Goal: Transaction & Acquisition: Purchase product/service

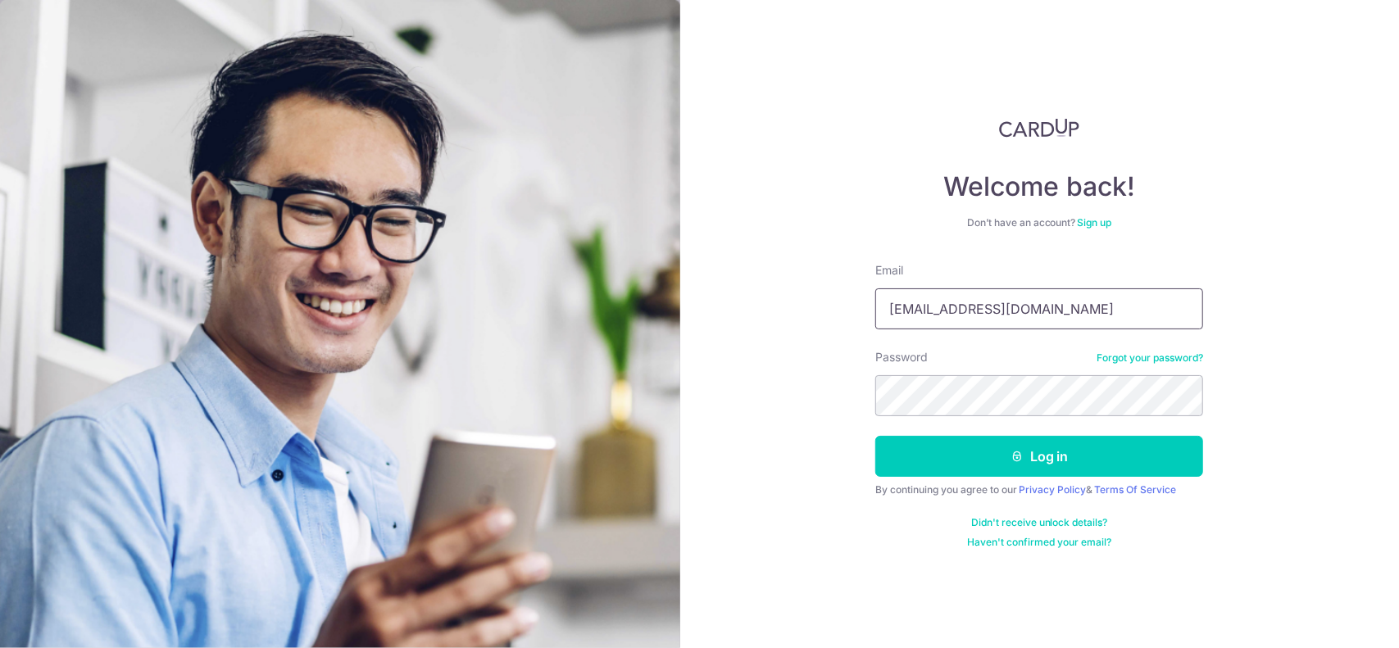
click at [915, 306] on input "rlsj0207@gmail.com" at bounding box center [1039, 308] width 328 height 41
type input "[EMAIL_ADDRESS][DOMAIN_NAME]"
click at [1039, 451] on button "Log in" at bounding box center [1039, 456] width 328 height 41
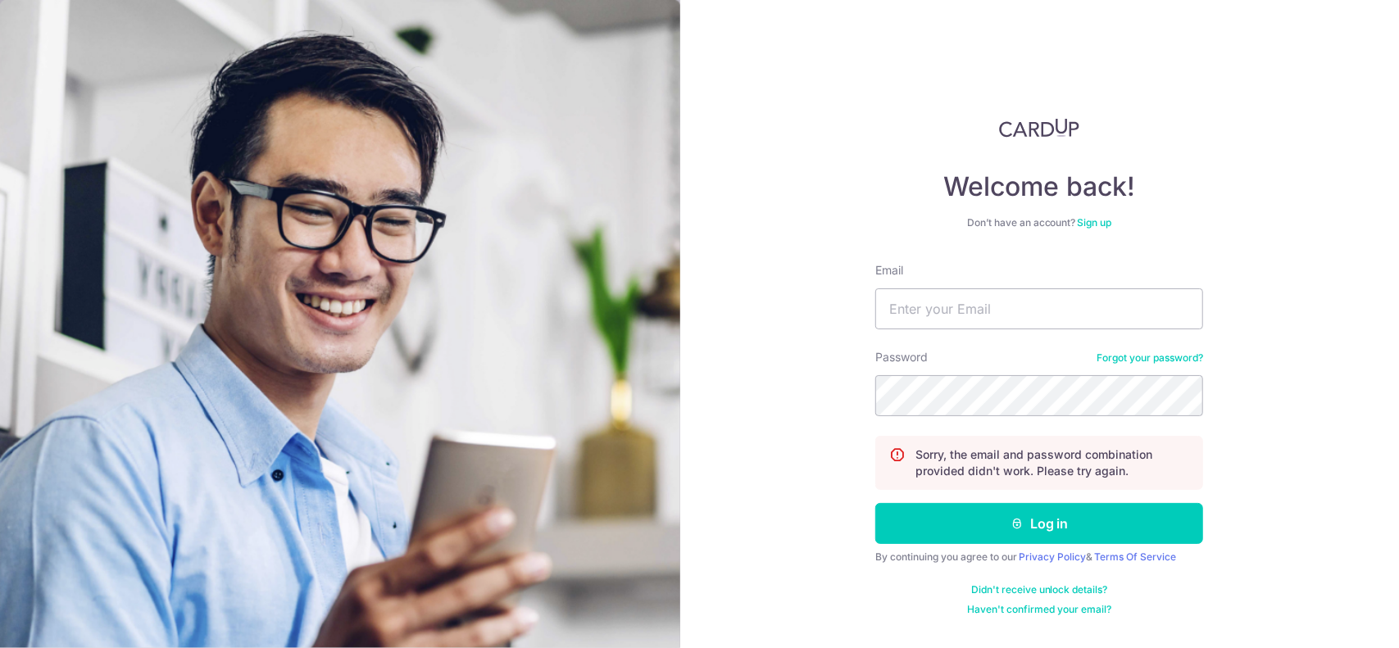
type input "[EMAIL_ADDRESS][DOMAIN_NAME]"
click at [1129, 347] on form "Email rlsj207@gmail.com Password Forgot your password? Sorry, the email and pas…" at bounding box center [1039, 439] width 328 height 354
click at [875, 503] on button "Log in" at bounding box center [1039, 523] width 328 height 41
click at [1082, 315] on input "Email" at bounding box center [1039, 308] width 328 height 41
type input "[EMAIL_ADDRESS][DOMAIN_NAME]"
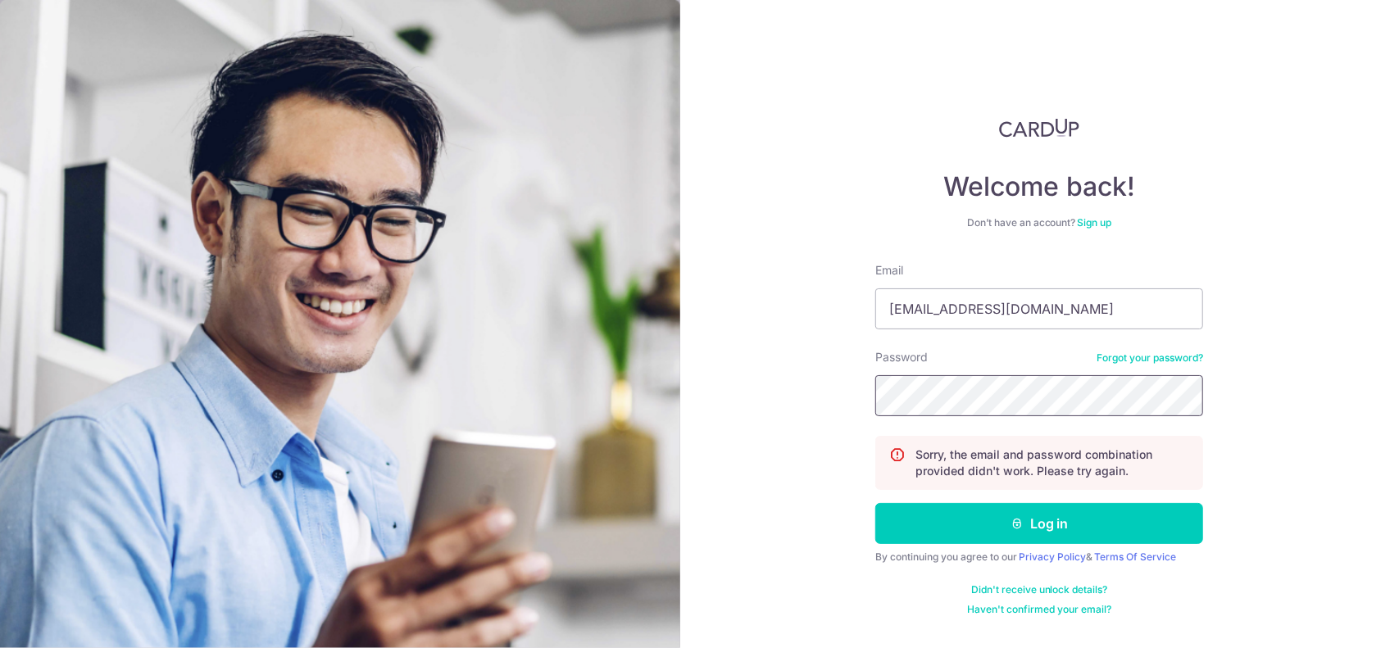
click at [875, 503] on button "Log in" at bounding box center [1039, 523] width 328 height 41
click at [1147, 360] on link "Forgot your password?" at bounding box center [1149, 358] width 107 height 13
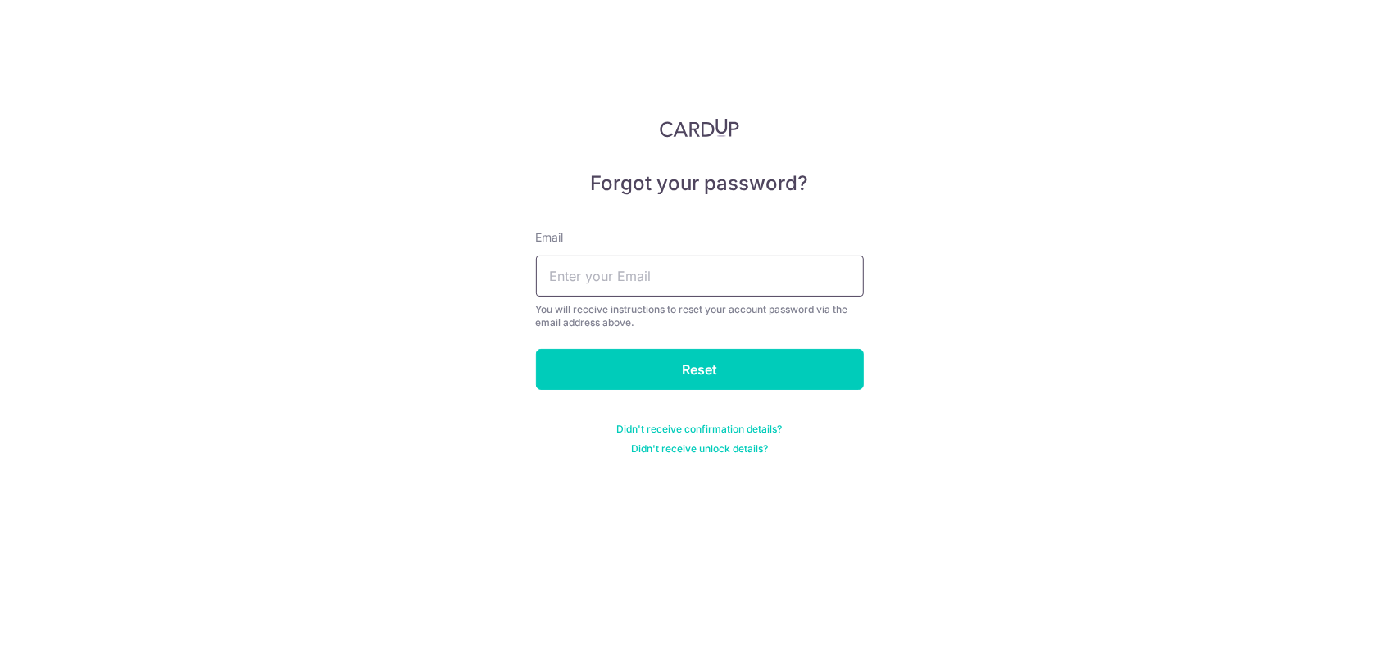
click at [642, 268] on input "text" at bounding box center [700, 276] width 328 height 41
type input "[EMAIL_ADDRESS][DOMAIN_NAME]"
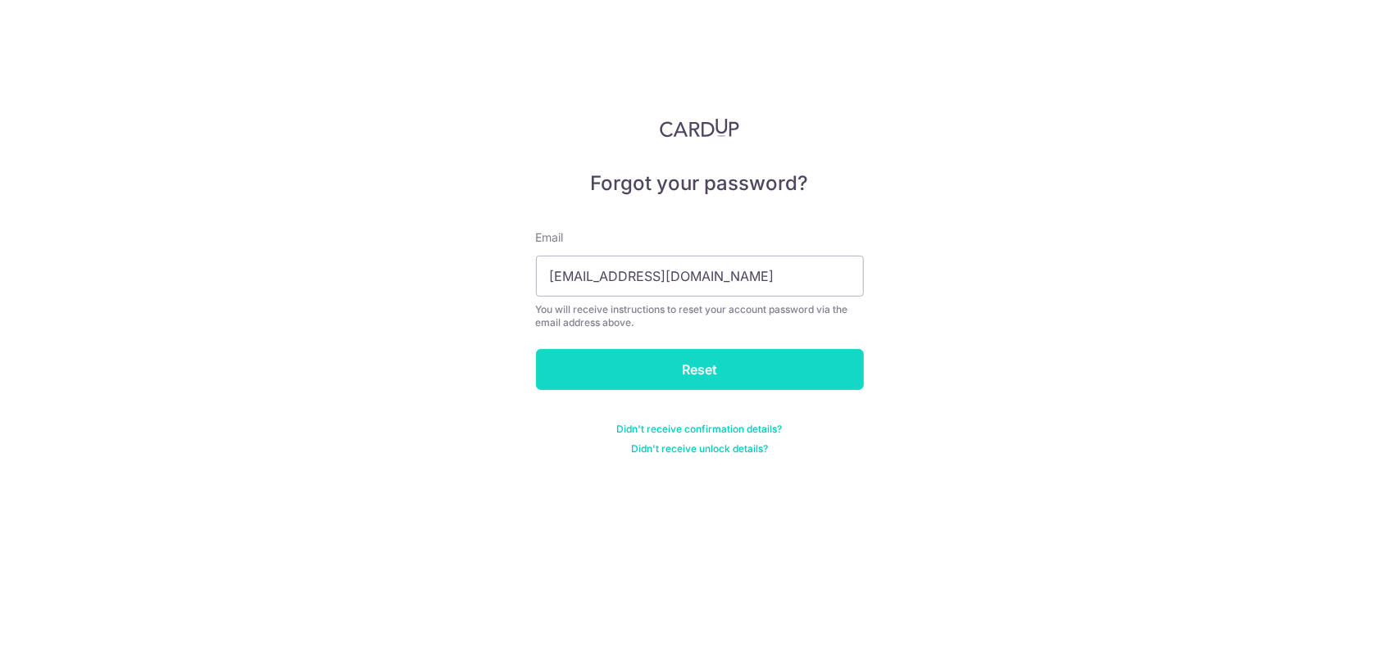
click at [676, 378] on input "Reset" at bounding box center [700, 369] width 328 height 41
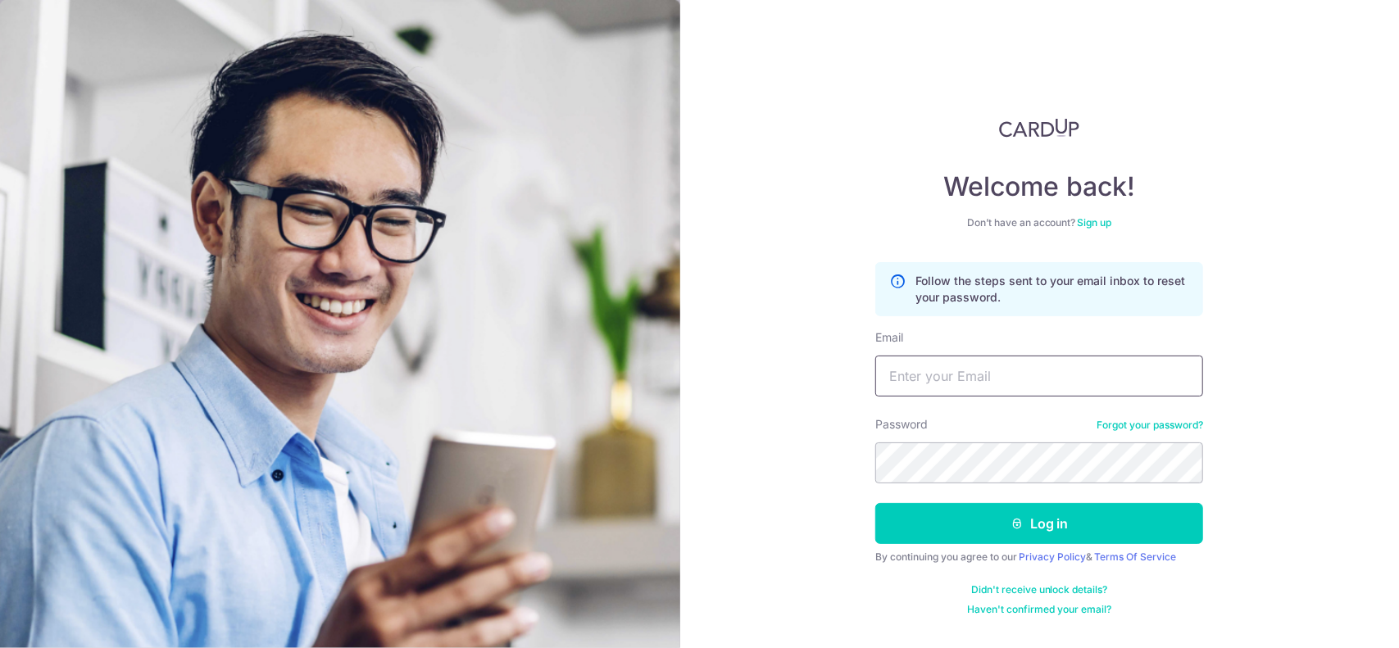
click at [1083, 381] on input "Email" at bounding box center [1039, 376] width 328 height 41
type input "[EMAIL_ADDRESS][DOMAIN_NAME]"
click at [875, 503] on button "Log in" at bounding box center [1039, 523] width 328 height 41
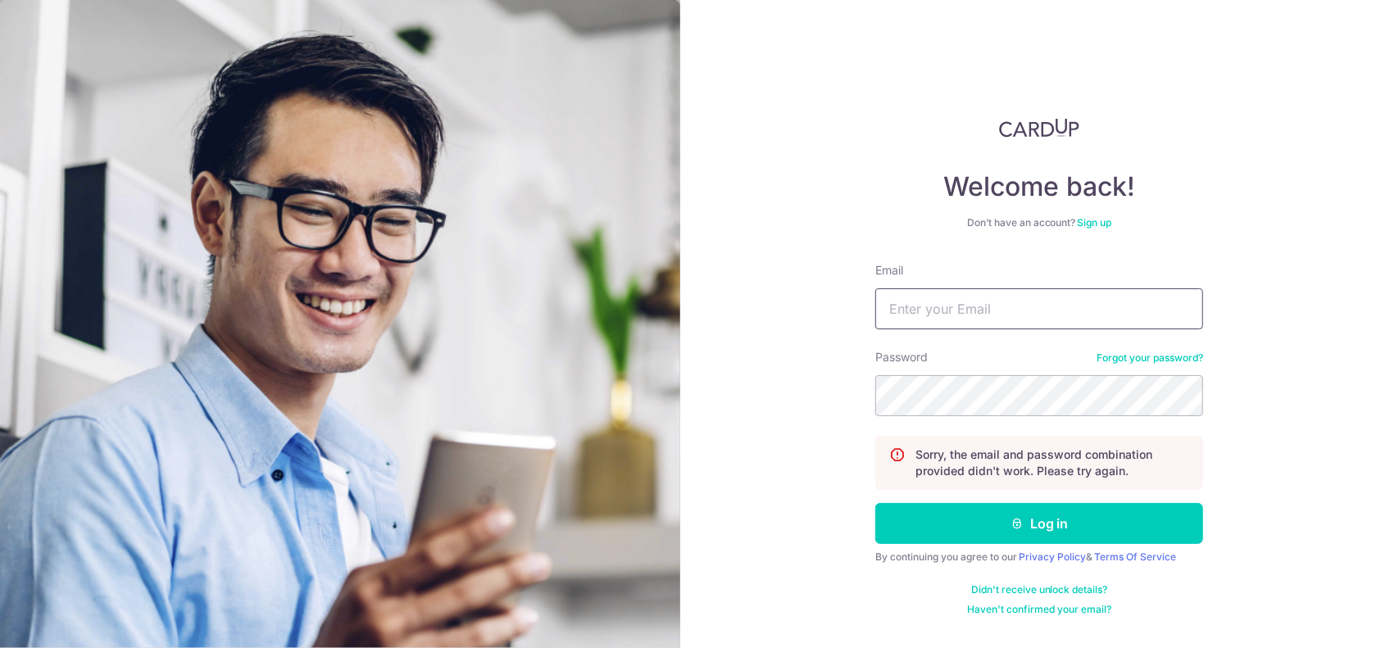
drag, startPoint x: 0, startPoint y: 0, endPoint x: 1036, endPoint y: 297, distance: 1077.3
click at [1036, 297] on input "Email" at bounding box center [1039, 308] width 328 height 41
type input "[EMAIL_ADDRESS][DOMAIN_NAME]"
click at [875, 503] on button "Log in" at bounding box center [1039, 523] width 328 height 41
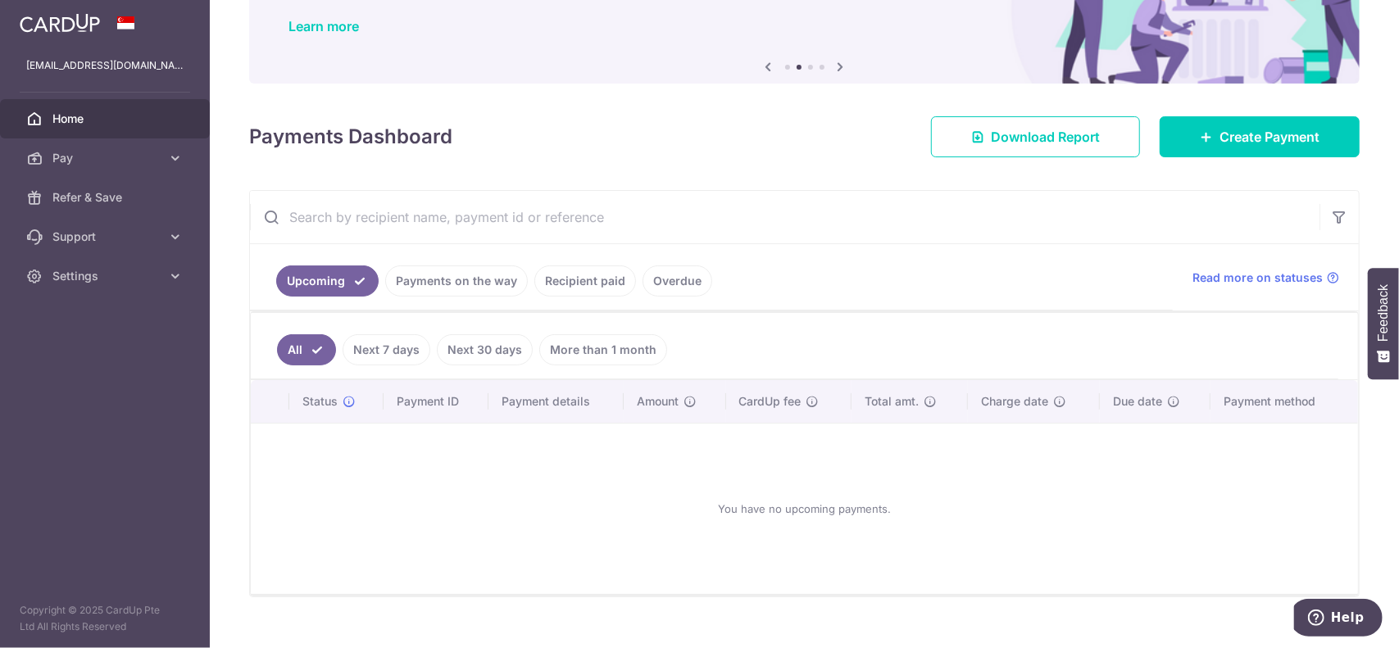
scroll to position [147, 0]
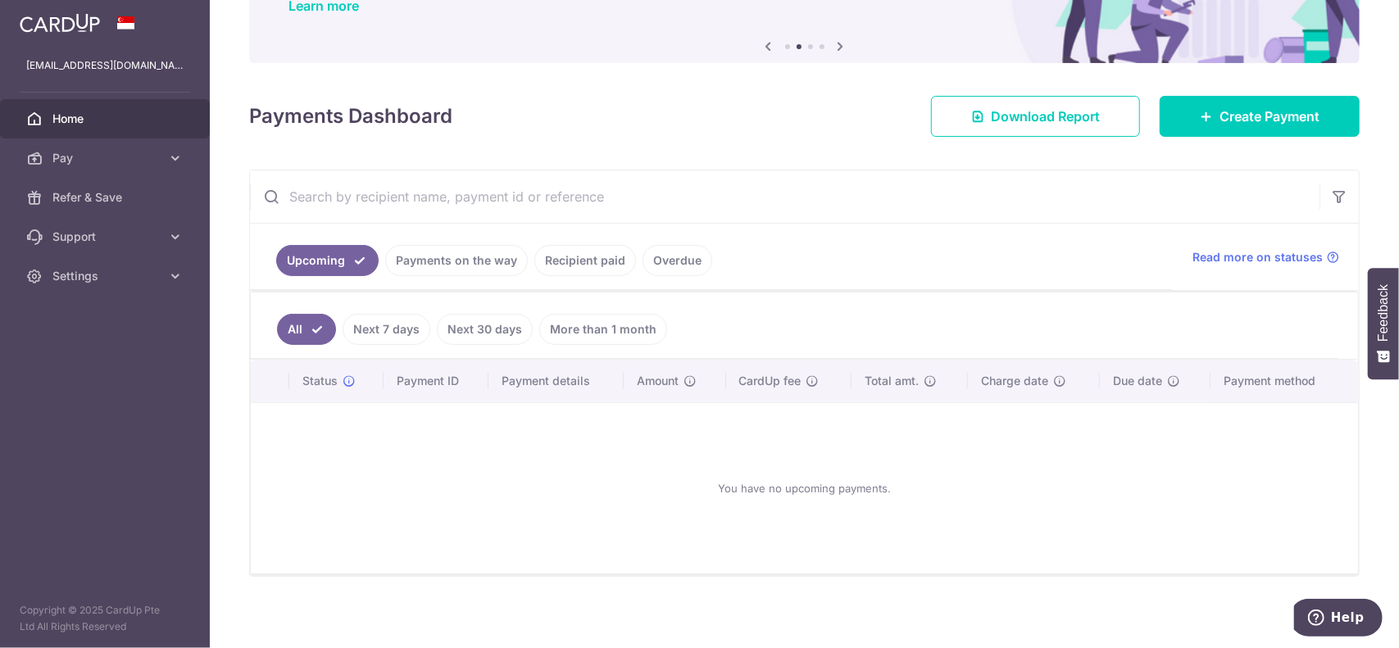
click at [422, 266] on link "Payments on the way" at bounding box center [456, 260] width 143 height 31
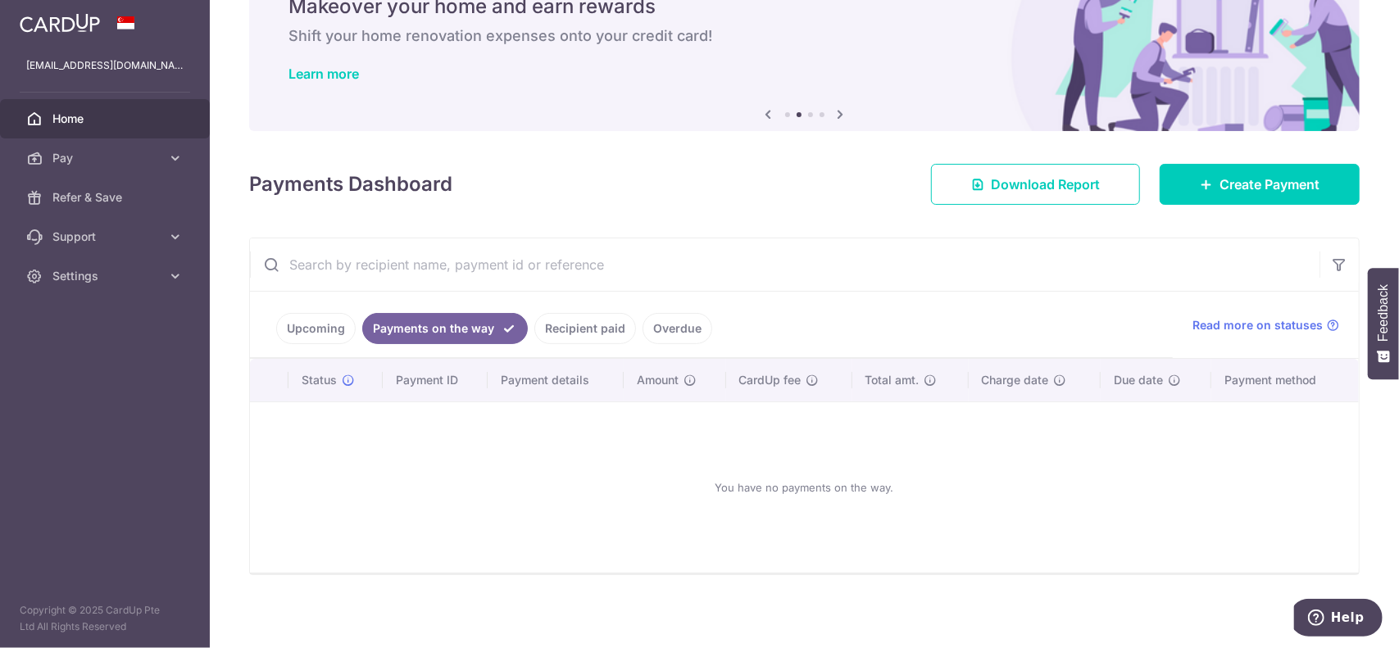
click at [304, 321] on link "Upcoming" at bounding box center [315, 328] width 79 height 31
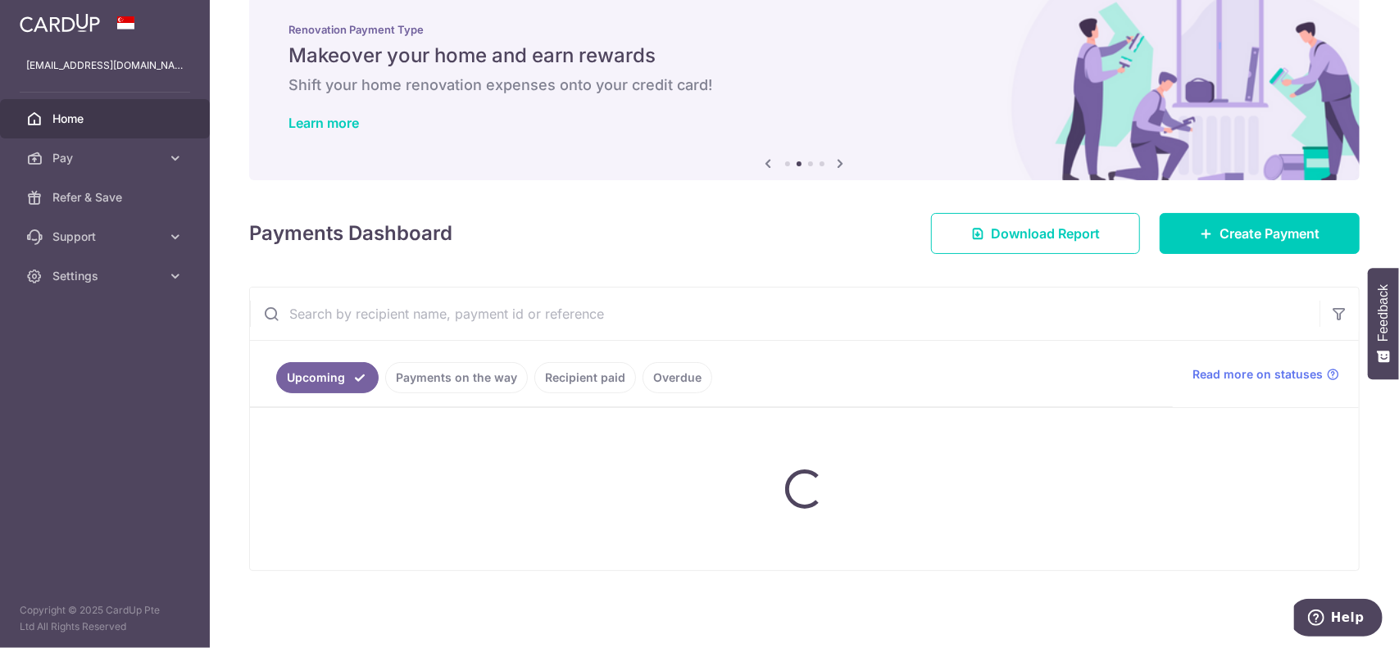
scroll to position [147, 0]
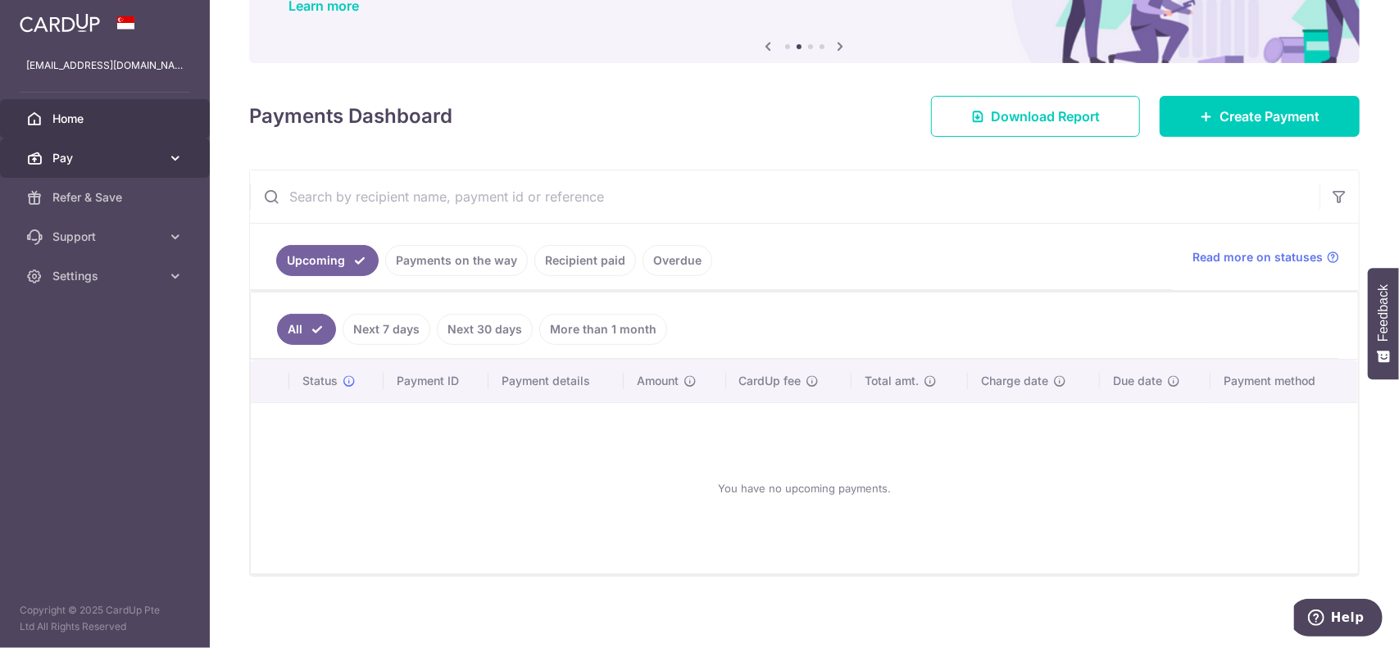
click at [161, 142] on link "Pay" at bounding box center [105, 157] width 210 height 39
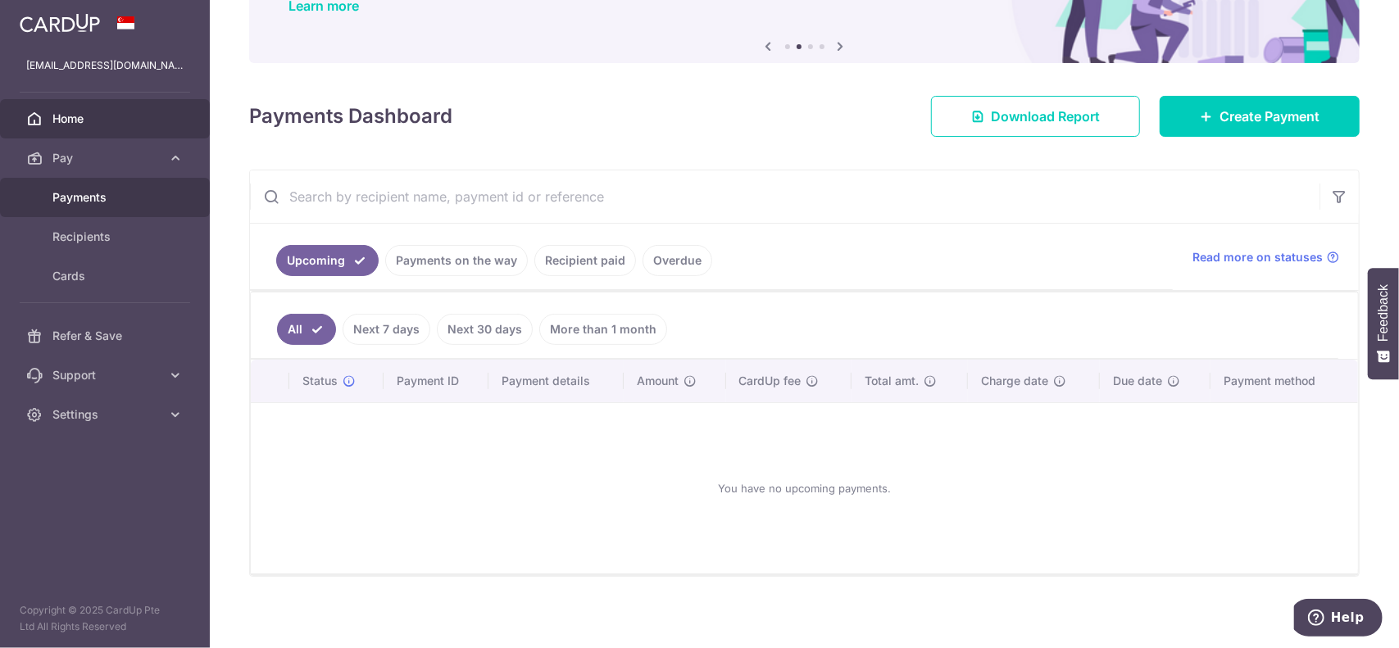
click at [89, 193] on span "Payments" at bounding box center [106, 197] width 108 height 16
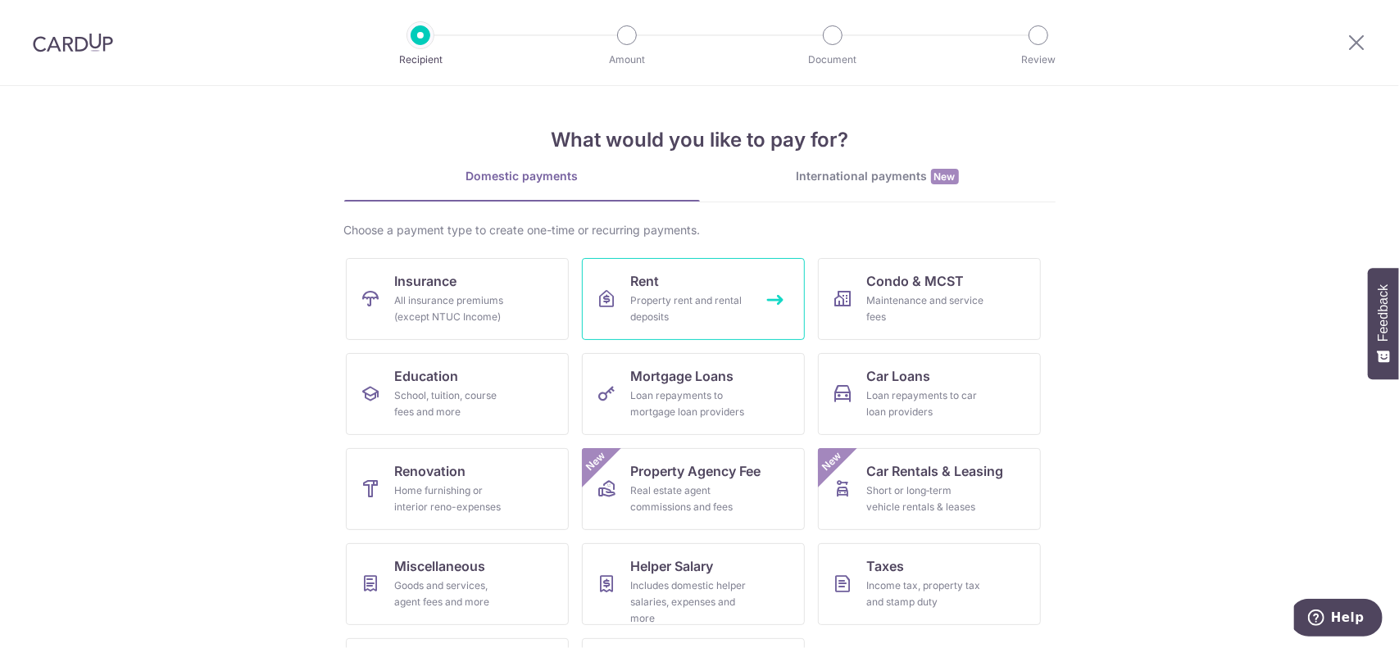
click at [702, 293] on div "Property rent and rental deposits" at bounding box center [690, 309] width 118 height 33
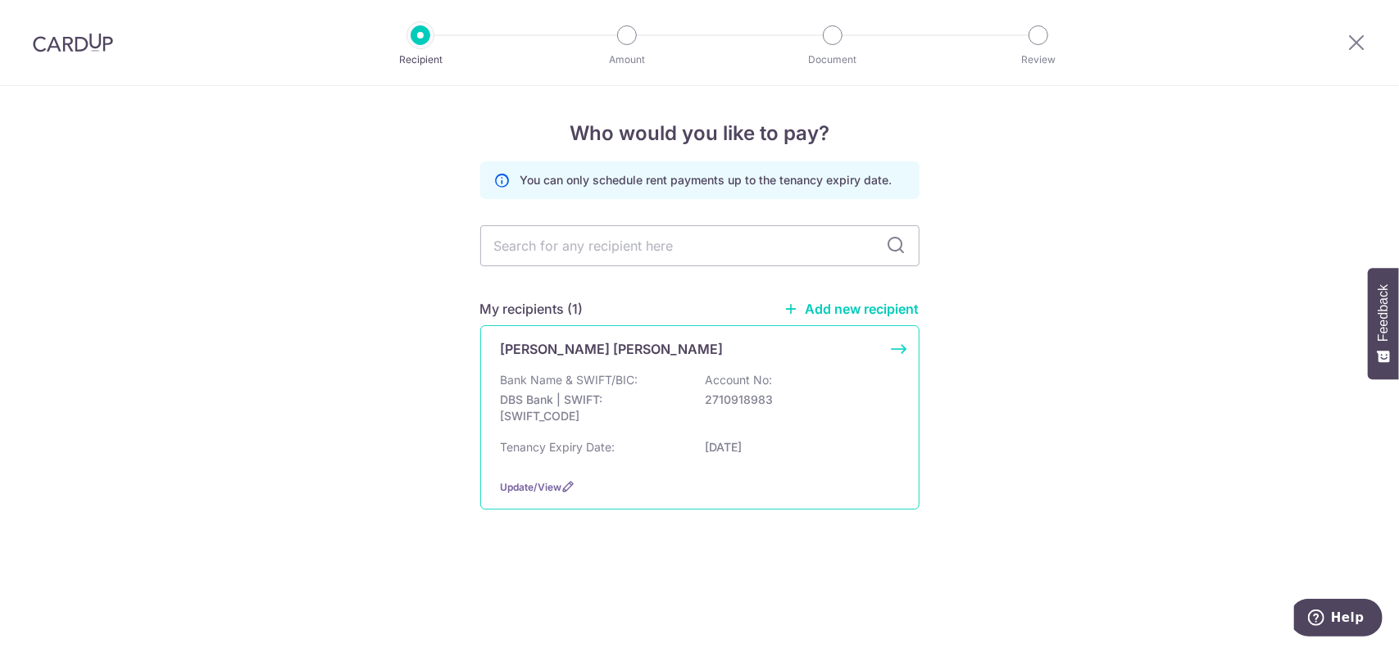
click at [630, 380] on p "Bank Name & SWIFT/BIC:" at bounding box center [570, 380] width 138 height 16
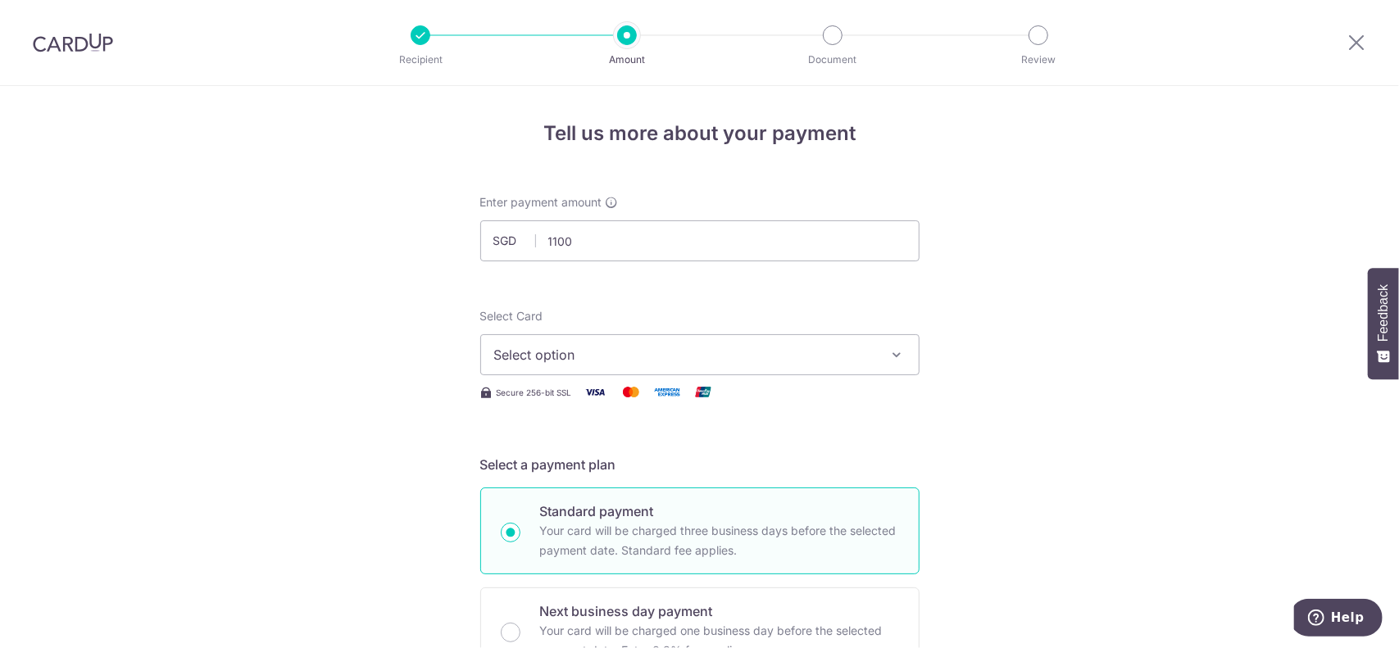
type input "1,100.00"
click at [653, 365] on button "Select option" at bounding box center [699, 354] width 439 height 41
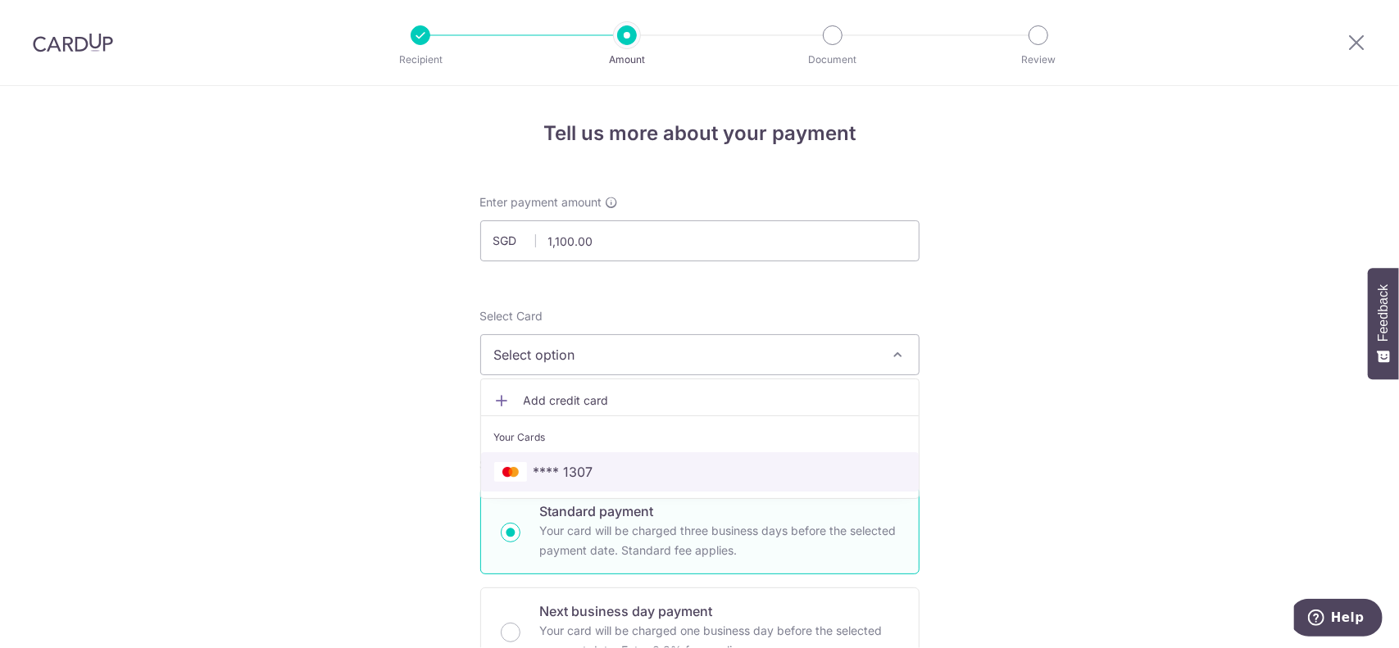
click at [620, 470] on span "**** 1307" at bounding box center [699, 472] width 411 height 20
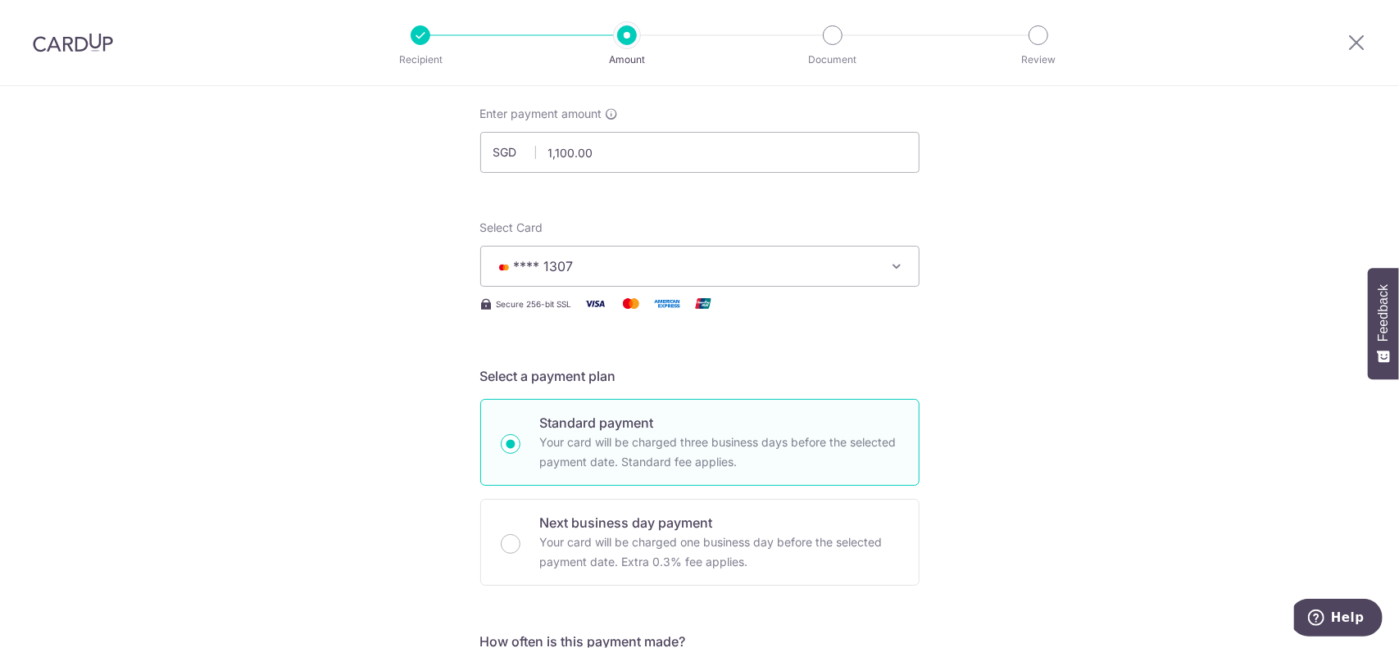
scroll to position [328, 0]
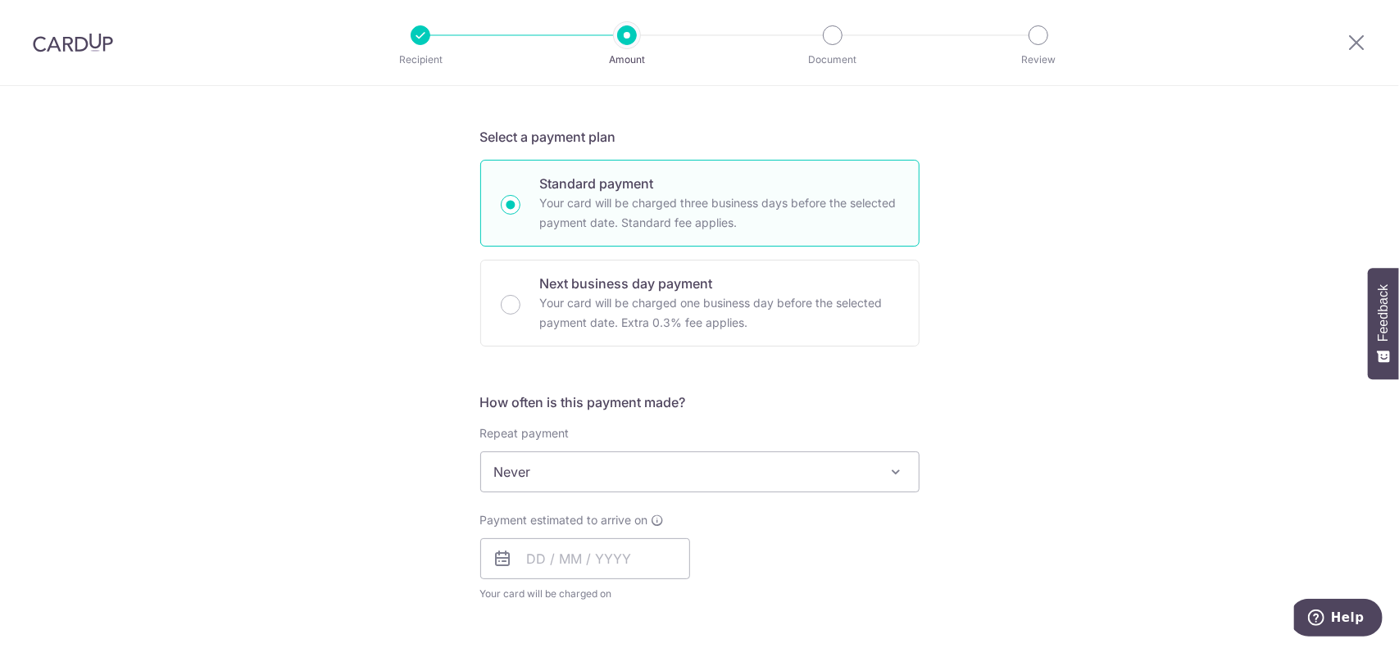
click at [621, 473] on span "Never" at bounding box center [700, 471] width 438 height 39
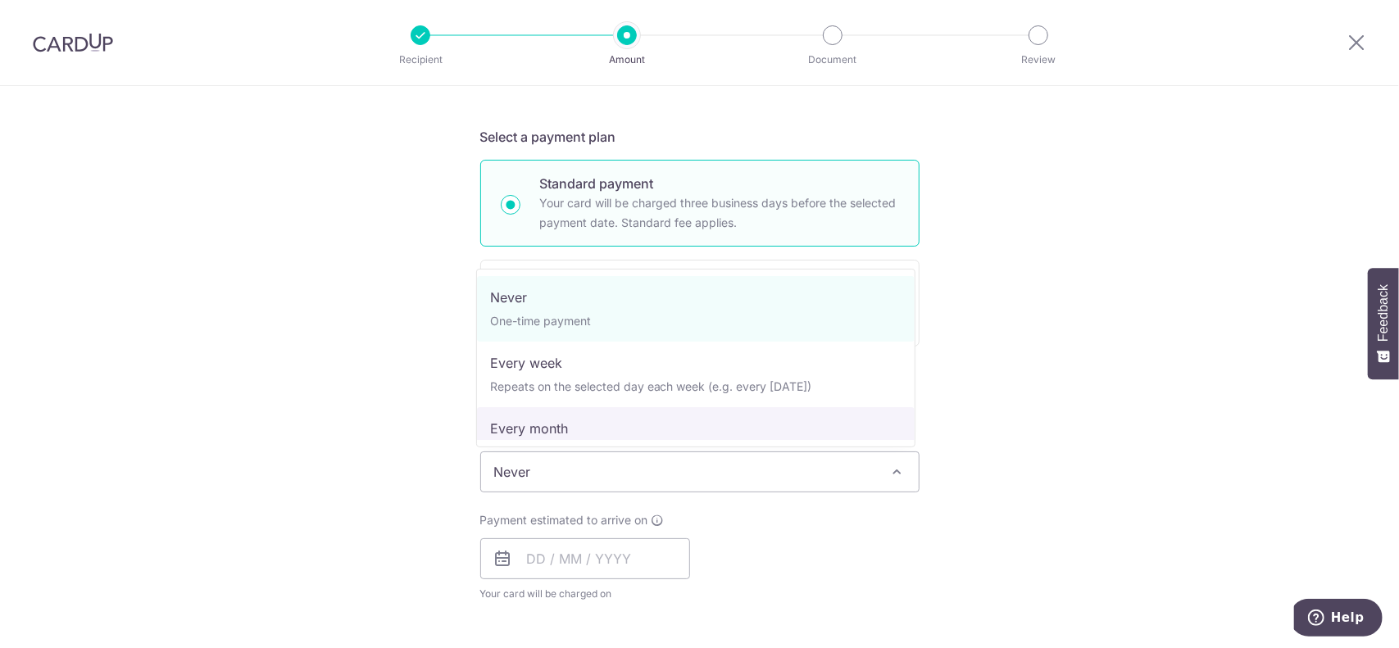
select select "3"
type input "06/06/2026"
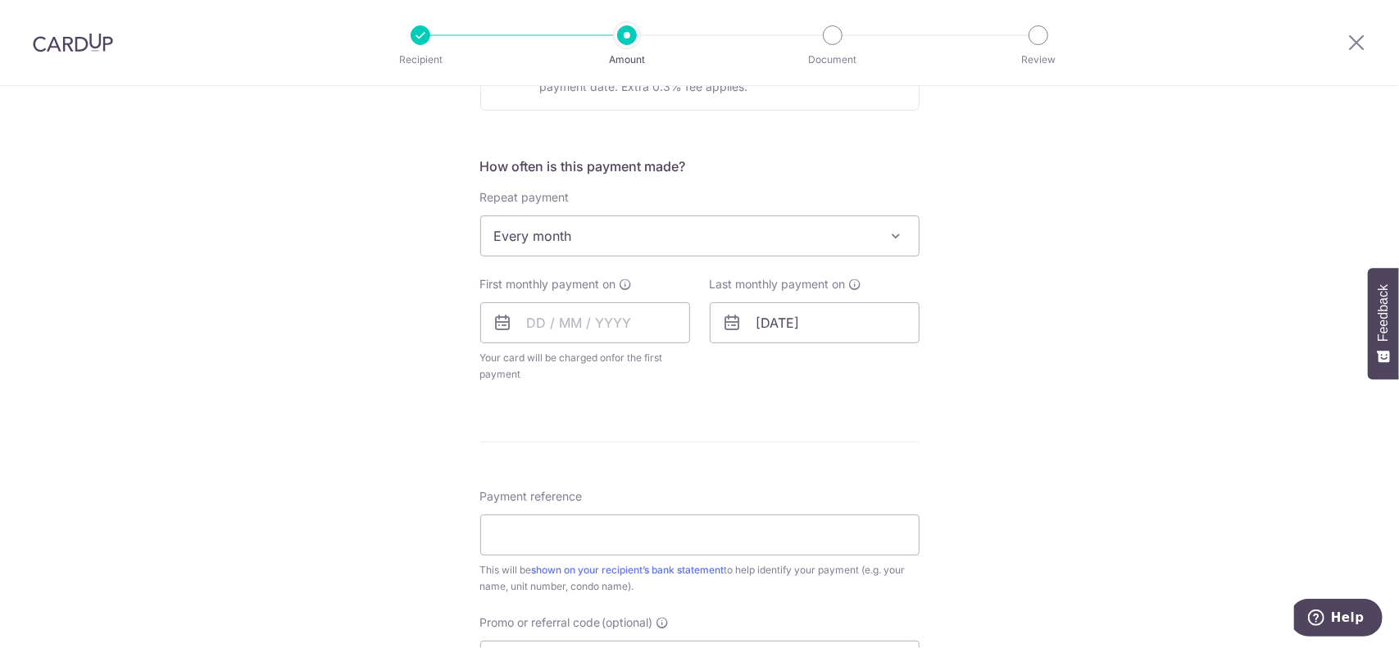
scroll to position [574, 0]
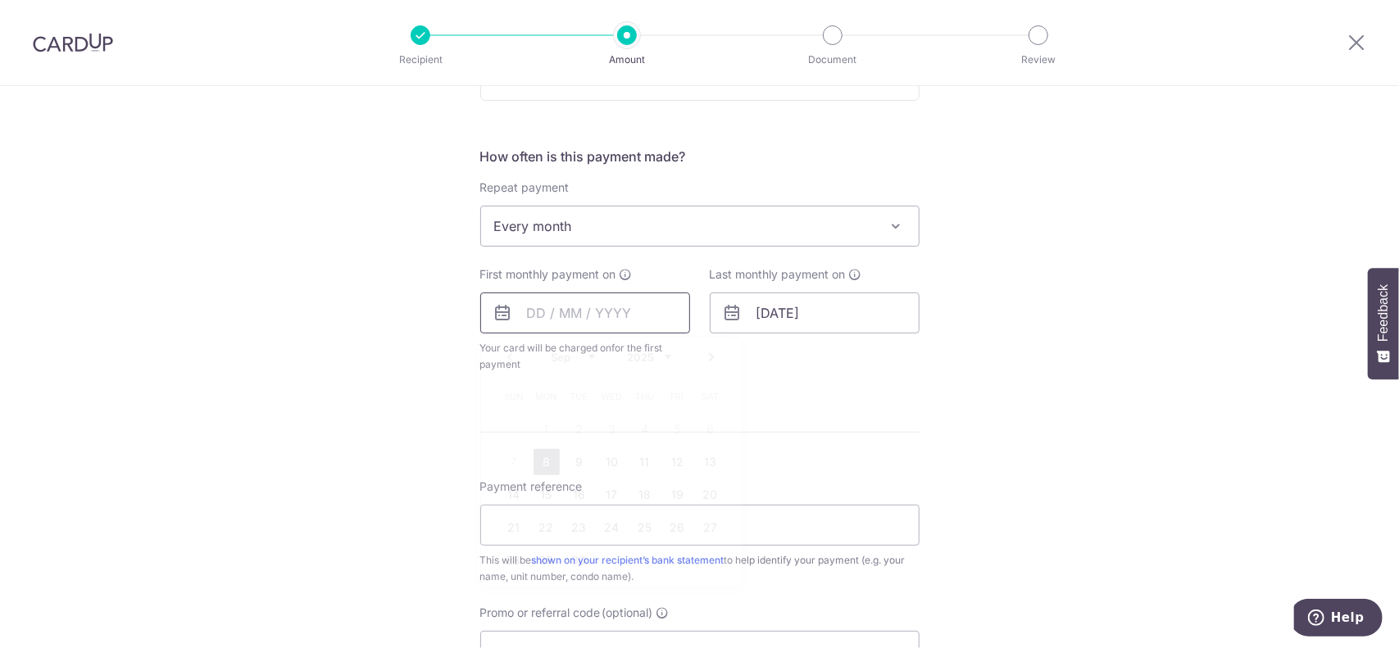
click at [626, 314] on input "text" at bounding box center [585, 313] width 210 height 41
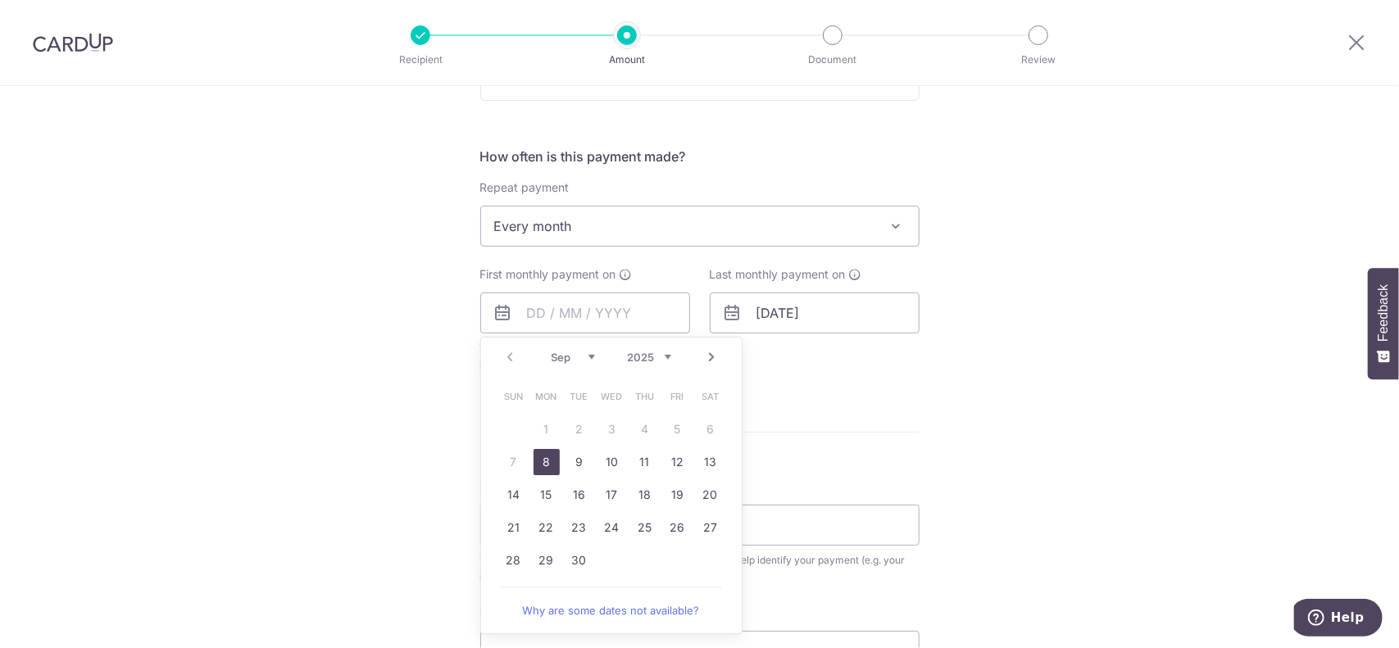
click at [547, 461] on link "8" at bounding box center [546, 462] width 26 height 26
type input "08/09/2025"
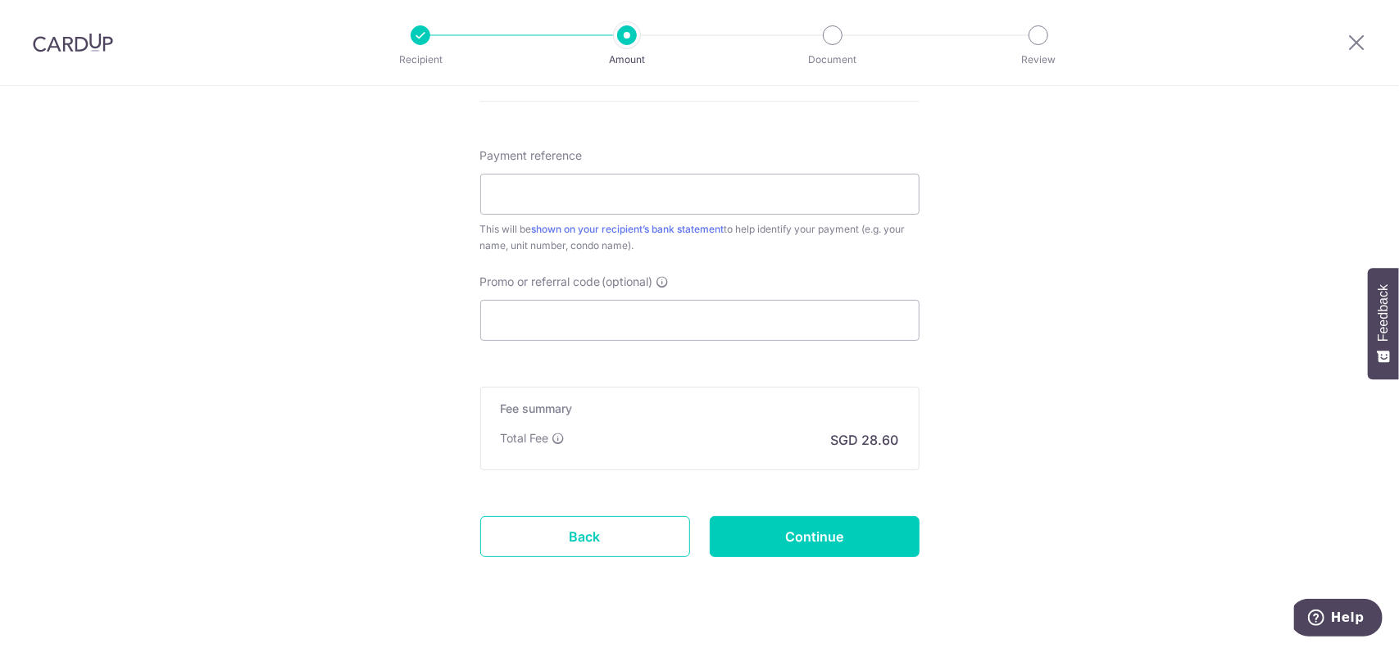
scroll to position [983, 0]
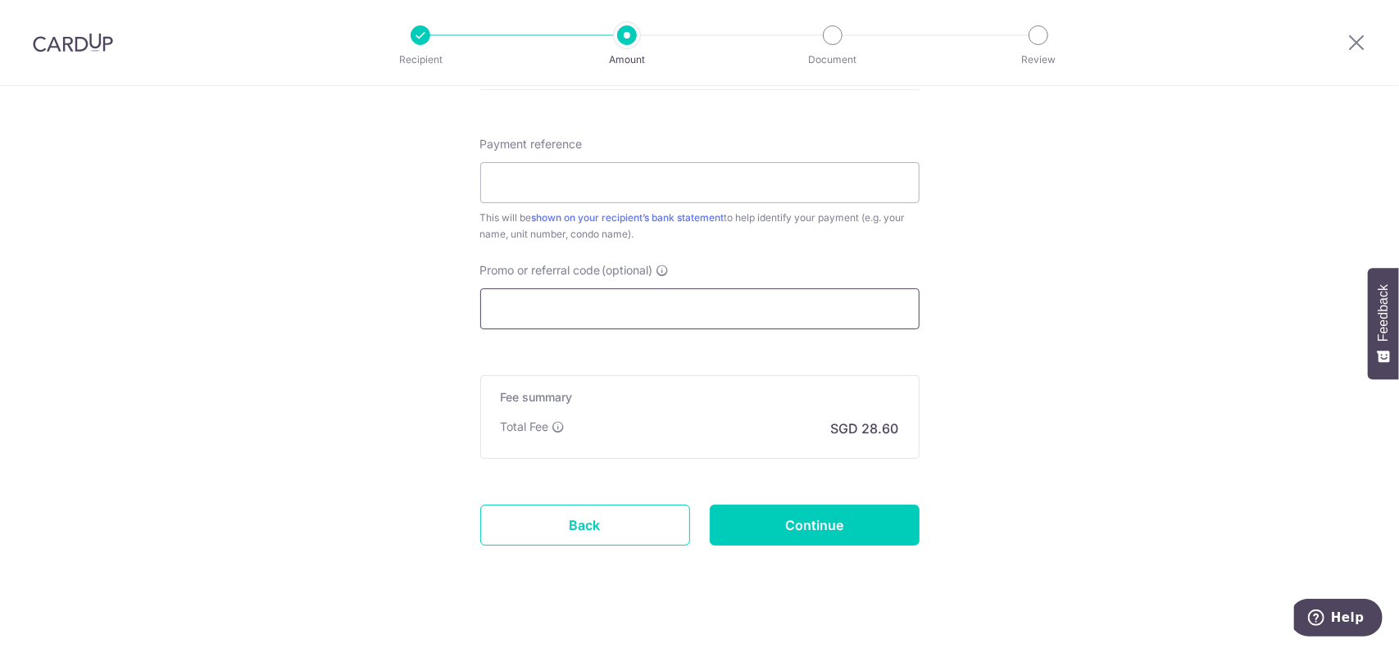
click at [614, 319] on input "Promo or referral code (optional)" at bounding box center [699, 308] width 439 height 41
paste input "SAVERENT179"
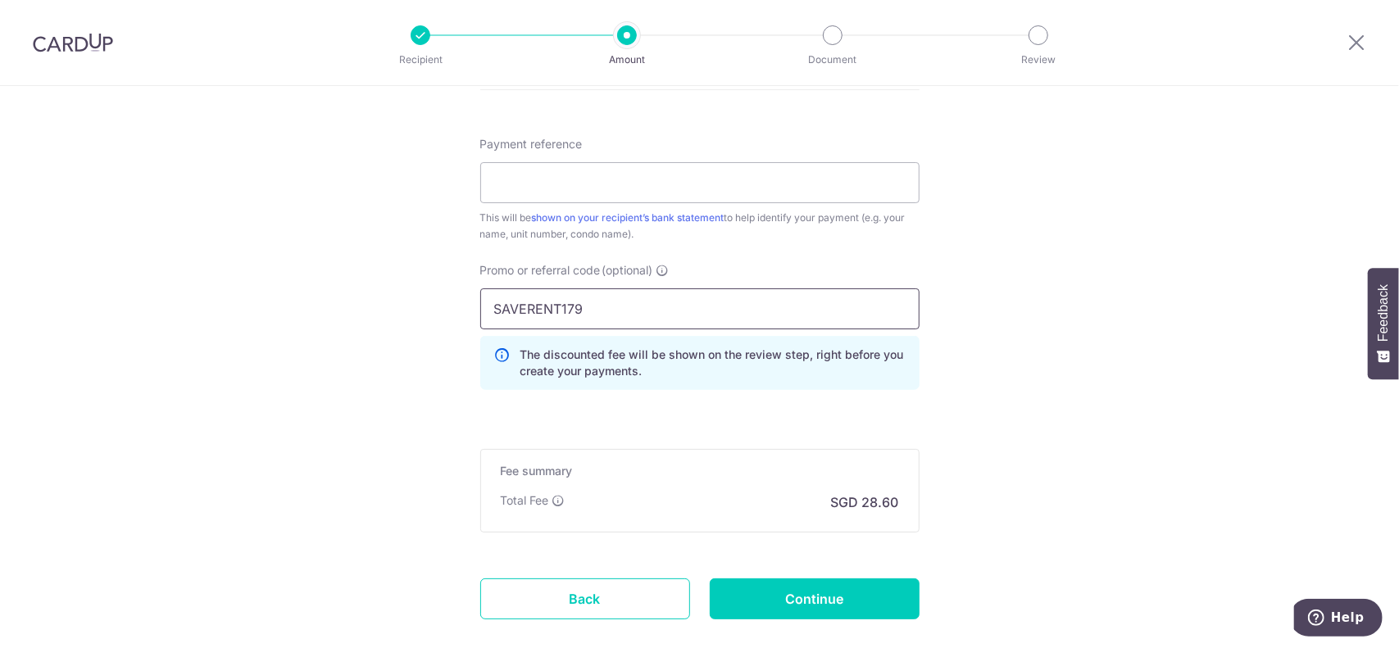
type input "SAVERENT179"
click button "Add Card" at bounding box center [0, 0] width 0 height 0
click at [643, 185] on input "Payment reference" at bounding box center [699, 182] width 439 height 41
click at [589, 358] on p "The discounted fee will be shown on the review step, right before you create yo…" at bounding box center [712, 363] width 385 height 33
click at [840, 587] on input "Continue" at bounding box center [815, 598] width 210 height 41
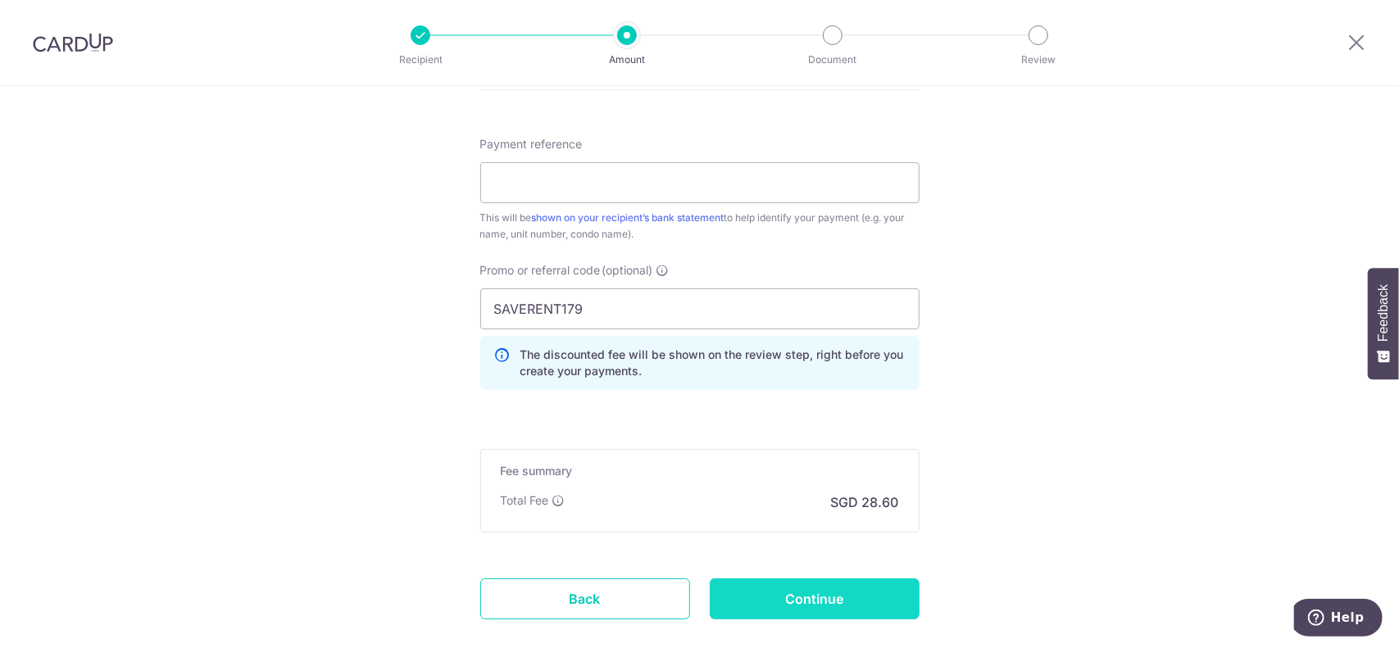
type input "Create Schedule"
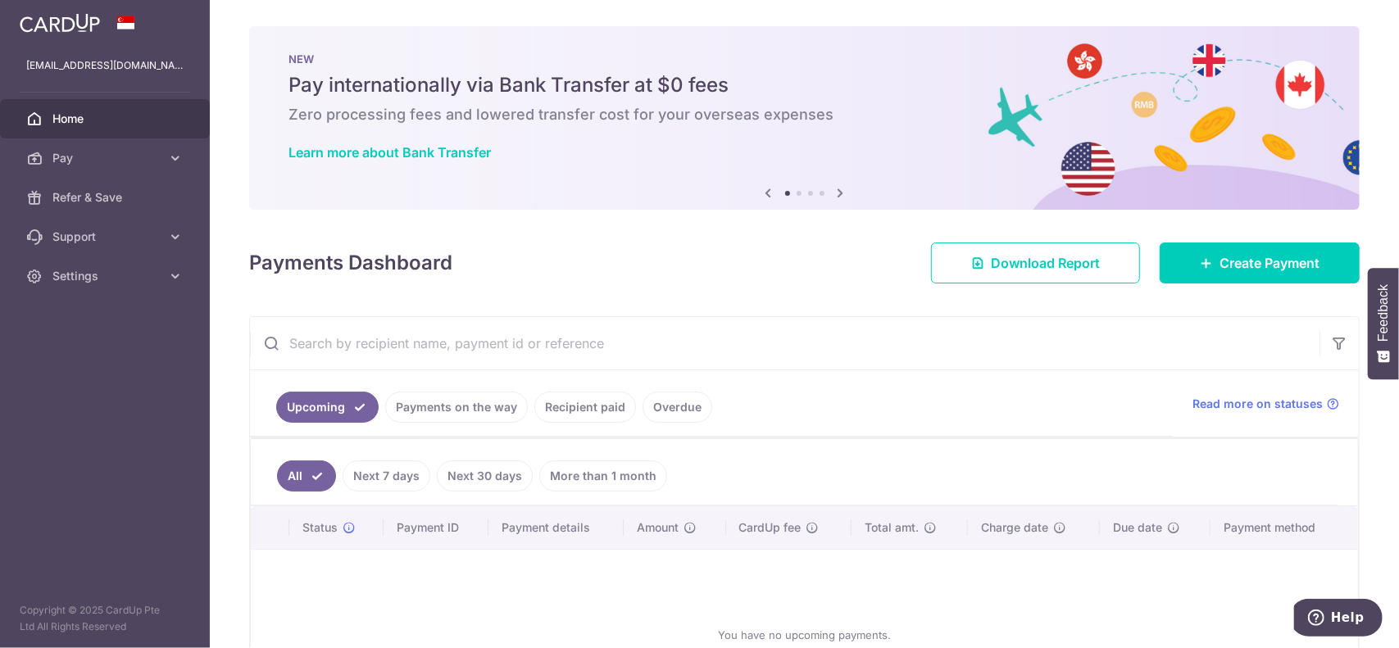
scroll to position [127, 0]
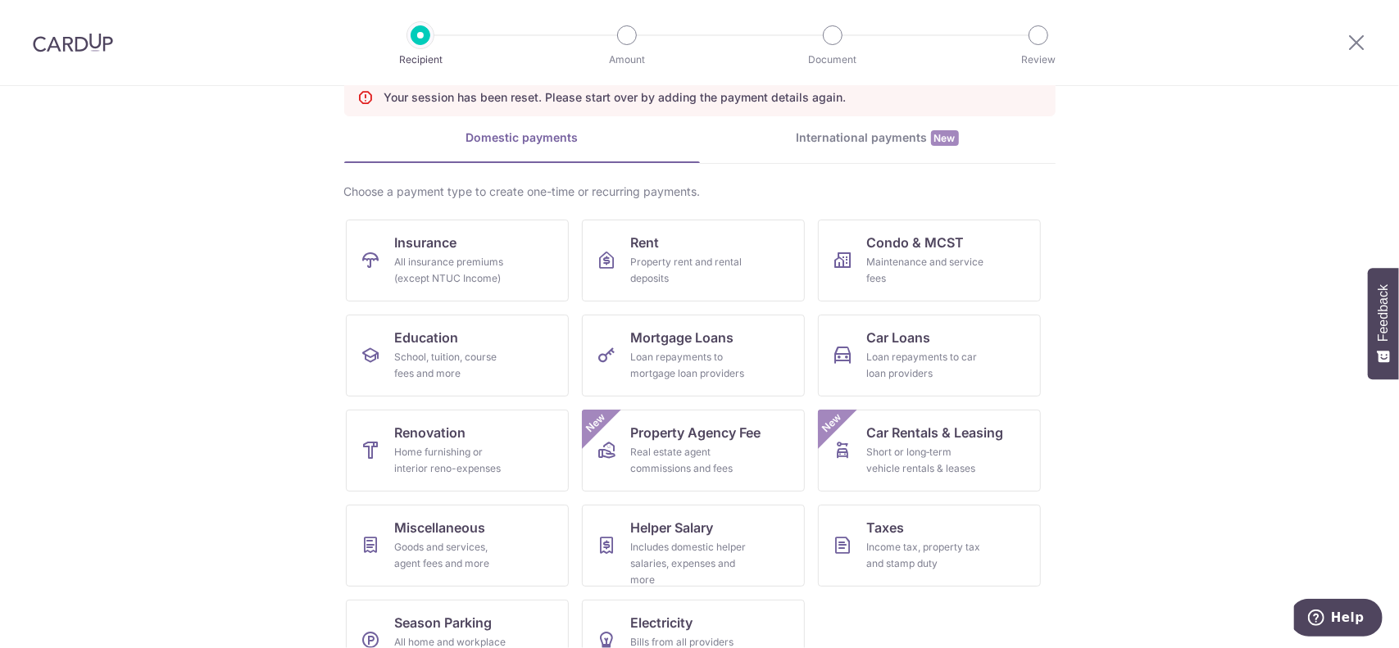
scroll to position [134, 0]
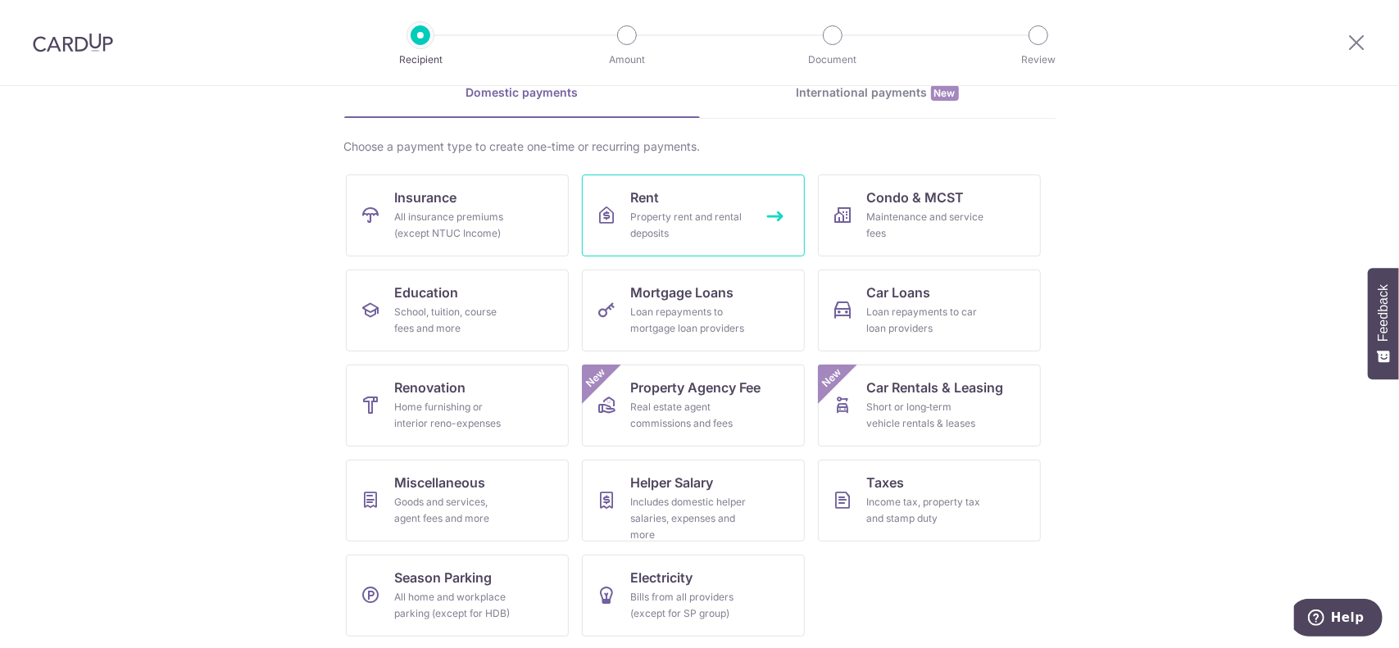
click at [713, 216] on div "Property rent and rental deposits" at bounding box center [690, 225] width 118 height 33
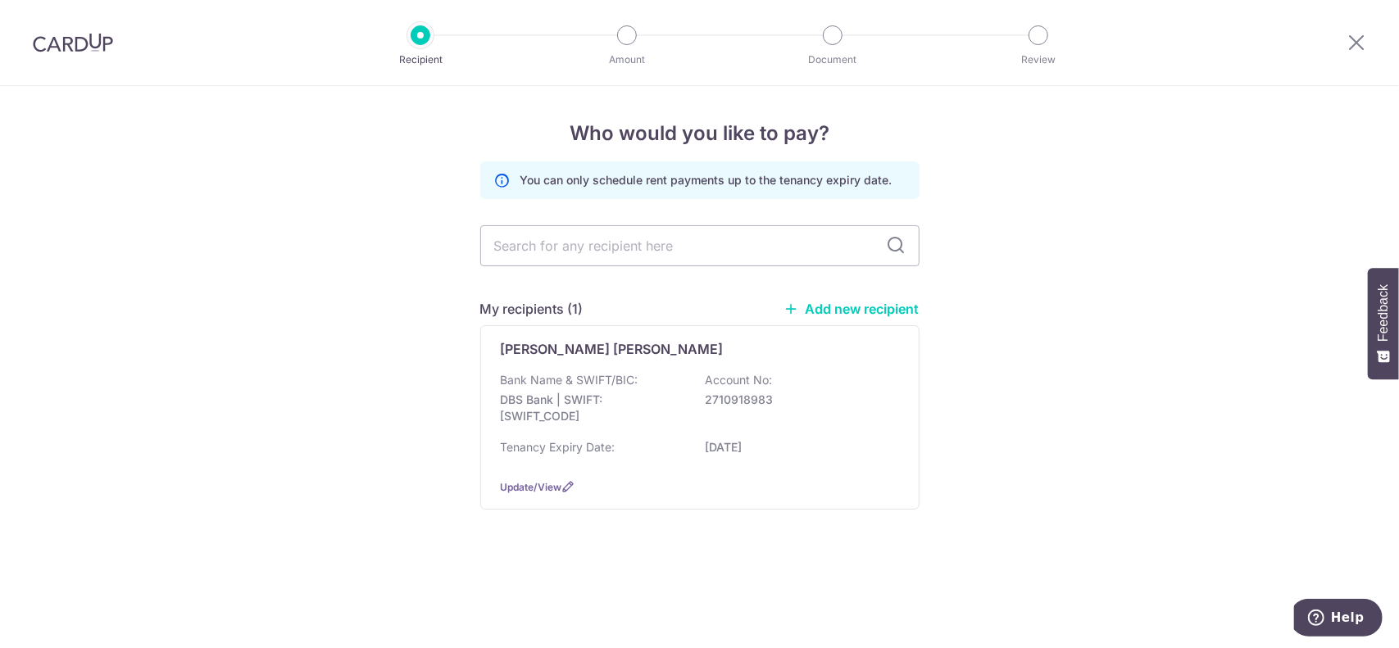
click at [632, 406] on p "DBS Bank | SWIFT: DBSSSGSGXXX" at bounding box center [593, 408] width 184 height 33
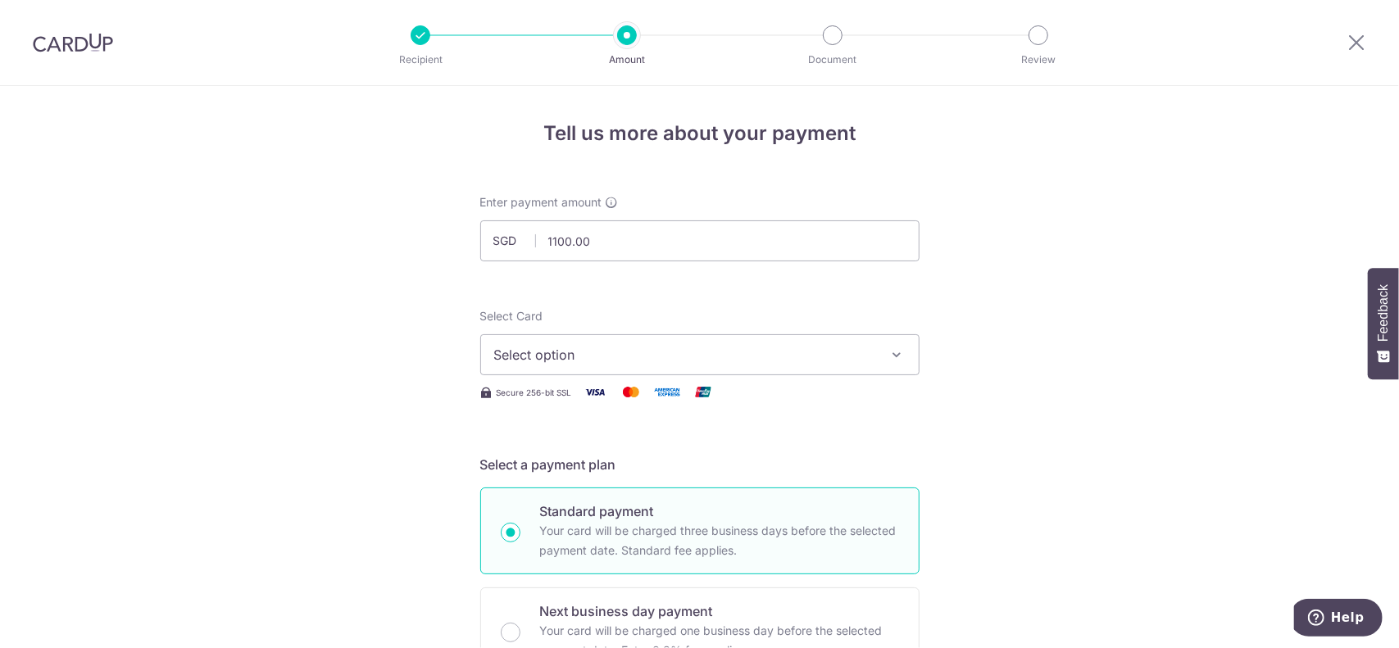
type input "1,100.00"
click at [577, 359] on span "Select option" at bounding box center [685, 355] width 382 height 20
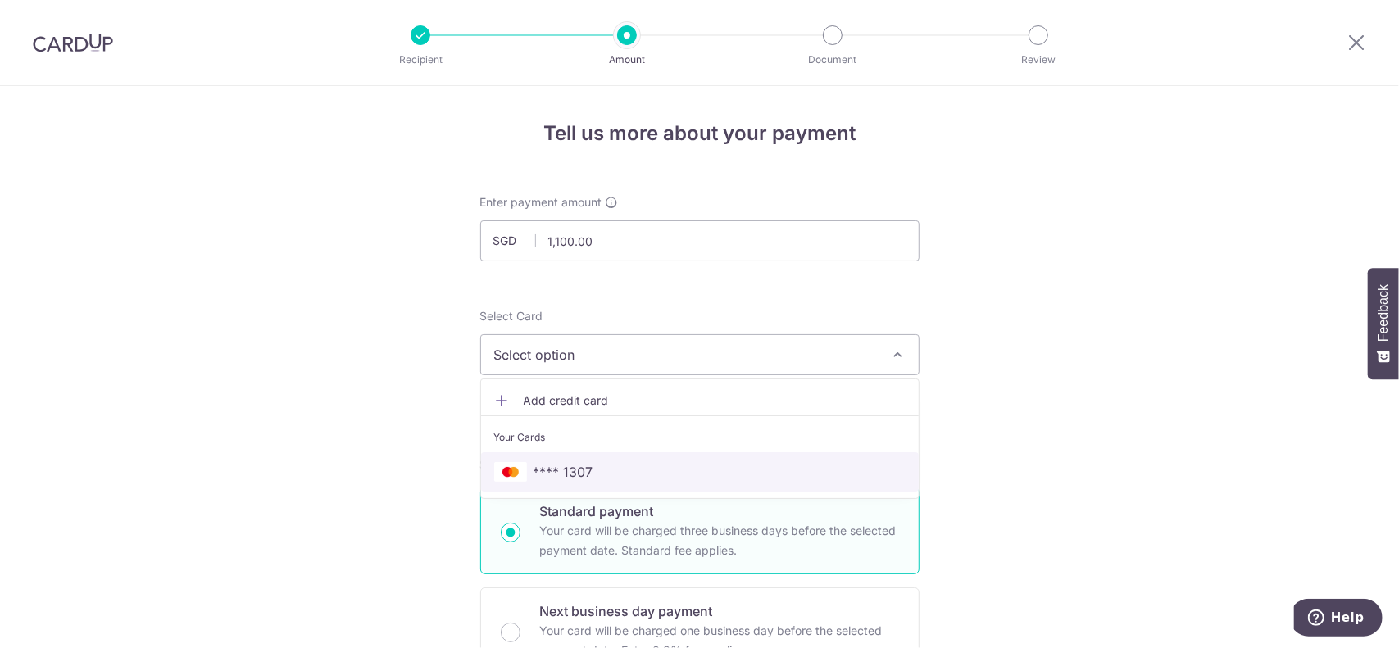
click at [553, 467] on span "**** 1307" at bounding box center [563, 472] width 60 height 20
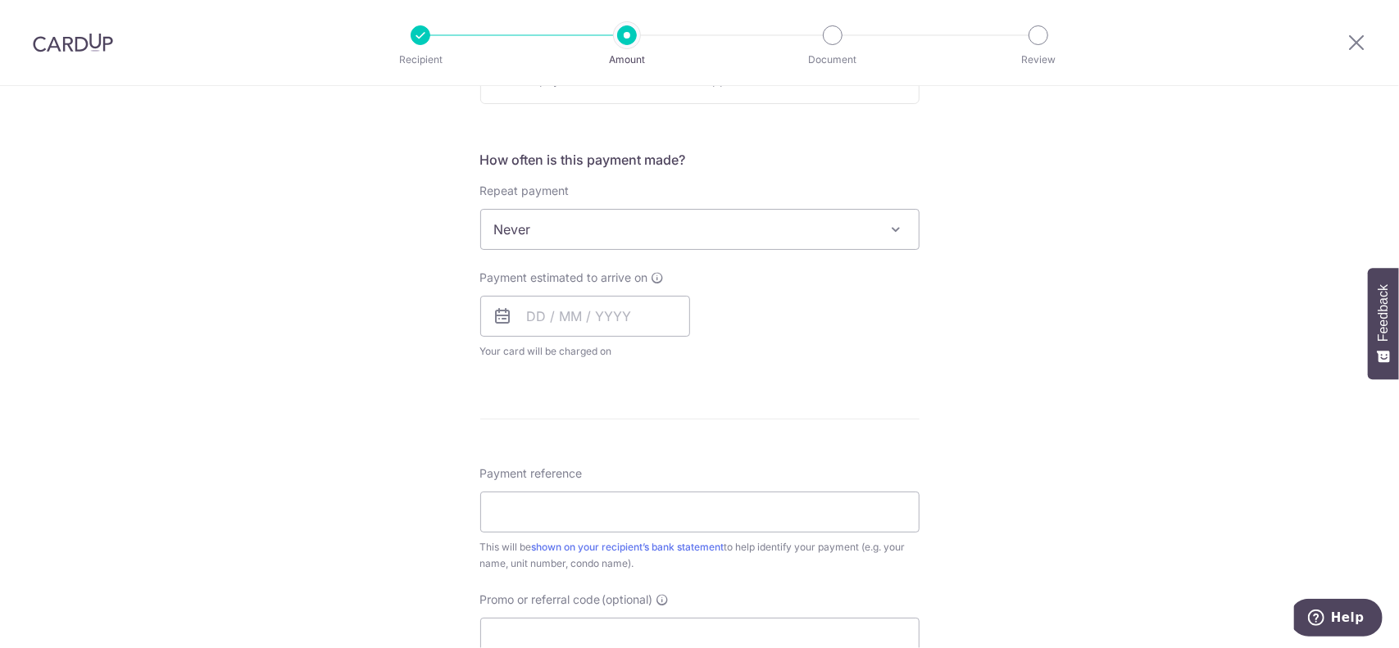
scroll to position [574, 0]
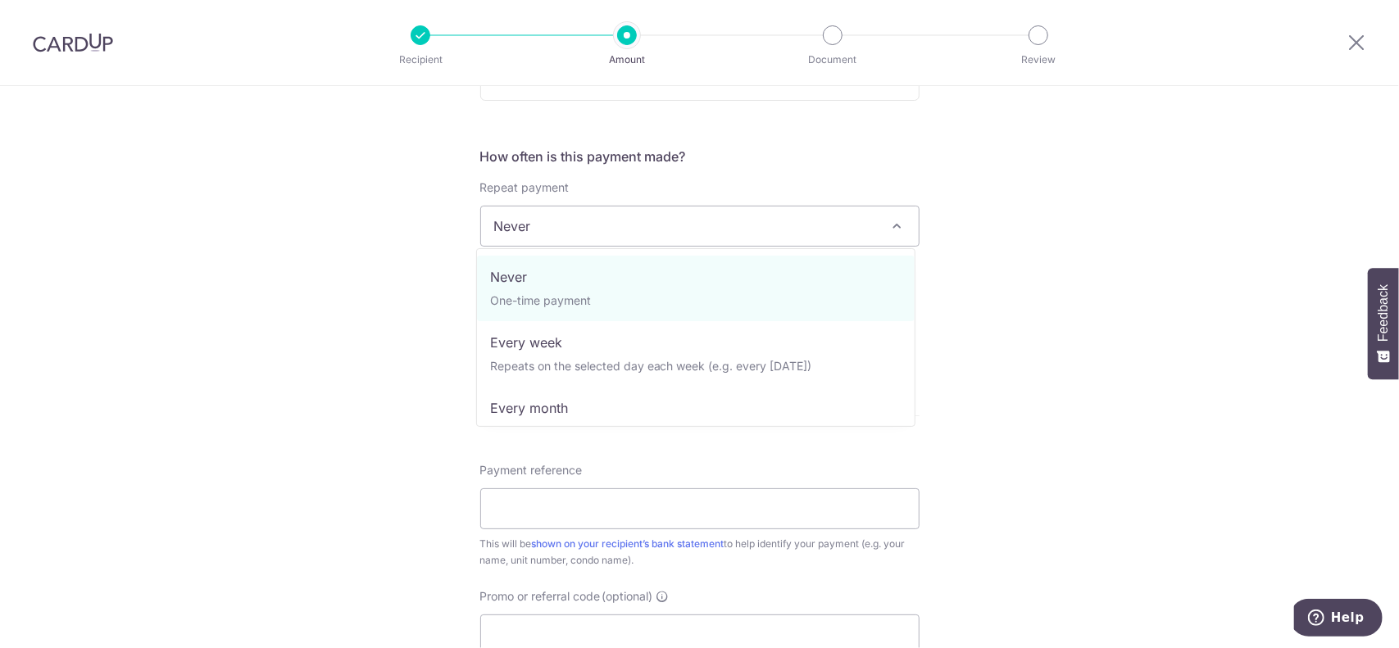
click at [595, 238] on span "Never" at bounding box center [700, 225] width 438 height 39
select select "3"
type input "06/06/2026"
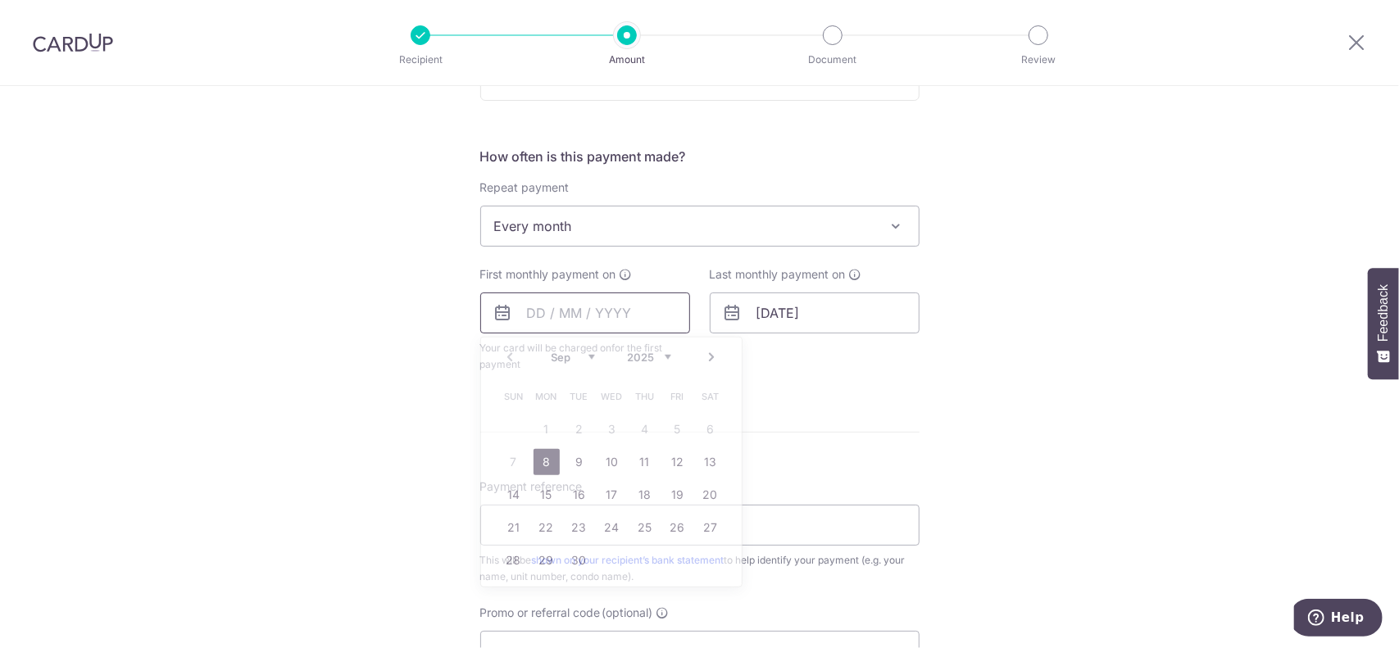
click at [609, 305] on input "text" at bounding box center [585, 313] width 210 height 41
click at [549, 451] on link "8" at bounding box center [546, 462] width 26 height 26
type input "08/09/2025"
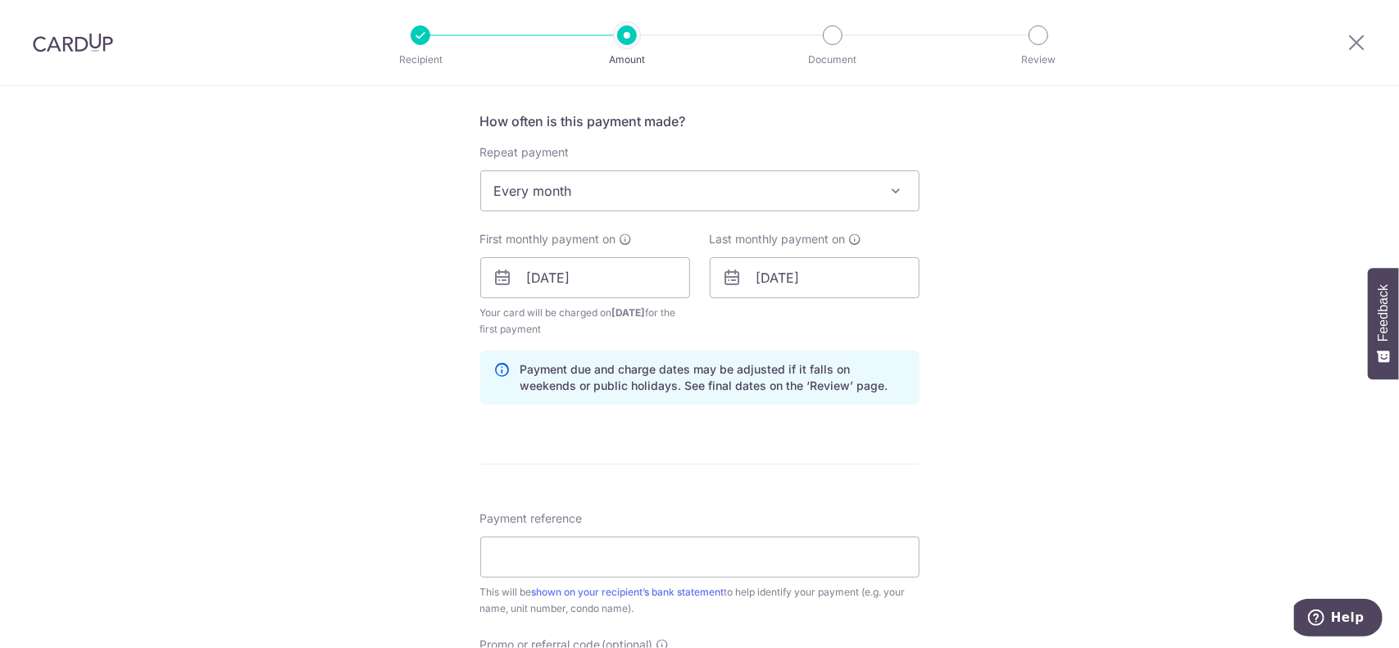
scroll to position [819, 0]
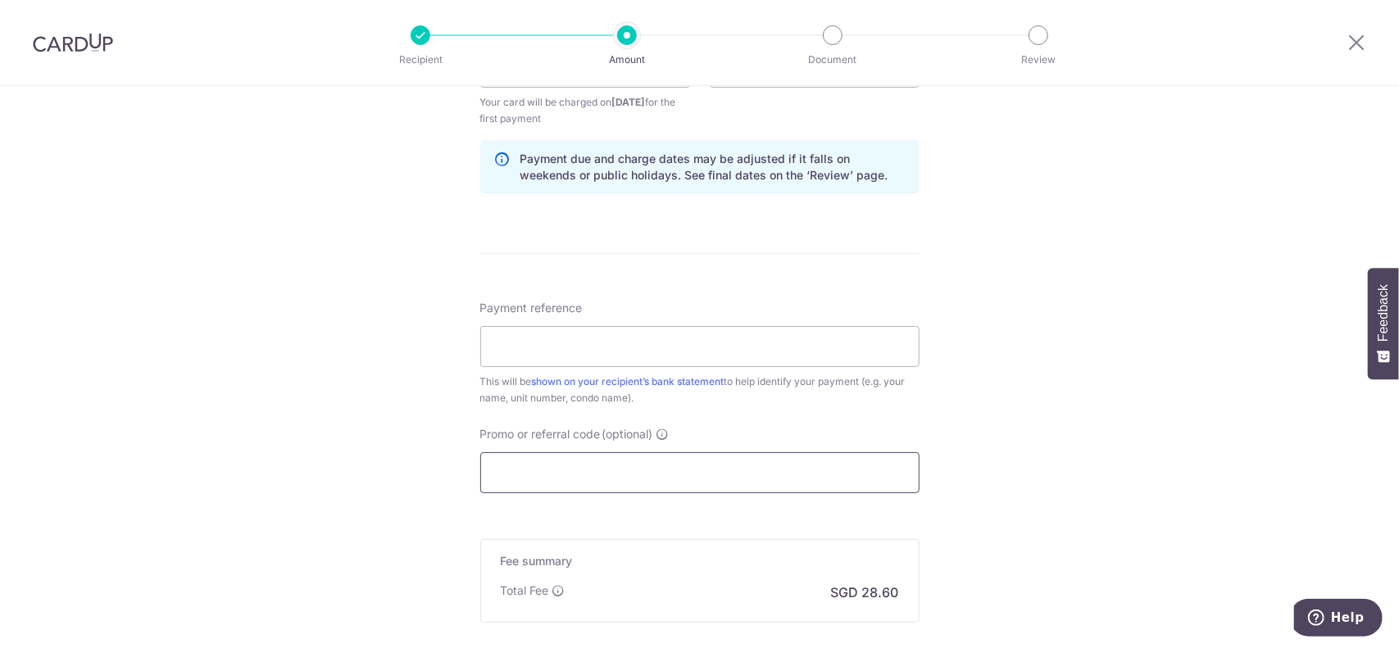
click at [554, 468] on input "Promo or referral code (optional)" at bounding box center [699, 472] width 439 height 41
paste input "SAVERENT179"
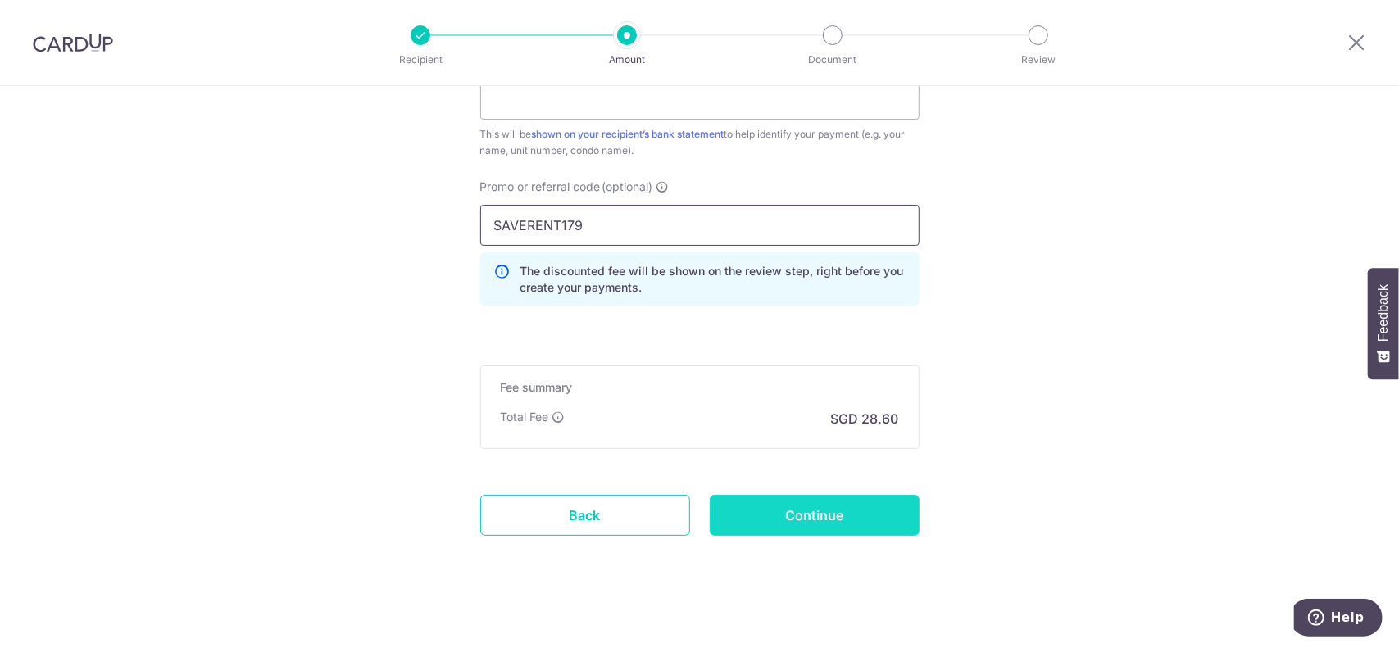
scroll to position [1073, 0]
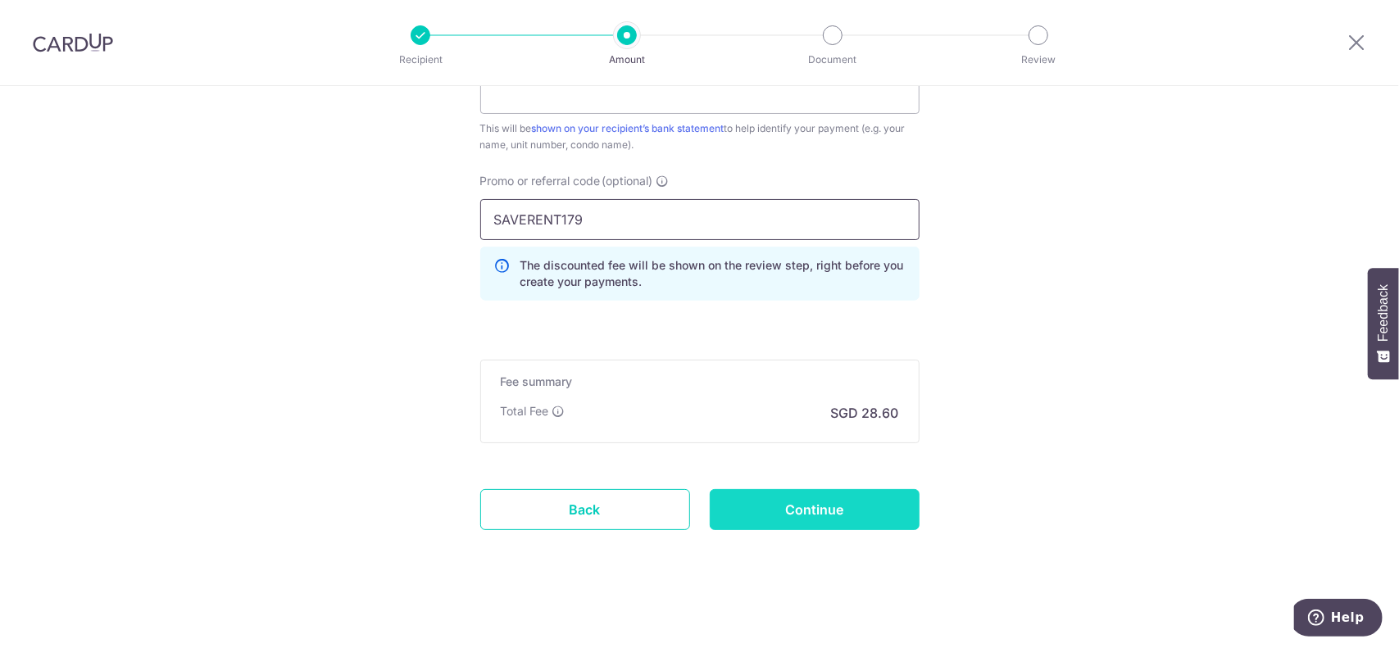
type input "SAVERENT179"
click at [764, 506] on input "Continue" at bounding box center [815, 509] width 210 height 41
type input "Create Schedule"
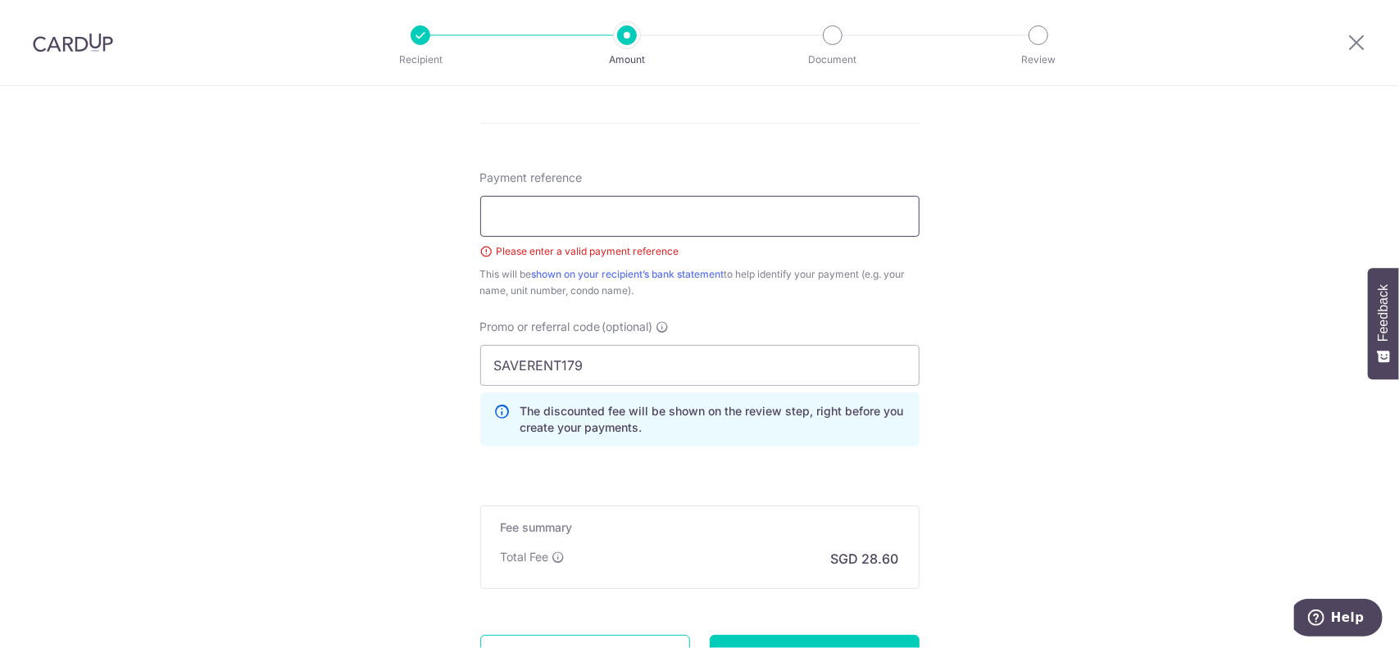
scroll to position [849, 0]
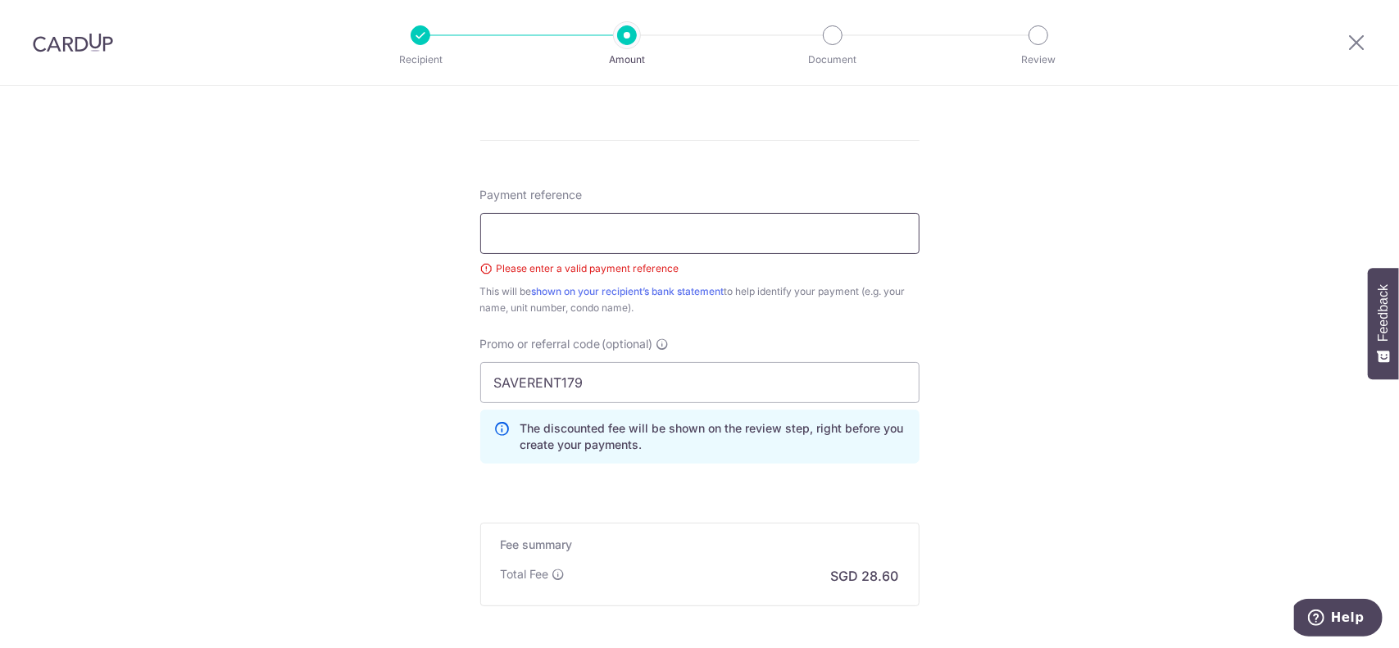
click at [617, 234] on input "Payment reference" at bounding box center [699, 233] width 439 height 41
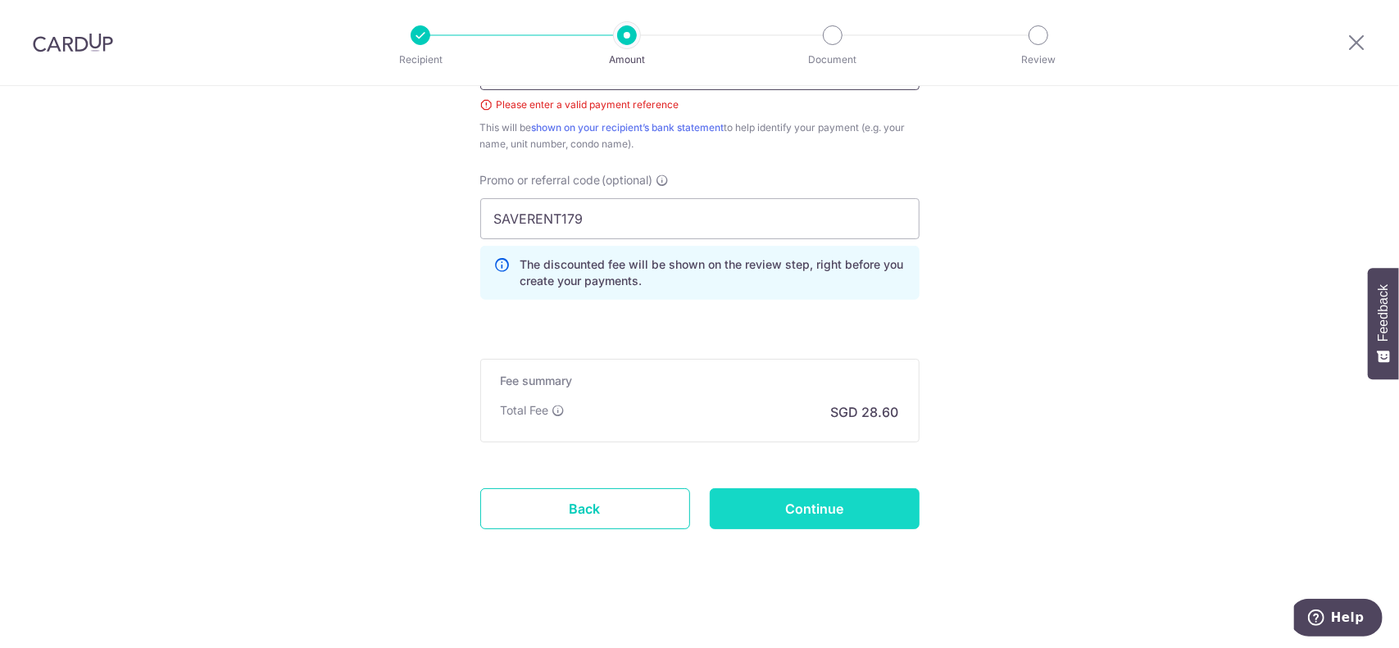
type input "Rent"
click at [816, 489] on input "Continue" at bounding box center [815, 508] width 210 height 41
type input "Create Schedule"
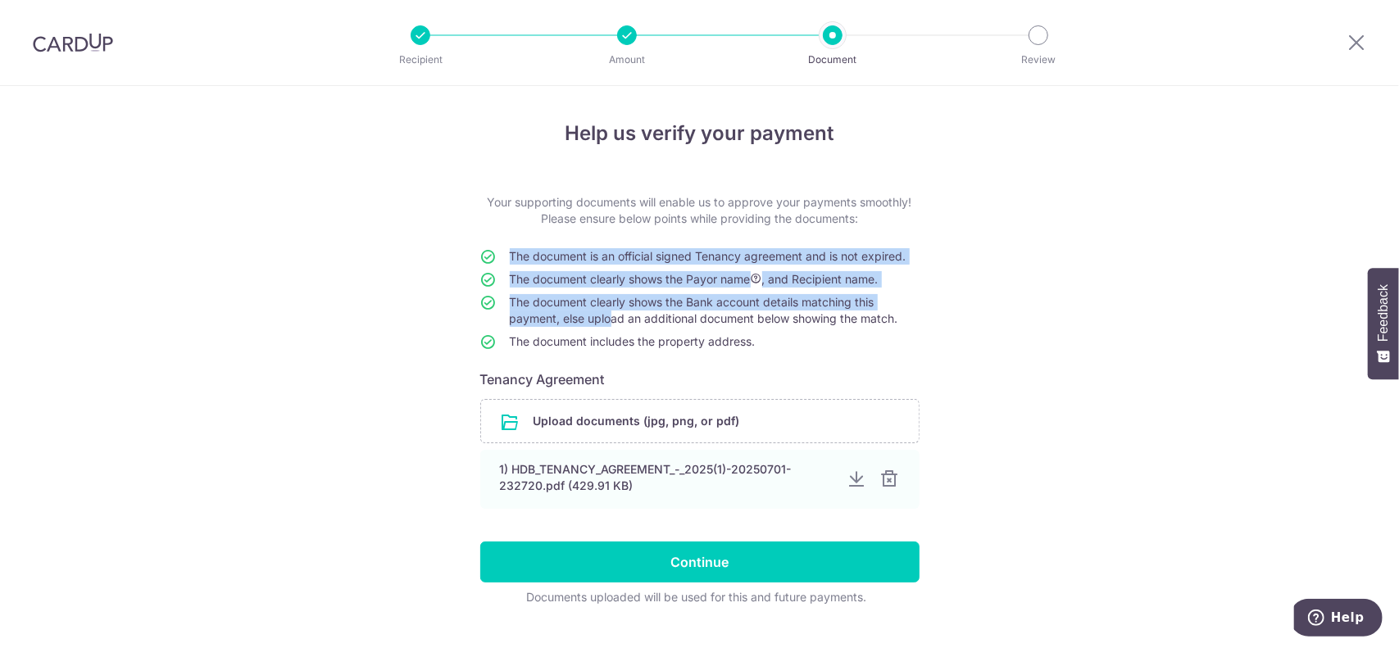
click at [600, 316] on form "Your supporting documents will enable us to approve your payments smoothly! Ple…" at bounding box center [699, 399] width 439 height 411
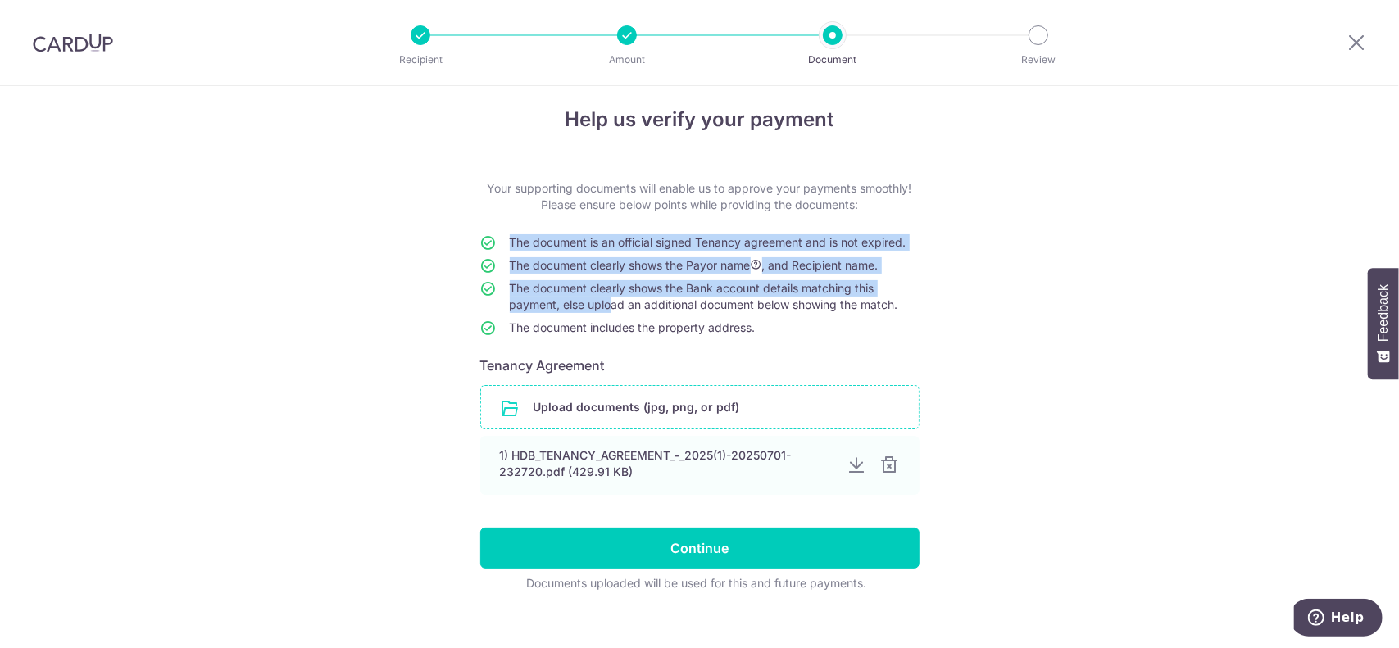
scroll to position [33, 0]
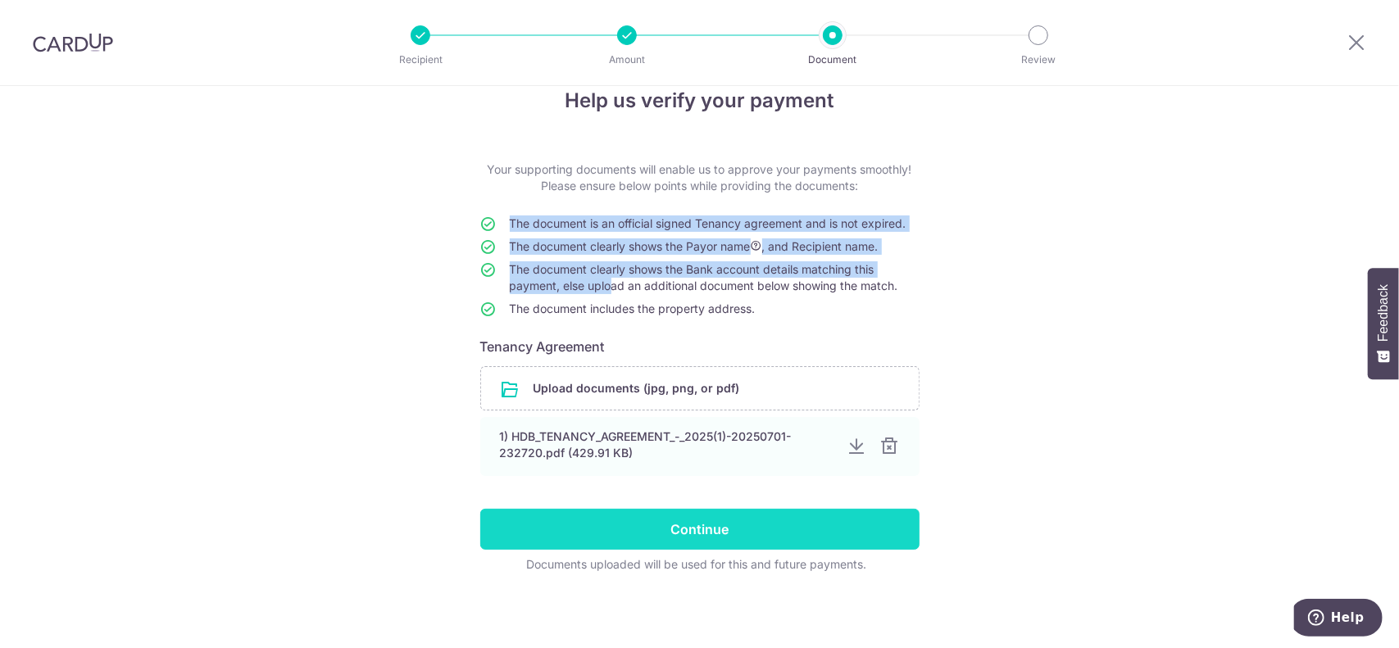
click at [869, 527] on input "Continue" at bounding box center [699, 529] width 439 height 41
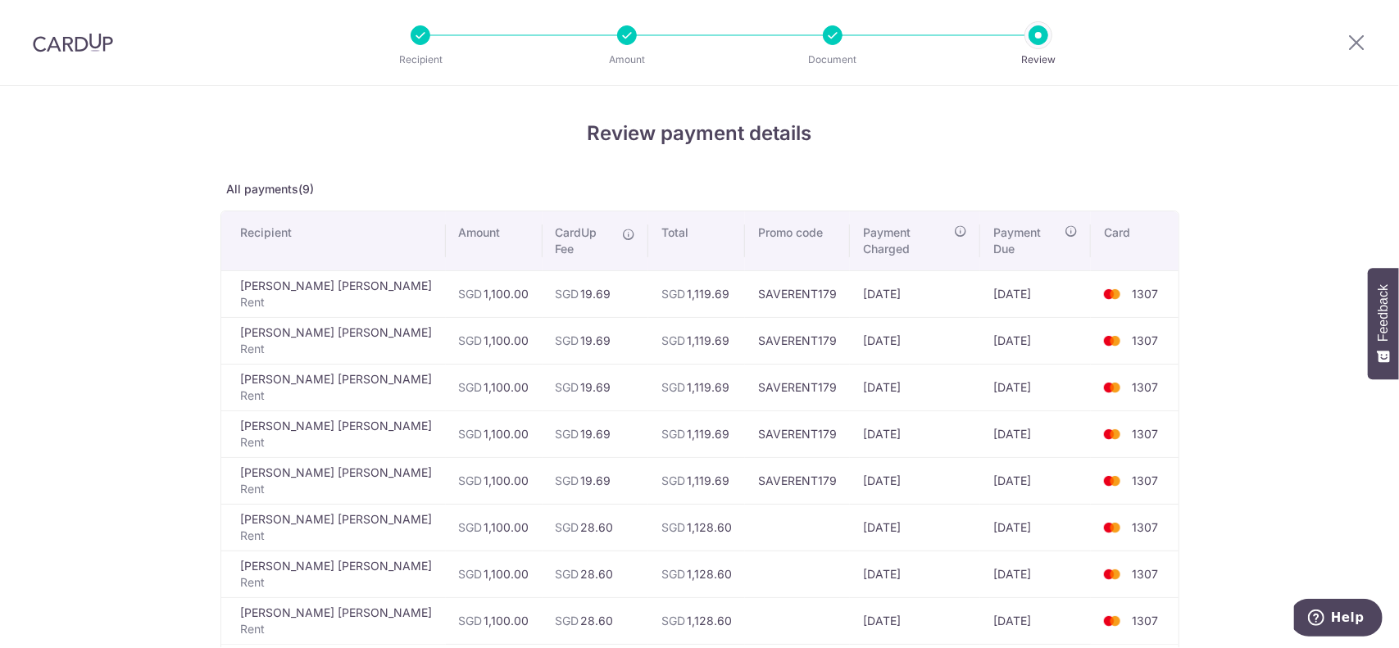
drag, startPoint x: 733, startPoint y: 262, endPoint x: 823, endPoint y: 438, distance: 197.5
click at [823, 438] on tbody "Lee Han Chiang Alloysius Rent SGD 1,100.00 SGD 19.69 SGD 1,119.69 SAVERENT179 0…" at bounding box center [699, 480] width 957 height 420
click at [782, 473] on td "SAVERENT179" at bounding box center [797, 480] width 105 height 47
drag, startPoint x: 300, startPoint y: 455, endPoint x: 1144, endPoint y: 452, distance: 843.9
click at [1144, 457] on tr "Lee Han Chiang Alloysius Rent SGD 1,100.00 SGD 19.69 SGD 1,119.69 SAVERENT179 0…" at bounding box center [699, 480] width 957 height 47
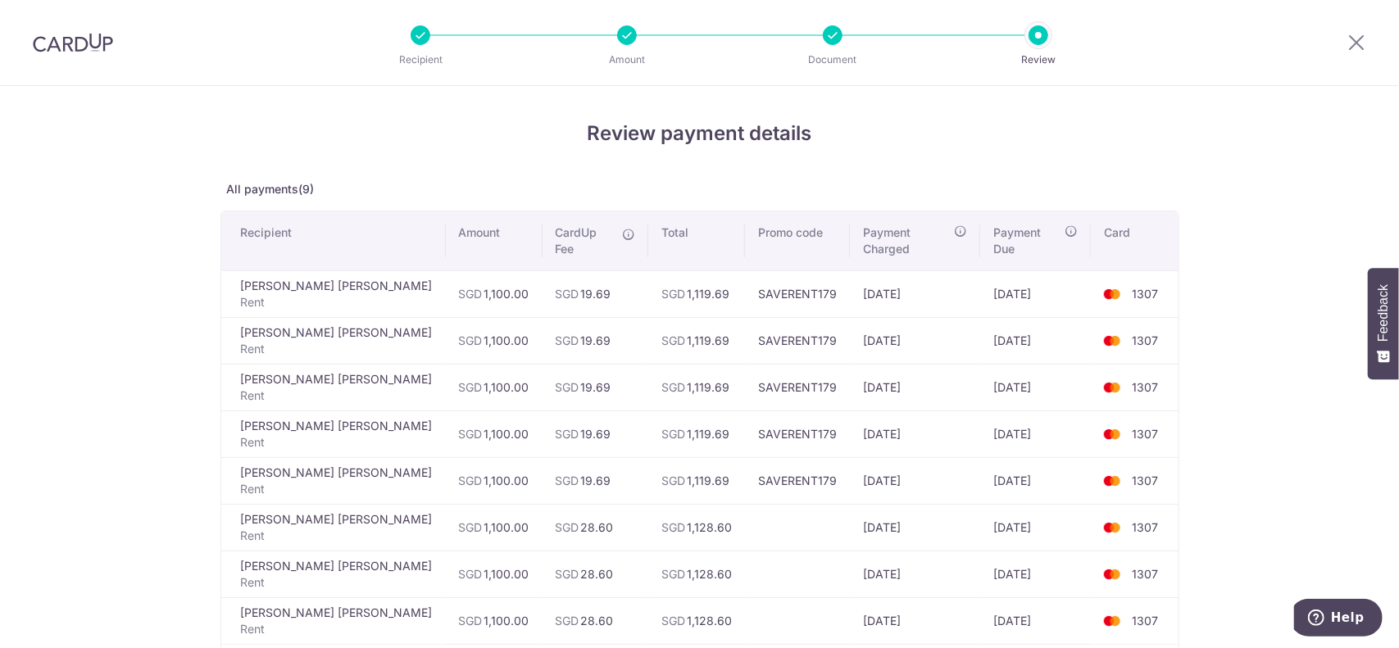
click at [1032, 468] on td "08/01/2026" at bounding box center [1035, 480] width 111 height 47
click at [1016, 465] on td "08/01/2026" at bounding box center [1035, 480] width 111 height 47
click at [980, 464] on td "08/01/2026" at bounding box center [1035, 480] width 111 height 47
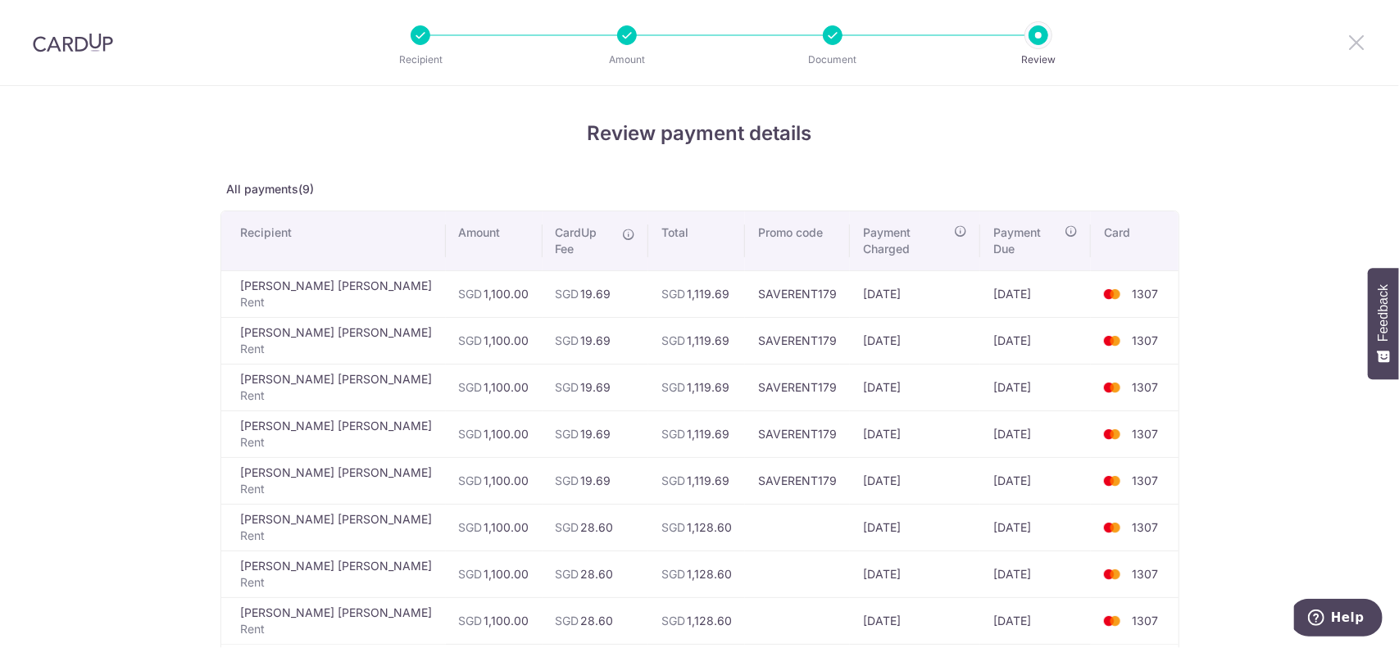
click at [1359, 40] on icon at bounding box center [1356, 42] width 20 height 20
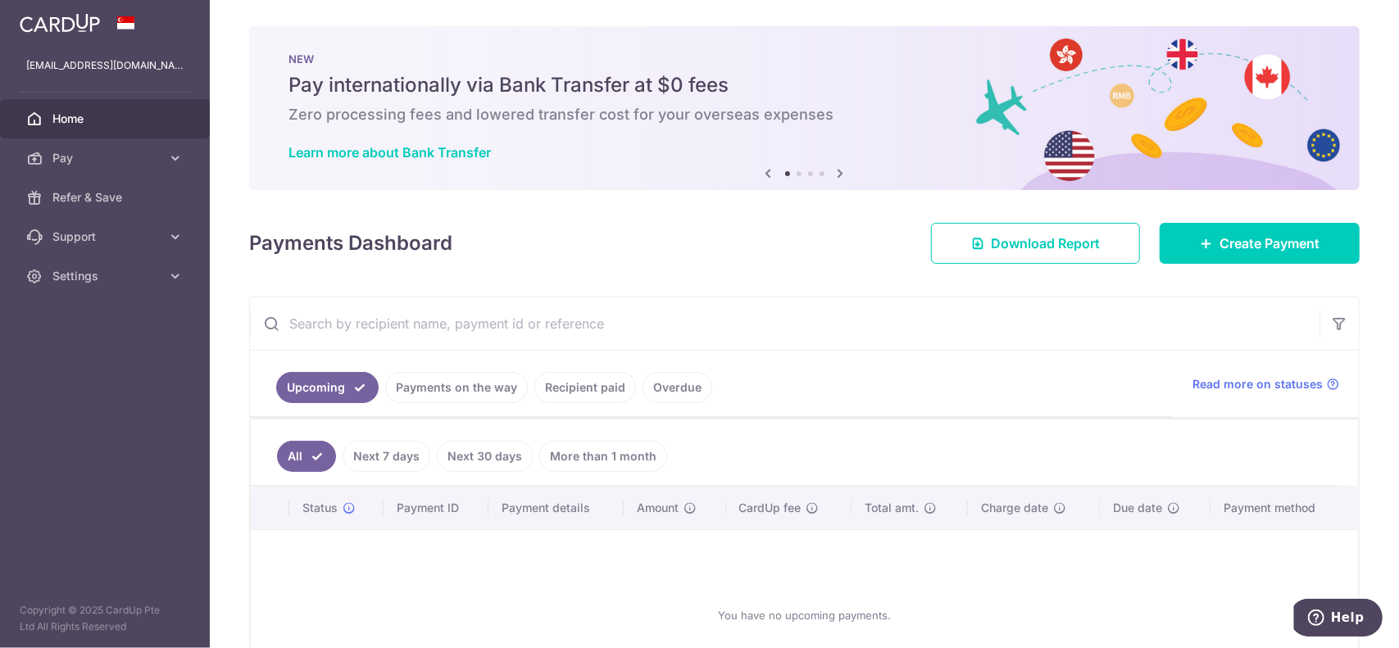
click at [837, 175] on icon at bounding box center [841, 173] width 20 height 20
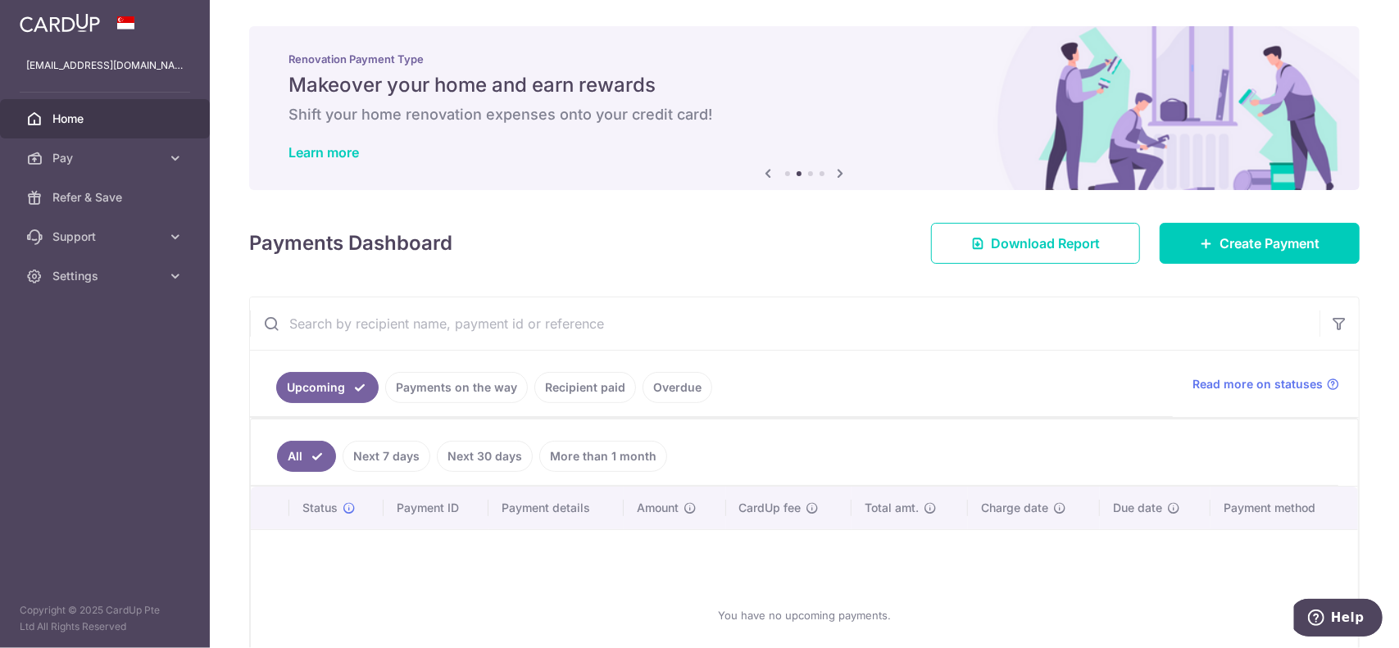
click at [837, 175] on icon at bounding box center [841, 173] width 20 height 20
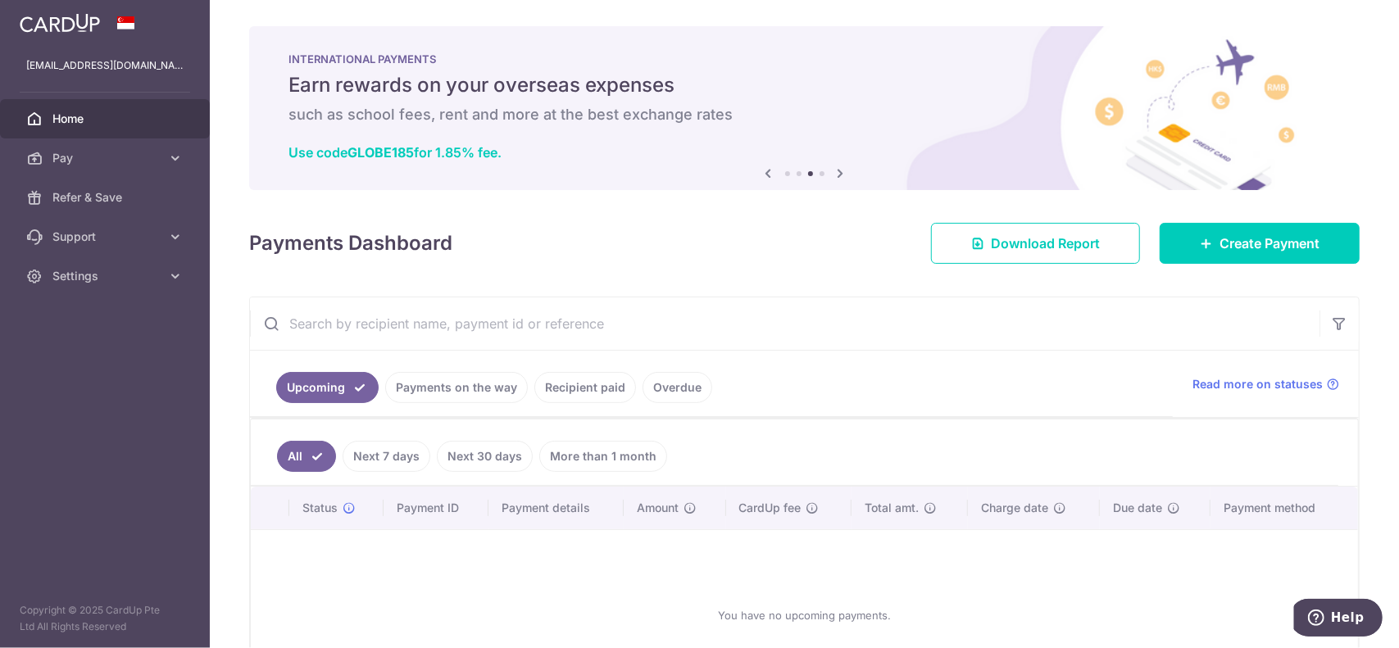
click at [837, 175] on icon at bounding box center [841, 173] width 20 height 20
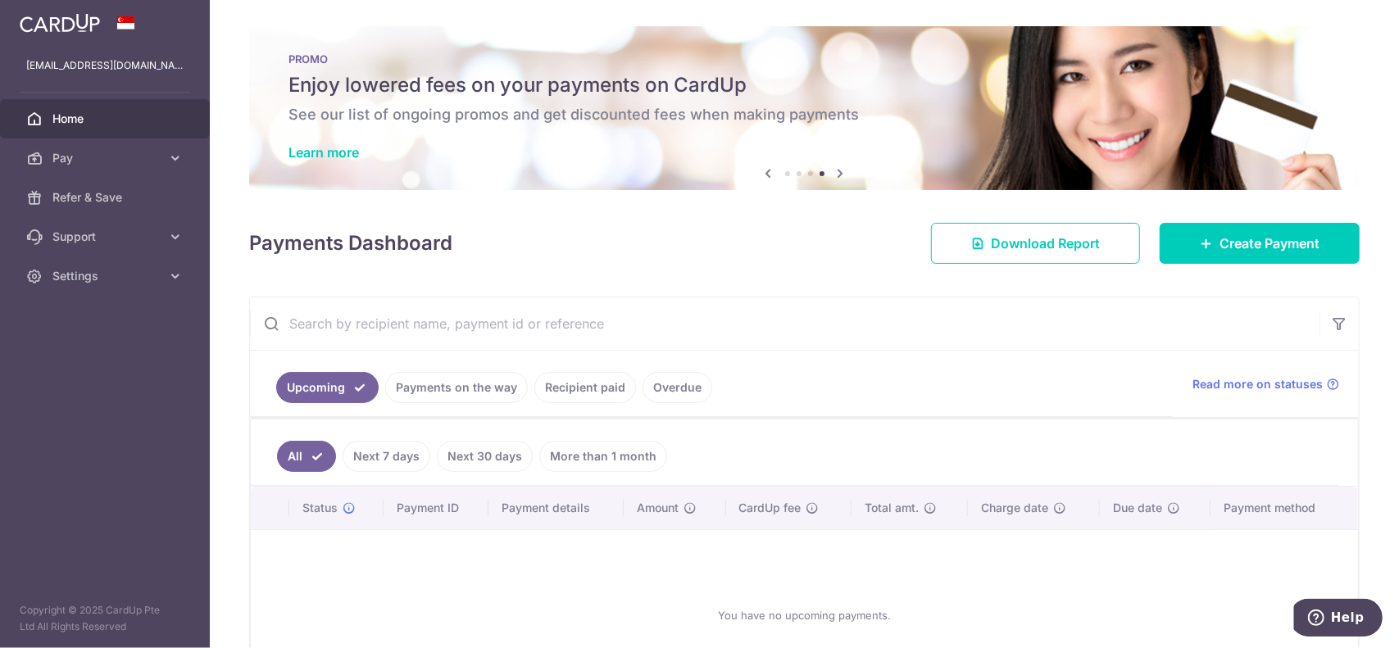
click at [837, 175] on icon at bounding box center [841, 173] width 20 height 20
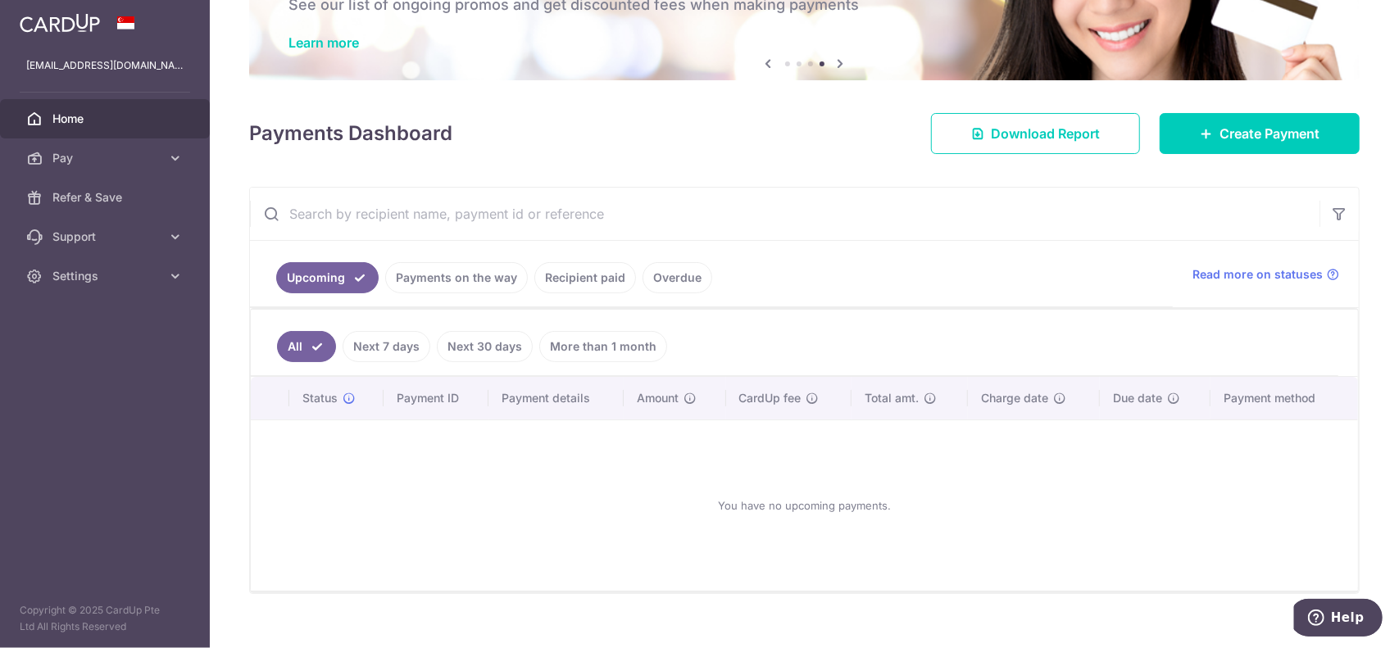
scroll to position [127, 0]
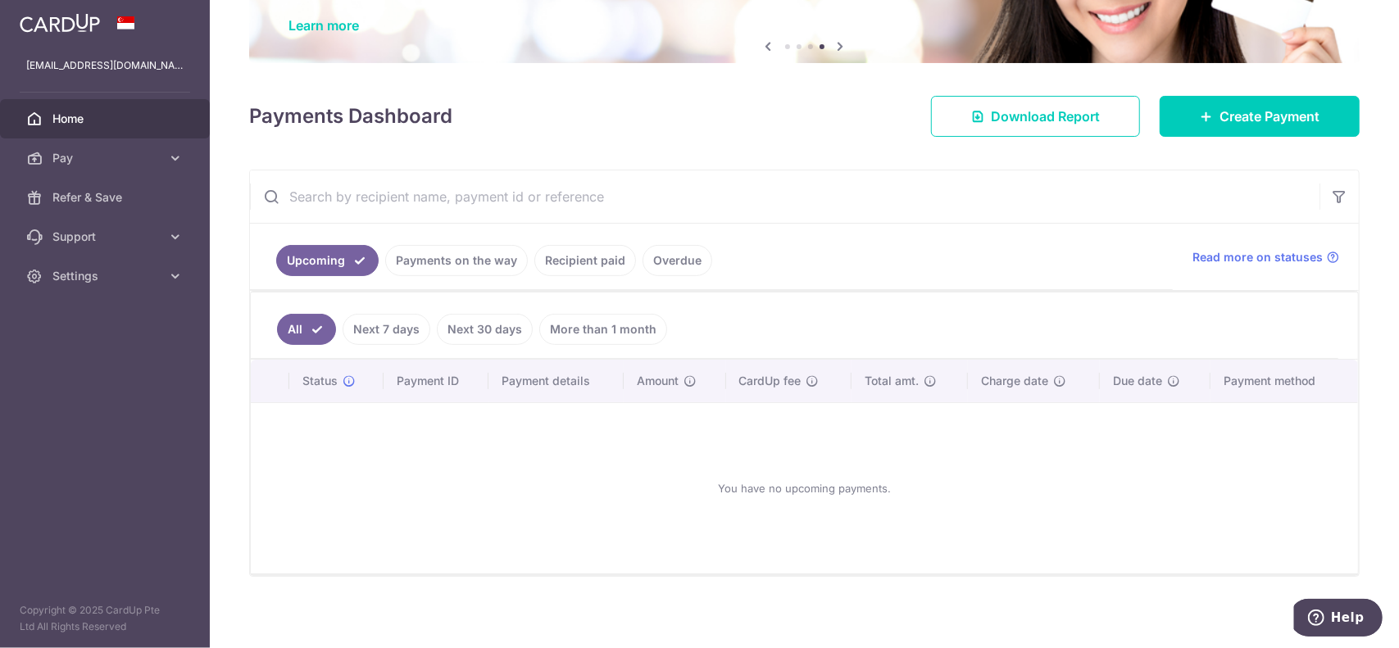
click at [443, 258] on link "Payments on the way" at bounding box center [456, 260] width 143 height 31
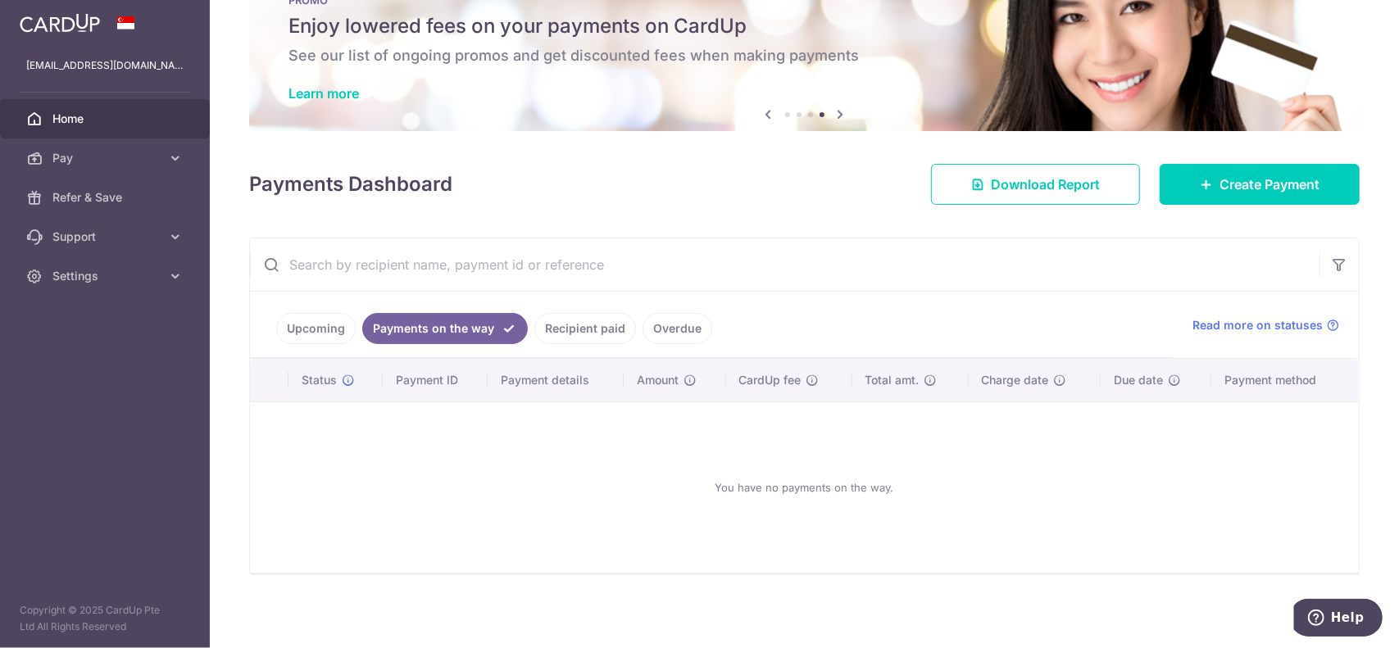
click at [554, 324] on link "Recipient paid" at bounding box center [585, 328] width 102 height 31
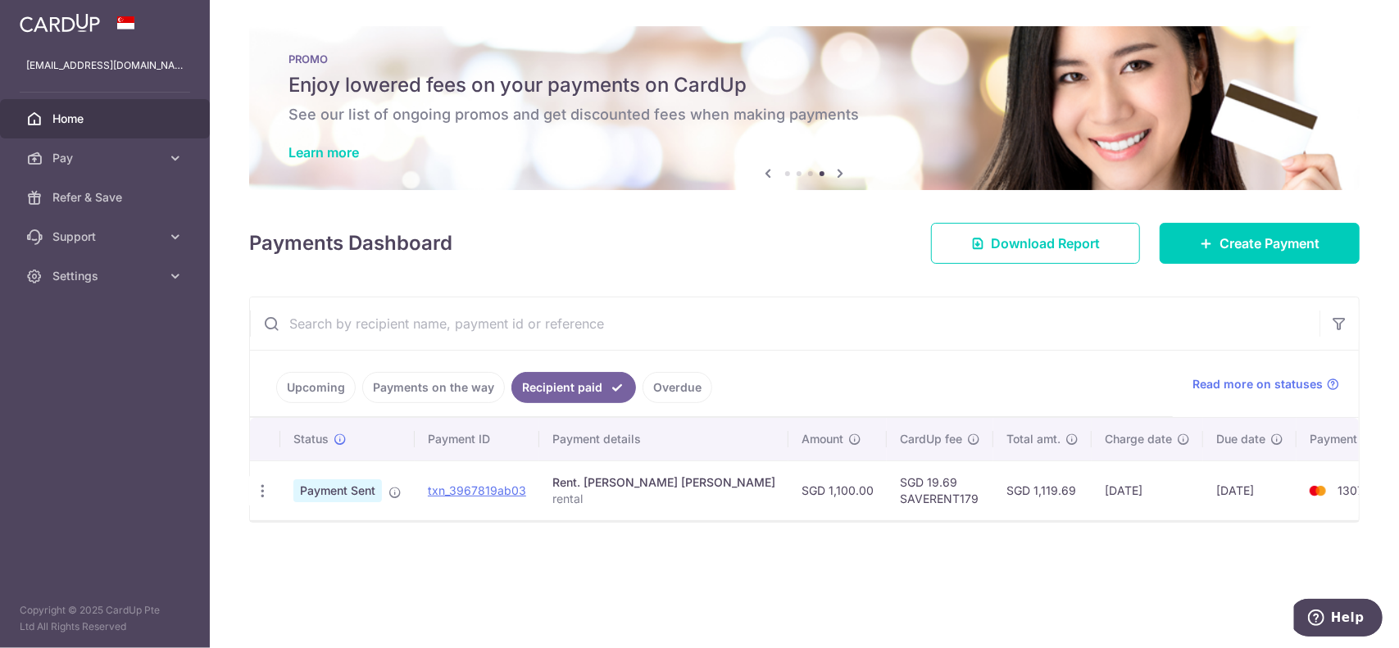
scroll to position [0, 0]
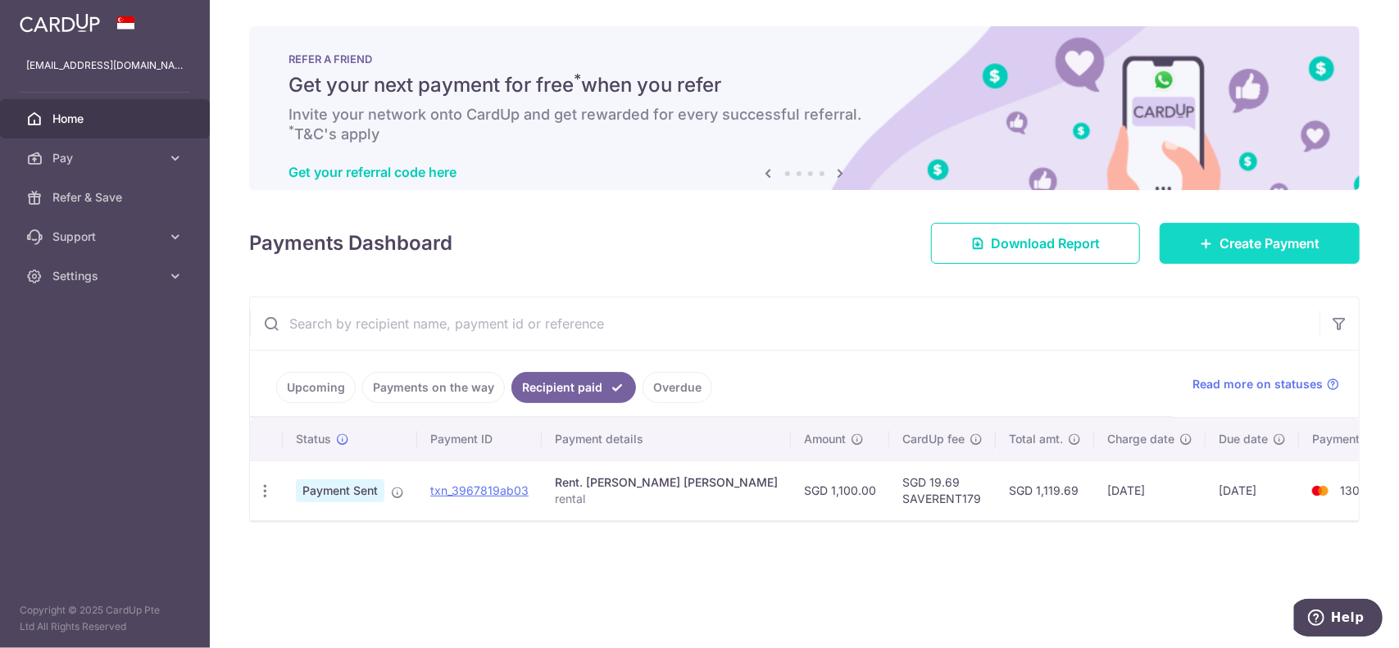
click at [1298, 235] on span "Create Payment" at bounding box center [1269, 244] width 100 height 20
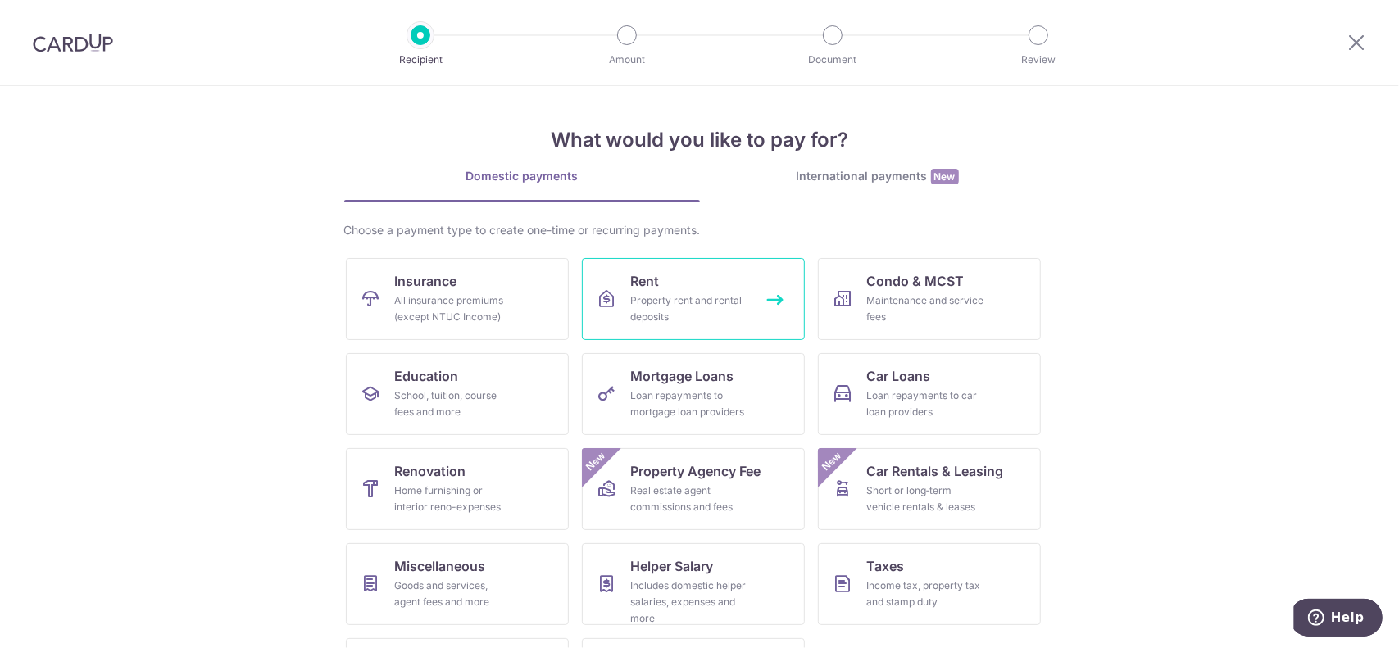
click at [660, 297] on div "Property rent and rental deposits" at bounding box center [690, 309] width 118 height 33
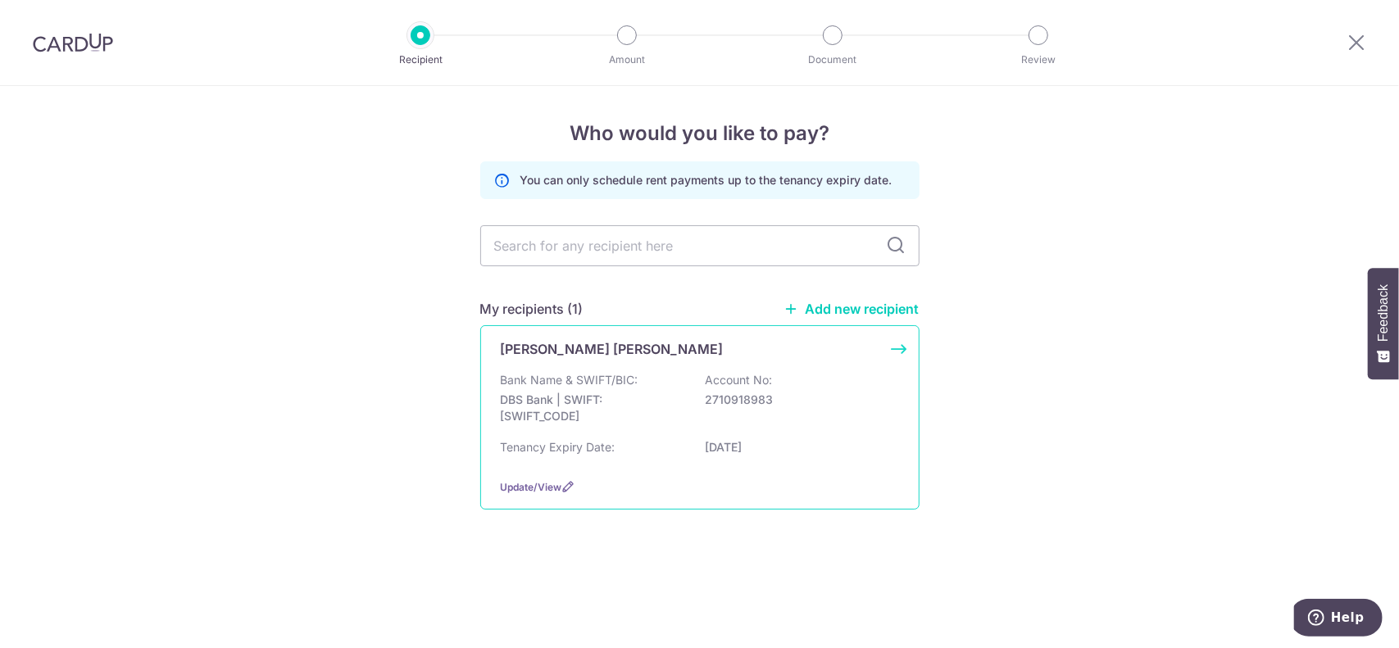
click at [601, 440] on p "Tenancy Expiry Date:" at bounding box center [558, 447] width 115 height 16
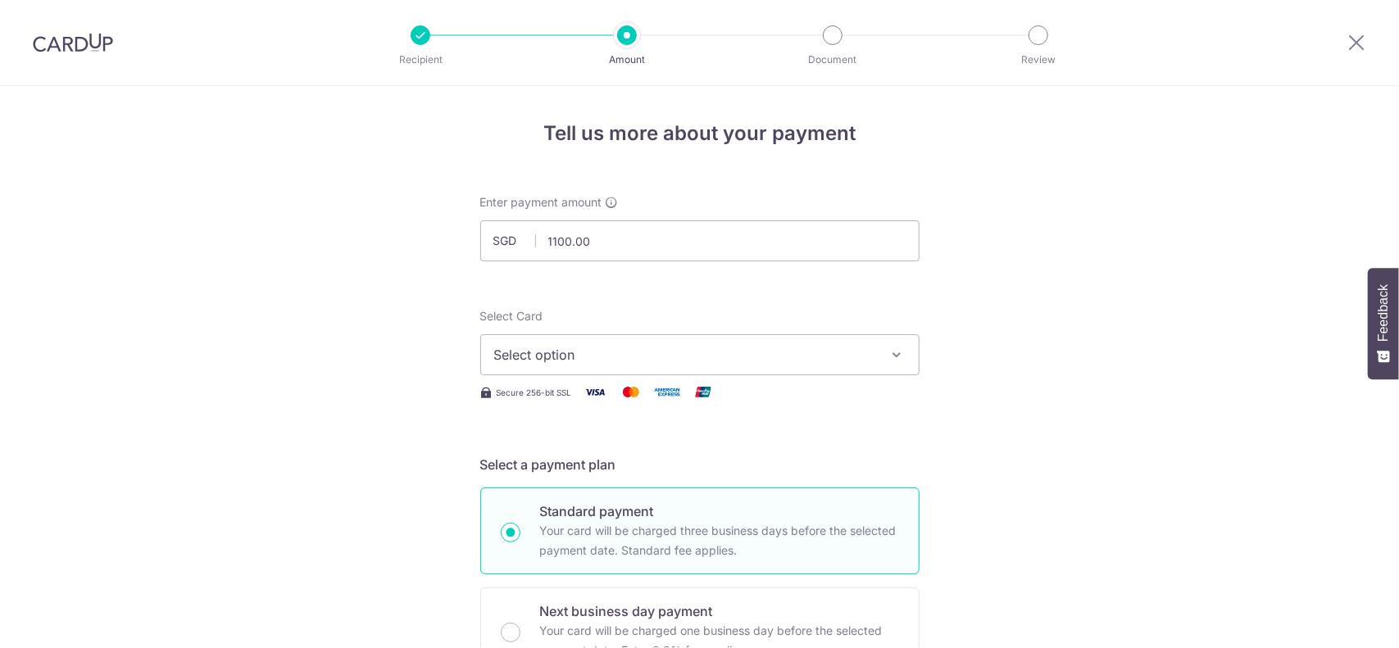
type input "1,100.00"
drag, startPoint x: 0, startPoint y: 0, endPoint x: 571, endPoint y: 342, distance: 665.9
click at [571, 342] on button "Select option" at bounding box center [699, 354] width 439 height 41
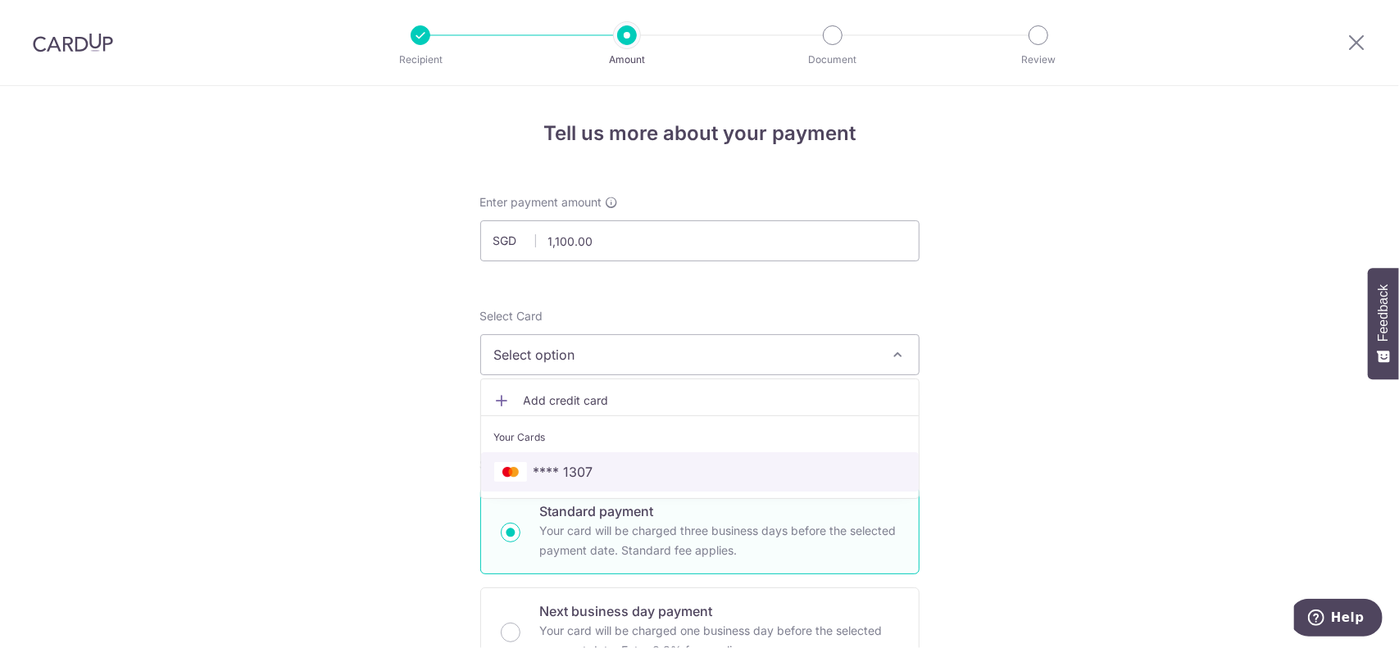
click at [567, 458] on link "**** 1307" at bounding box center [700, 471] width 438 height 39
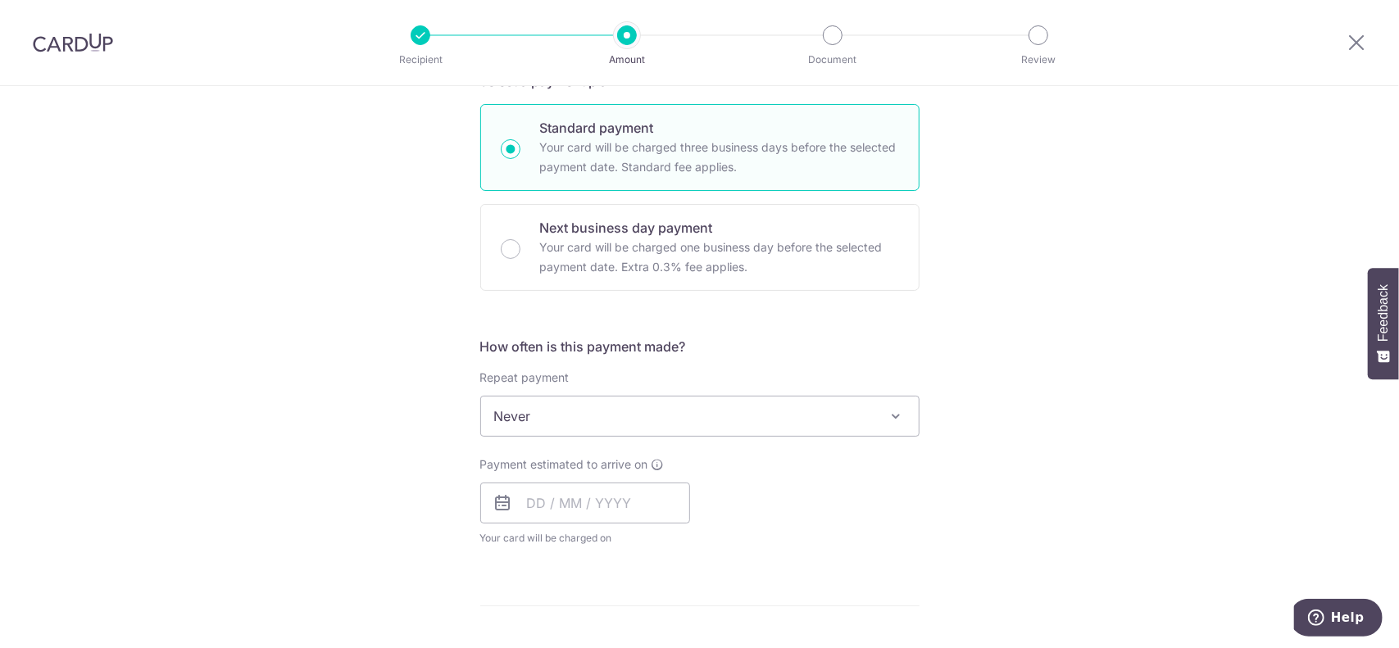
scroll to position [410, 0]
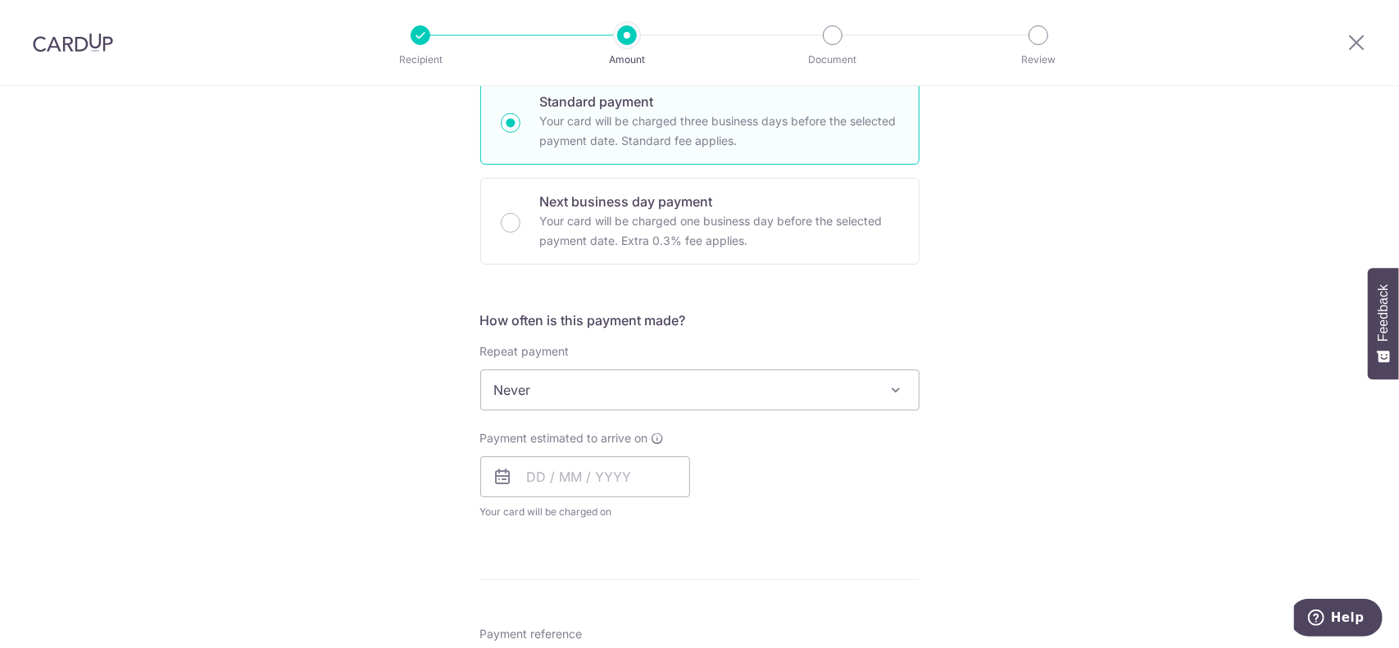
click at [693, 386] on span "Never" at bounding box center [700, 389] width 438 height 39
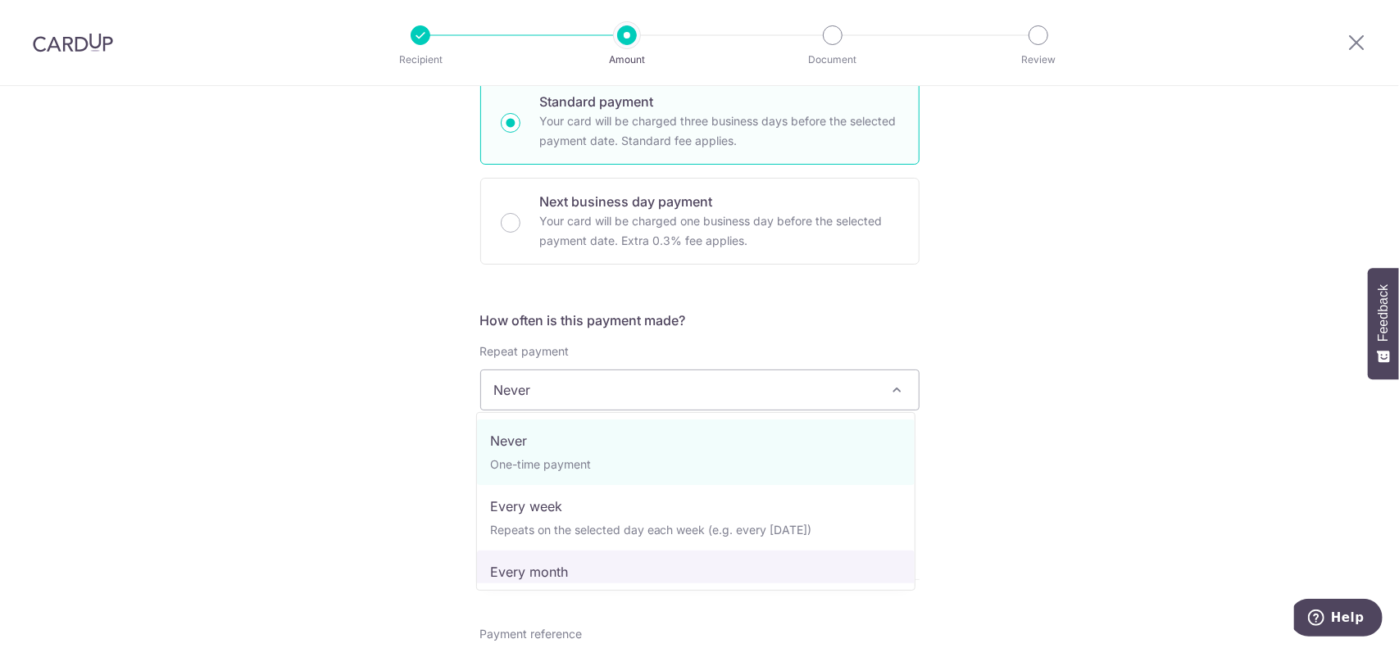
select select "3"
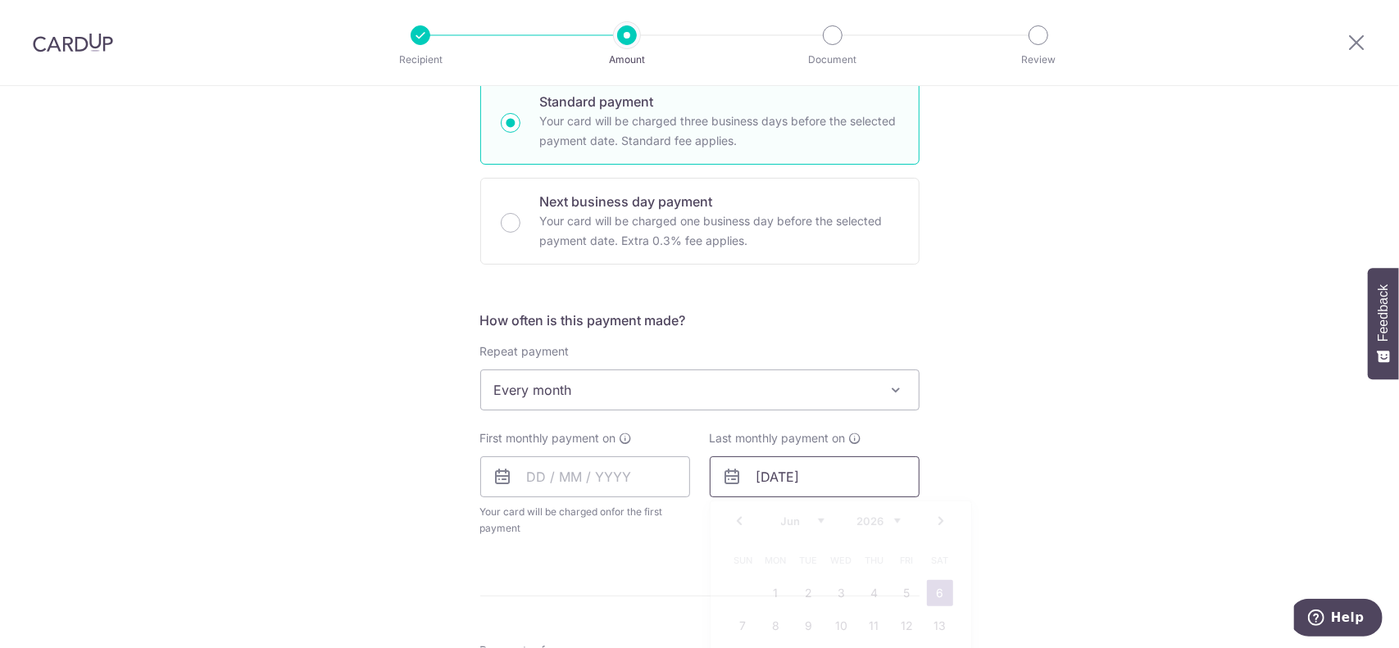
click at [808, 484] on input "06/06/2026" at bounding box center [815, 476] width 210 height 41
click at [785, 522] on select "Jan Feb Mar Apr May Jun Jul Aug Sep Oct Nov Dec" at bounding box center [802, 521] width 43 height 13
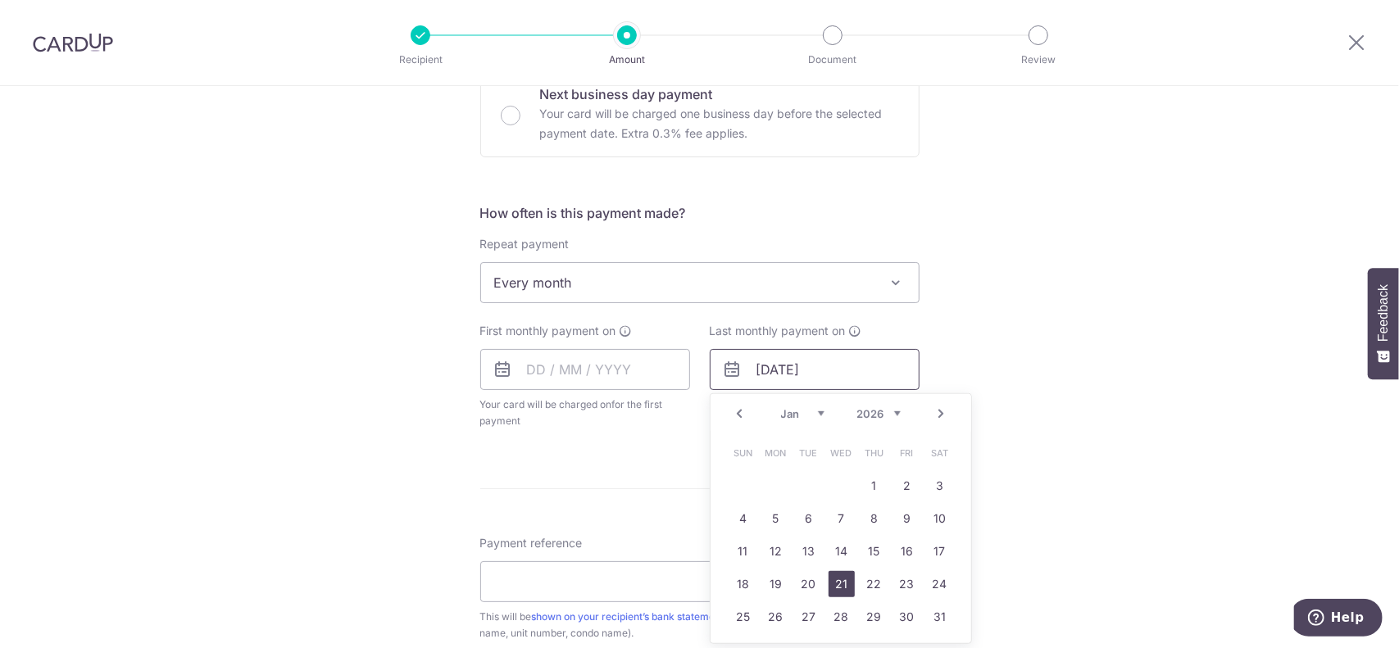
scroll to position [574, 0]
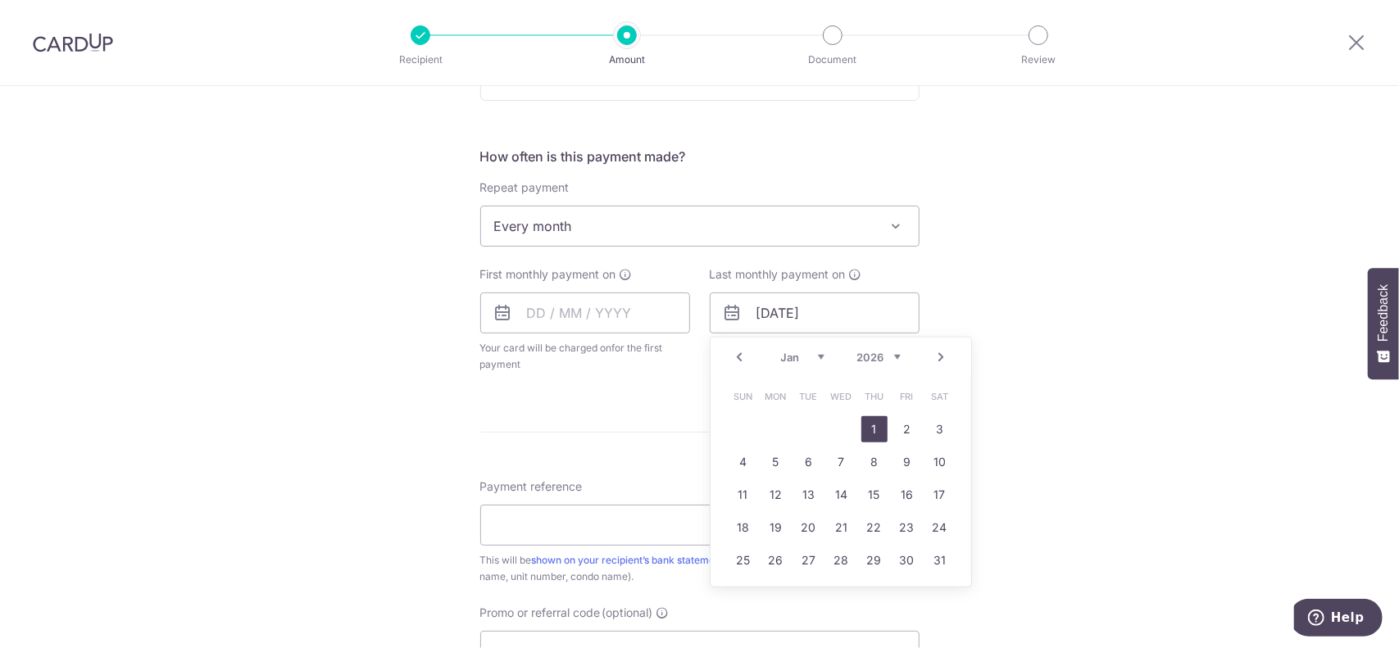
click at [866, 423] on link "1" at bounding box center [874, 429] width 26 height 26
type input "01/01/2026"
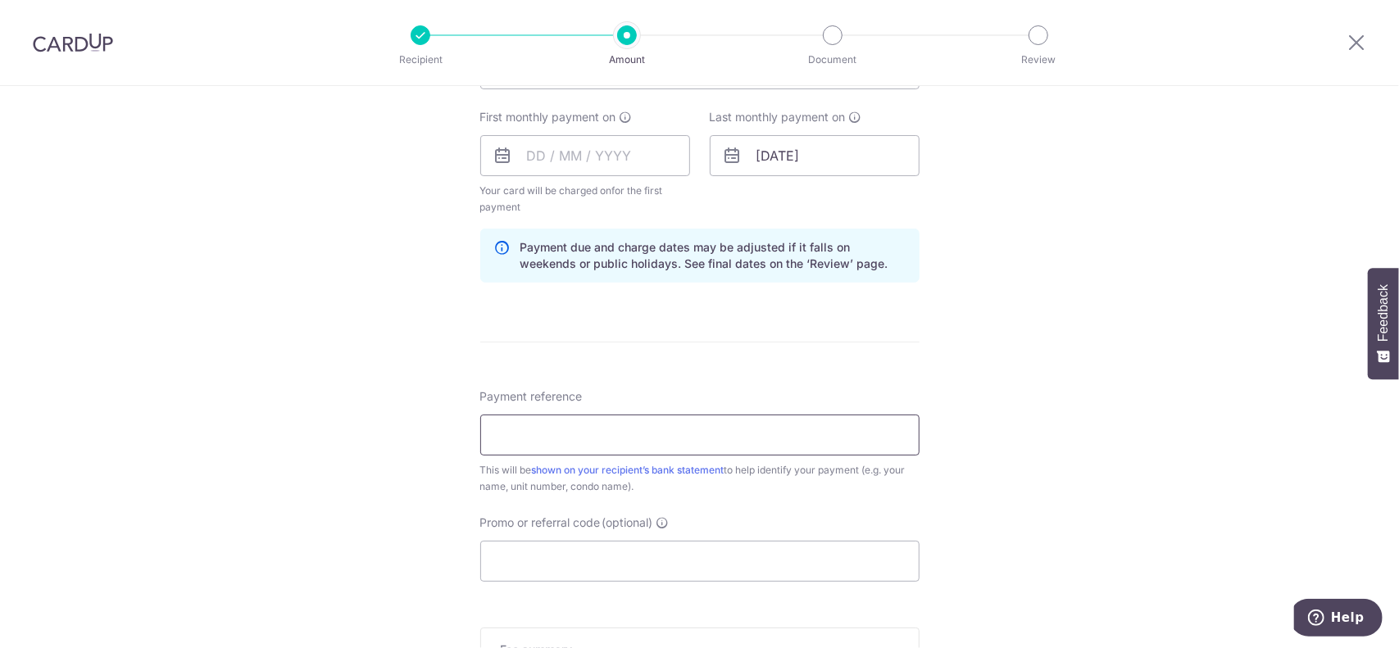
scroll to position [737, 0]
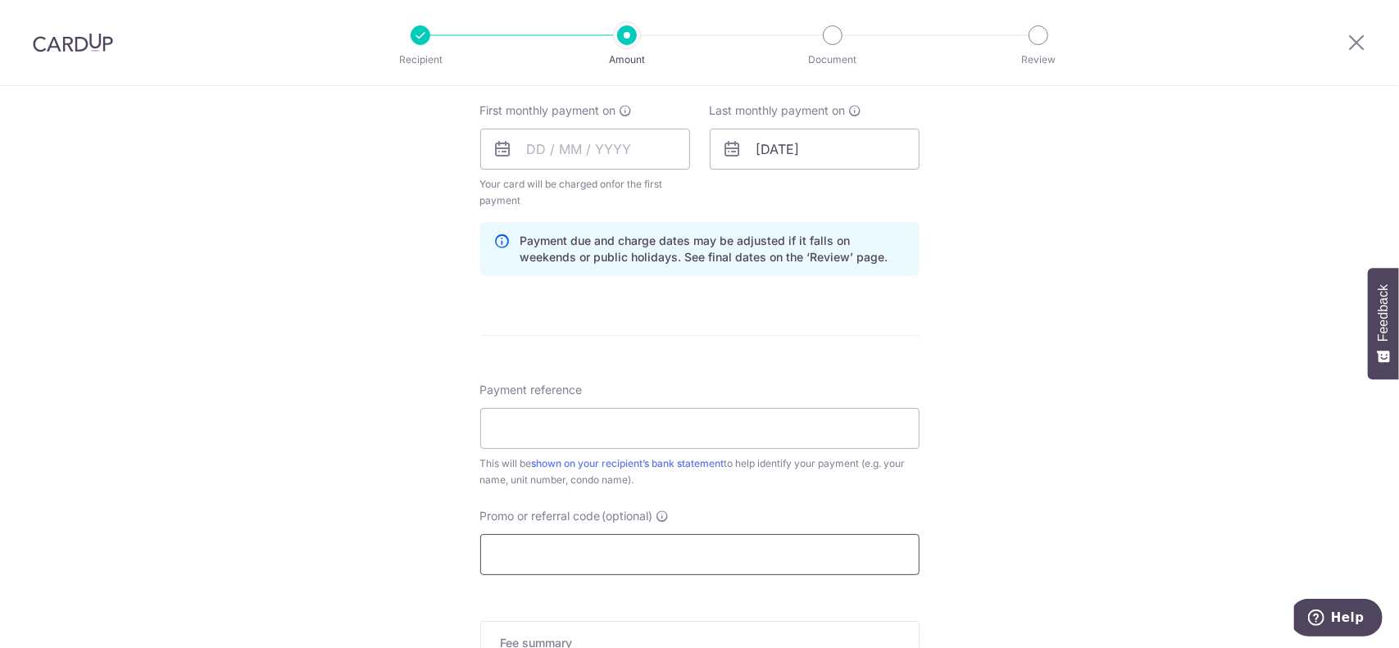
click at [578, 535] on input "Promo or referral code (optional)" at bounding box center [699, 554] width 439 height 41
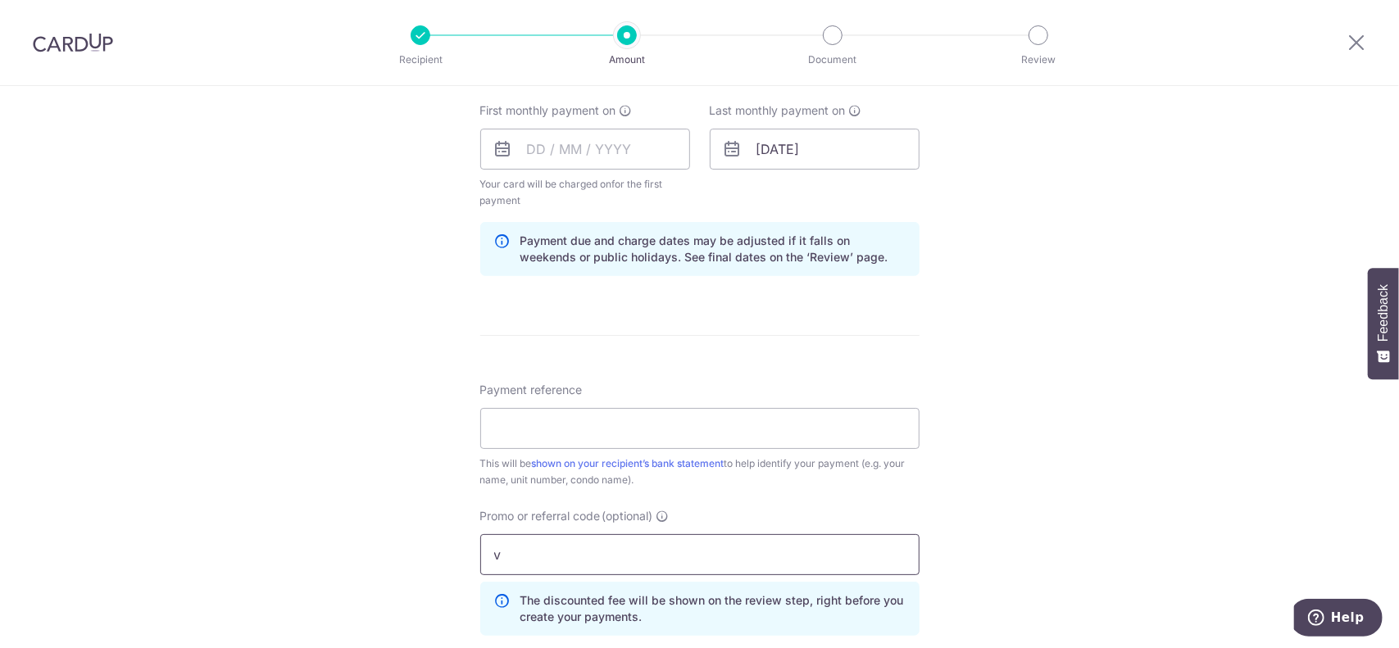
drag, startPoint x: 577, startPoint y: 550, endPoint x: 482, endPoint y: 542, distance: 95.3
click at [482, 542] on input "v" at bounding box center [699, 554] width 439 height 41
paste input "SAVERENT179"
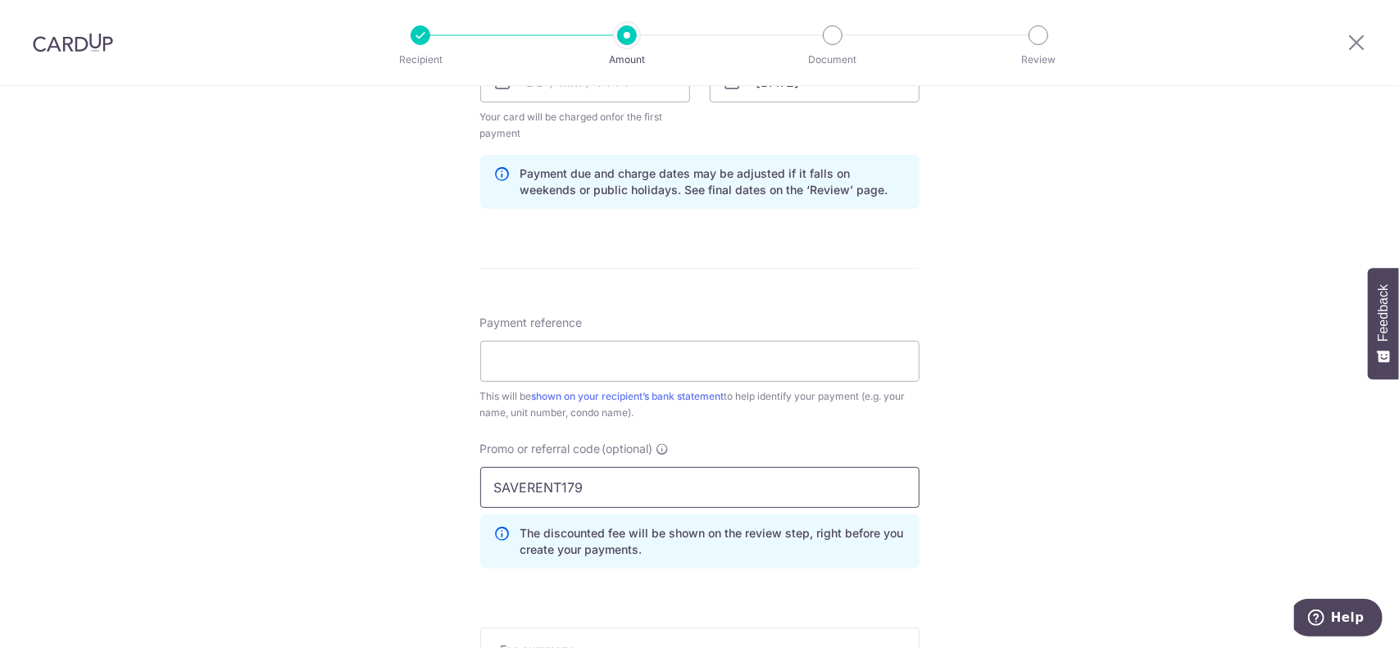
scroll to position [1065, 0]
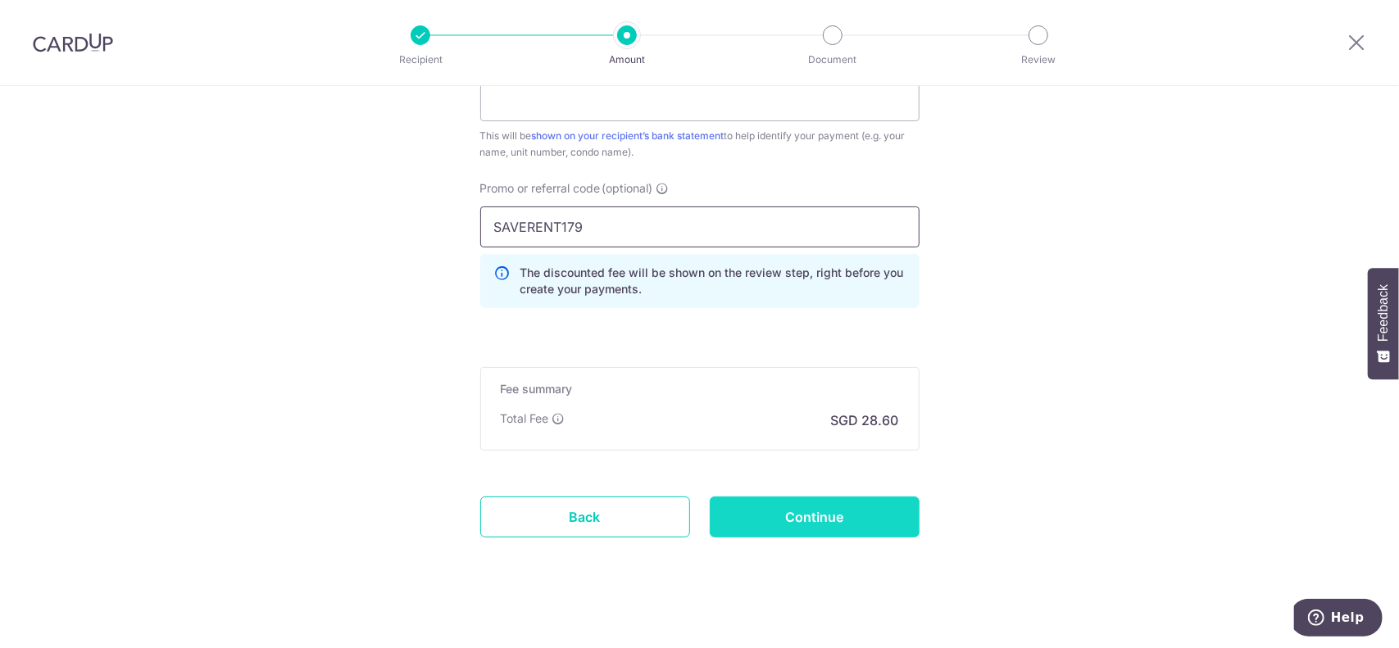
type input "SAVERENT179"
click at [746, 509] on input "Continue" at bounding box center [815, 517] width 210 height 41
type input "Create Schedule"
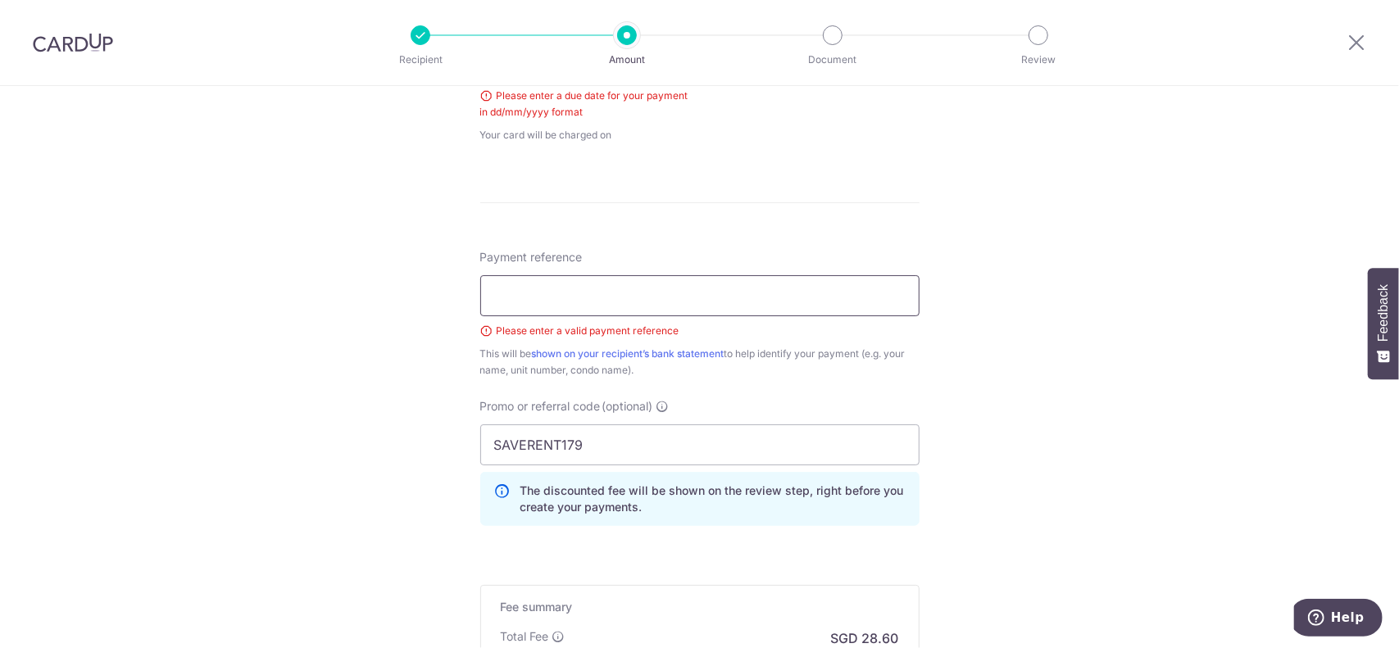
click at [601, 296] on input "Payment reference" at bounding box center [699, 295] width 439 height 41
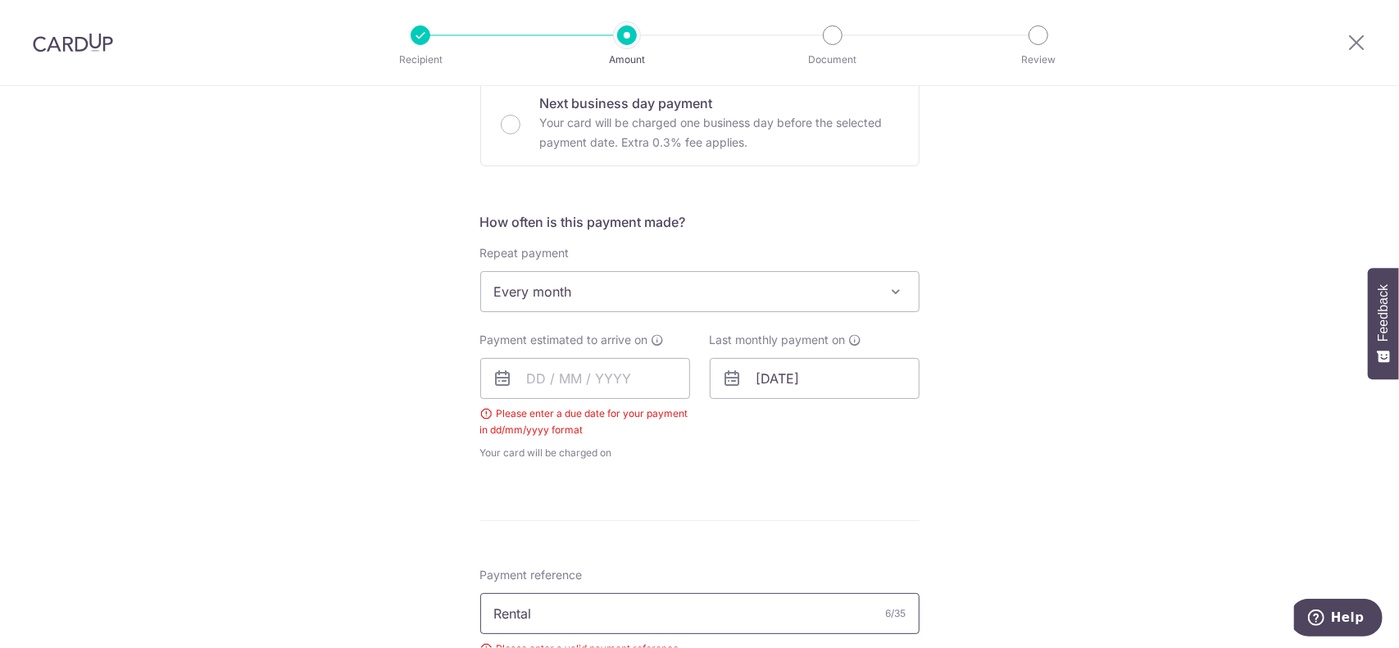
scroll to position [498, 0]
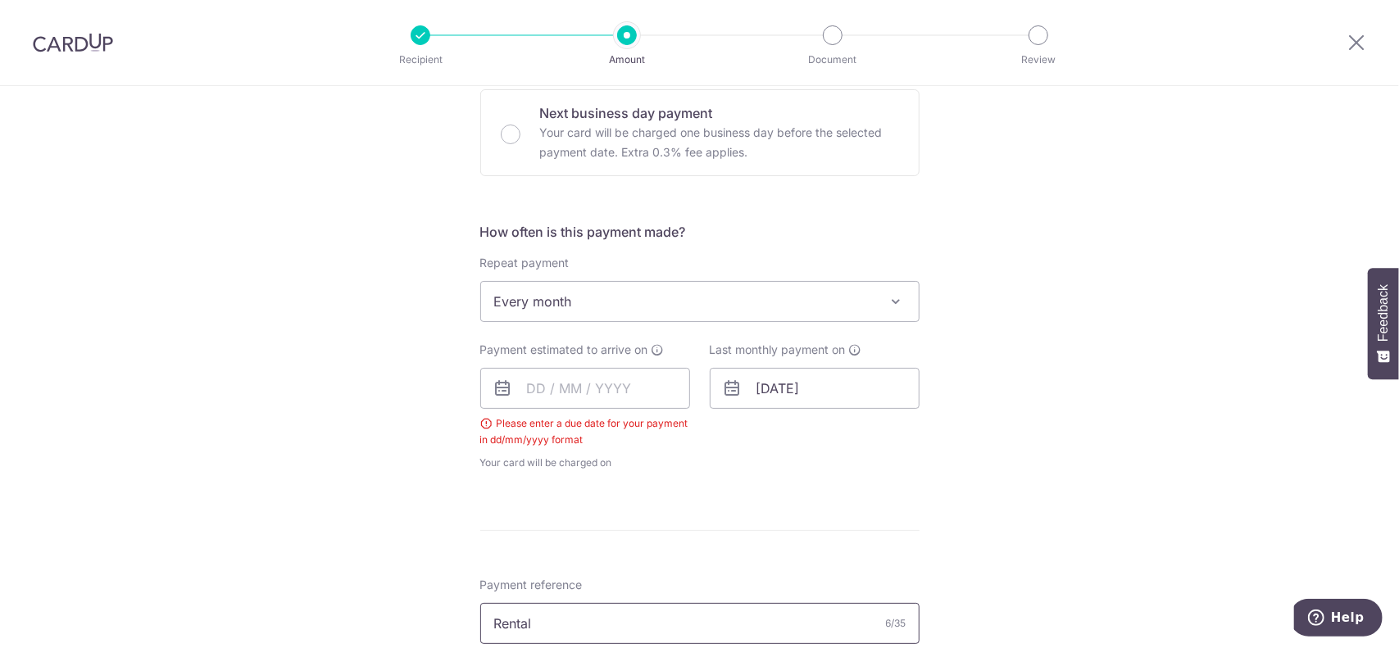
type input "Rental"
click at [506, 379] on icon at bounding box center [503, 389] width 20 height 20
click at [532, 396] on input "text" at bounding box center [585, 388] width 210 height 41
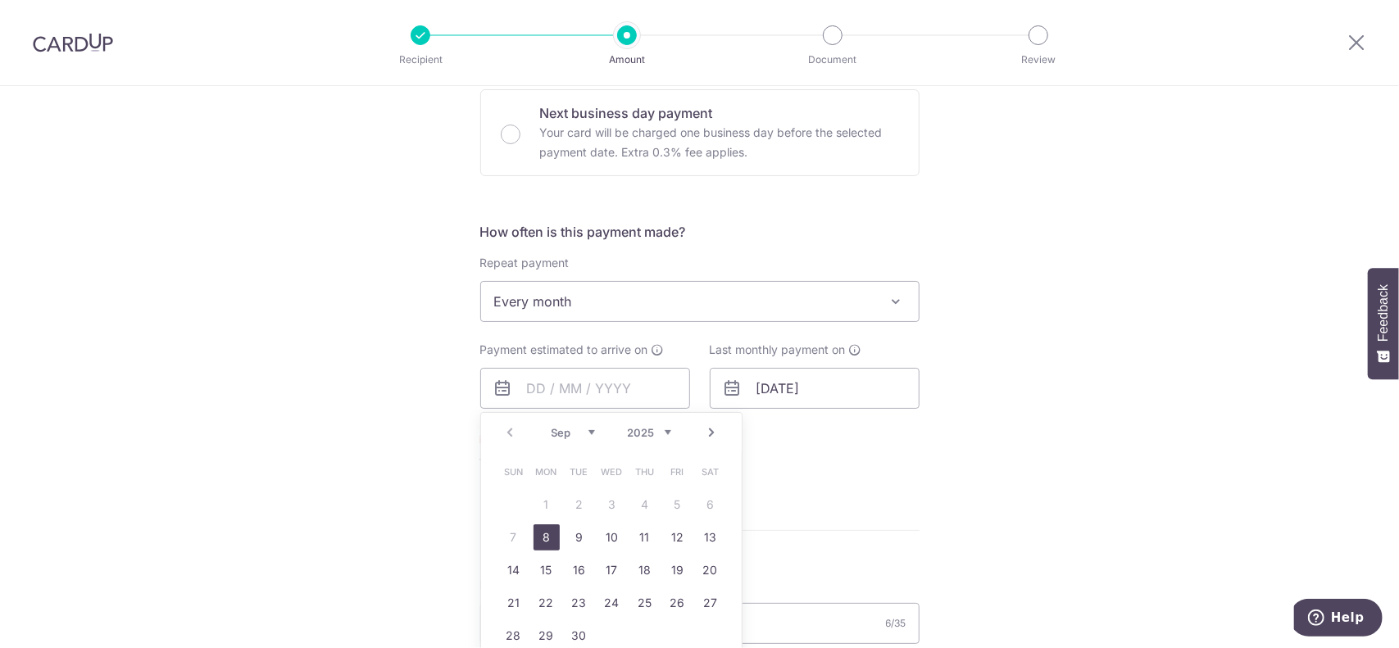
click at [542, 537] on link "8" at bounding box center [546, 537] width 26 height 26
type input "[DATE]"
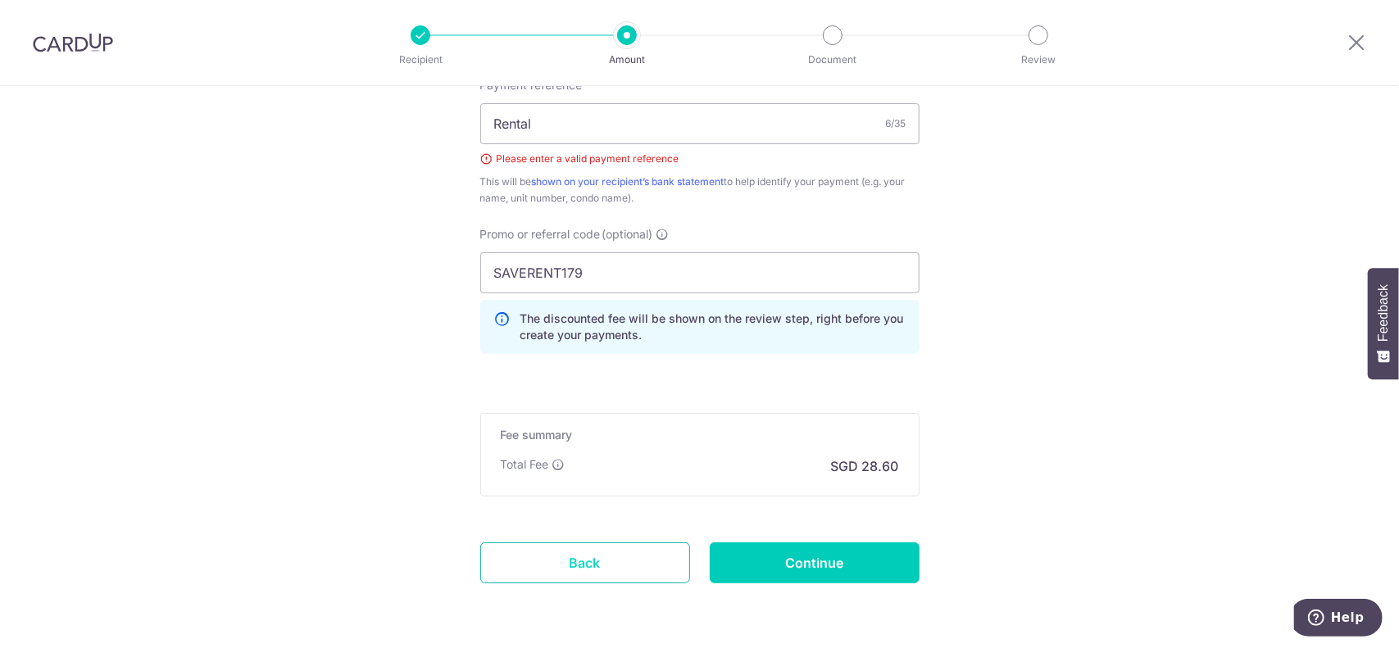
scroll to position [1072, 0]
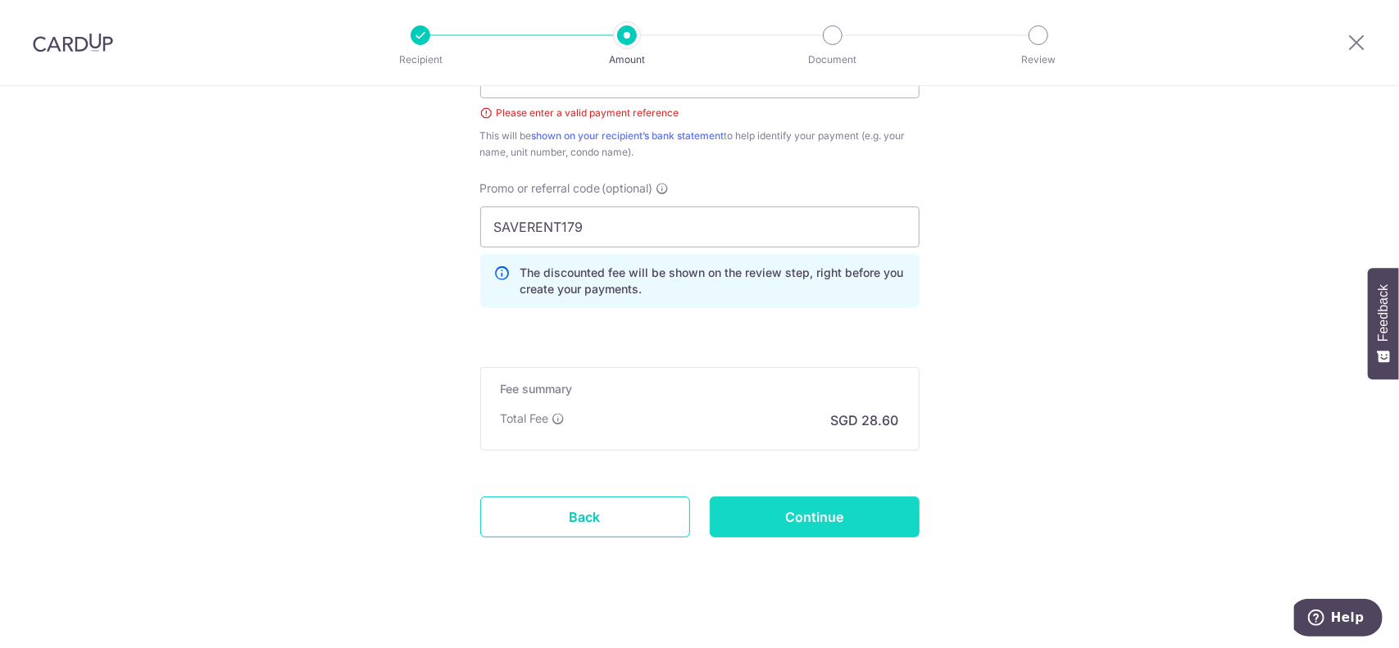
click at [787, 519] on input "Continue" at bounding box center [815, 517] width 210 height 41
type input "Create Schedule"
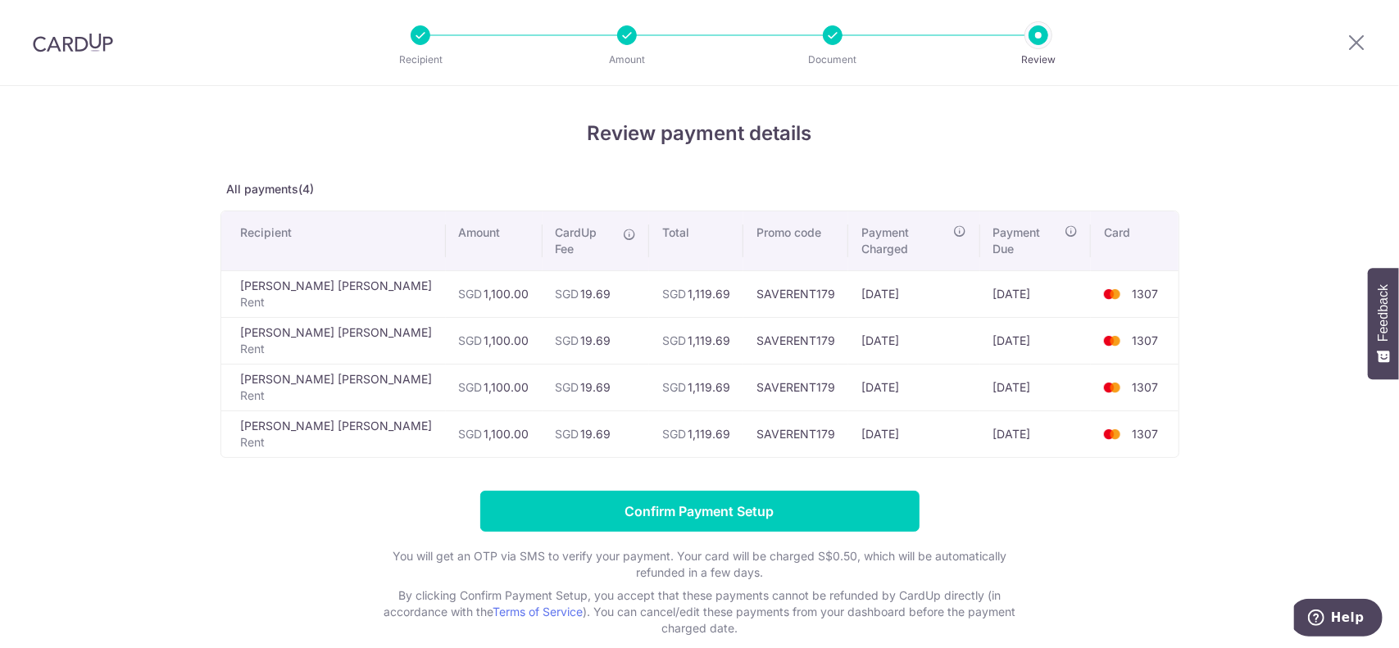
drag, startPoint x: 1007, startPoint y: 417, endPoint x: 166, endPoint y: 277, distance: 853.1
click at [166, 277] on div "Review payment details All payments(4) Recipient Amount CardUp Fee Total Promo …" at bounding box center [699, 409] width 1399 height 647
click at [202, 420] on div "Review payment details All payments(4) Recipient Amount CardUp Fee Total Promo …" at bounding box center [699, 409] width 1399 height 647
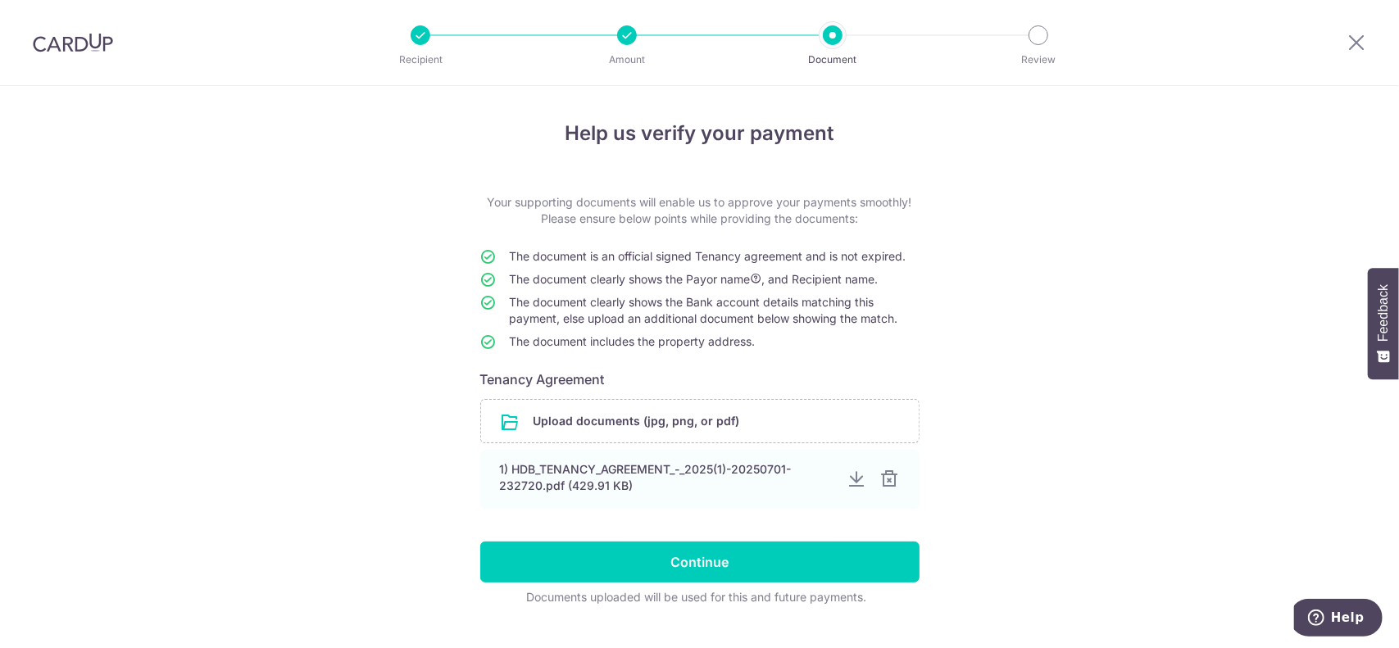
click at [630, 39] on div at bounding box center [627, 35] width 20 height 20
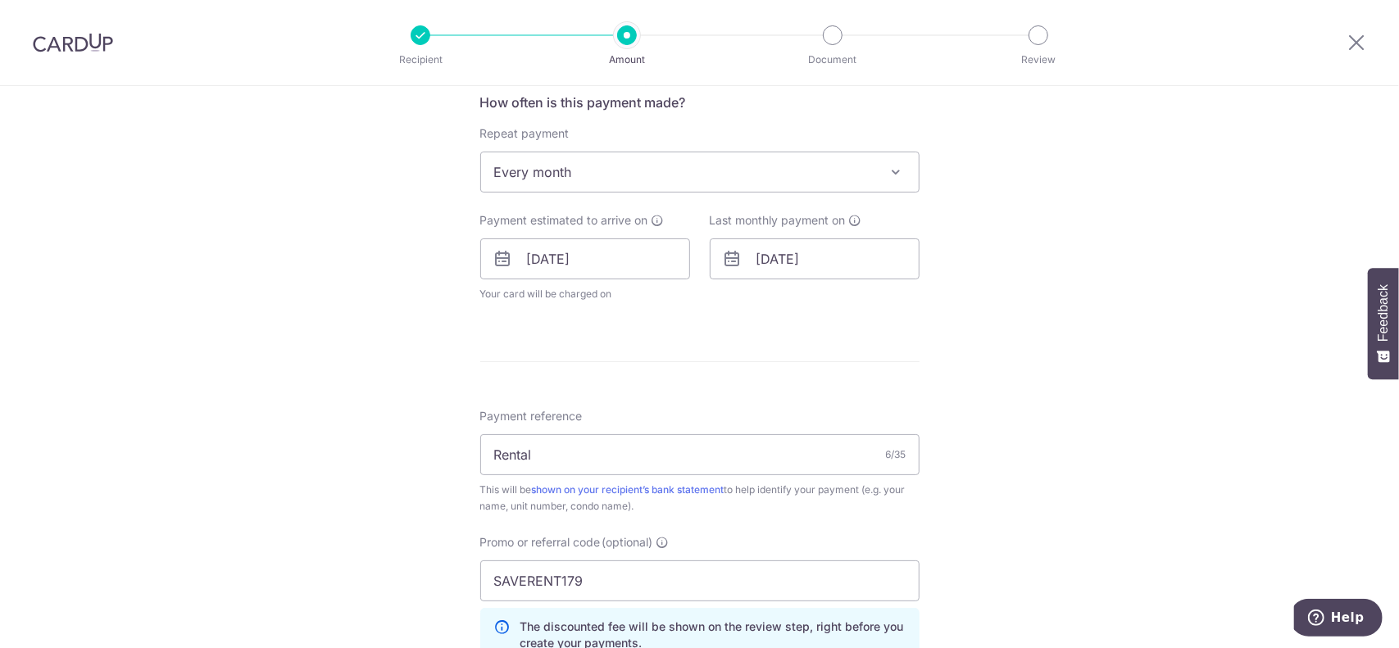
scroll to position [498, 0]
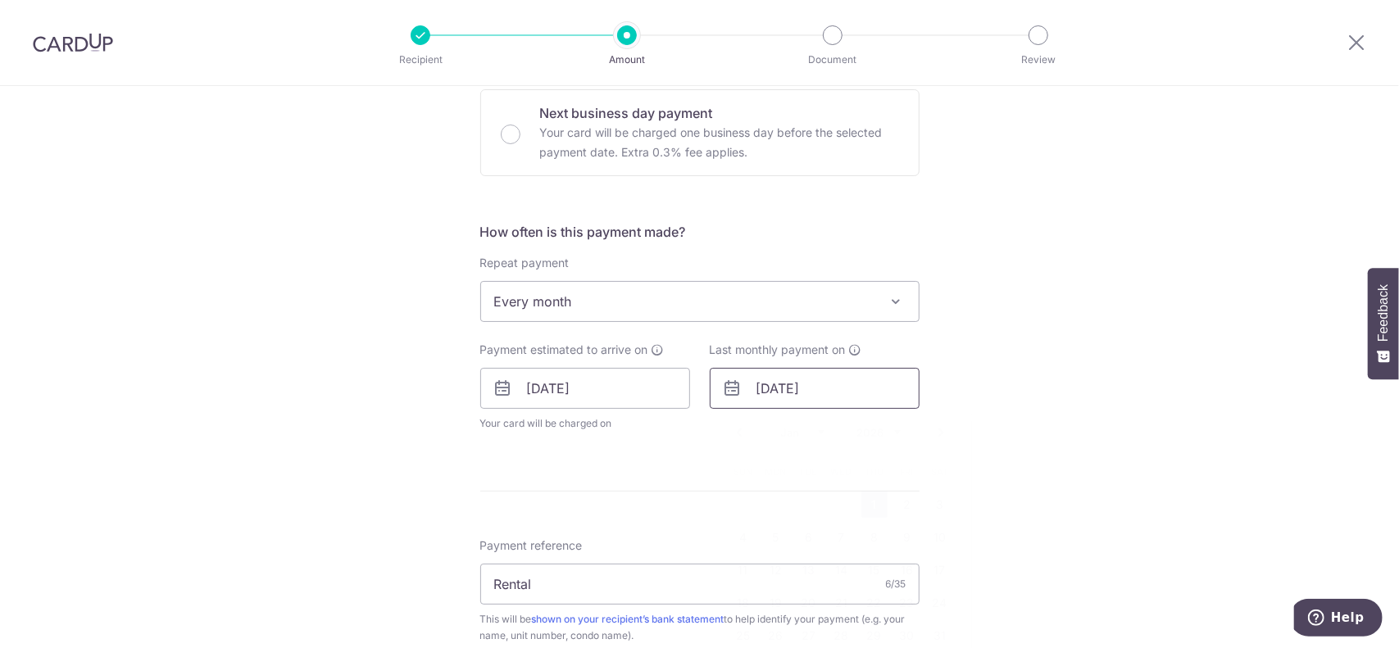
click at [811, 397] on input "01/01/2026" at bounding box center [815, 388] width 210 height 41
click at [939, 533] on link "10" at bounding box center [940, 537] width 26 height 26
type input "10/01/2026"
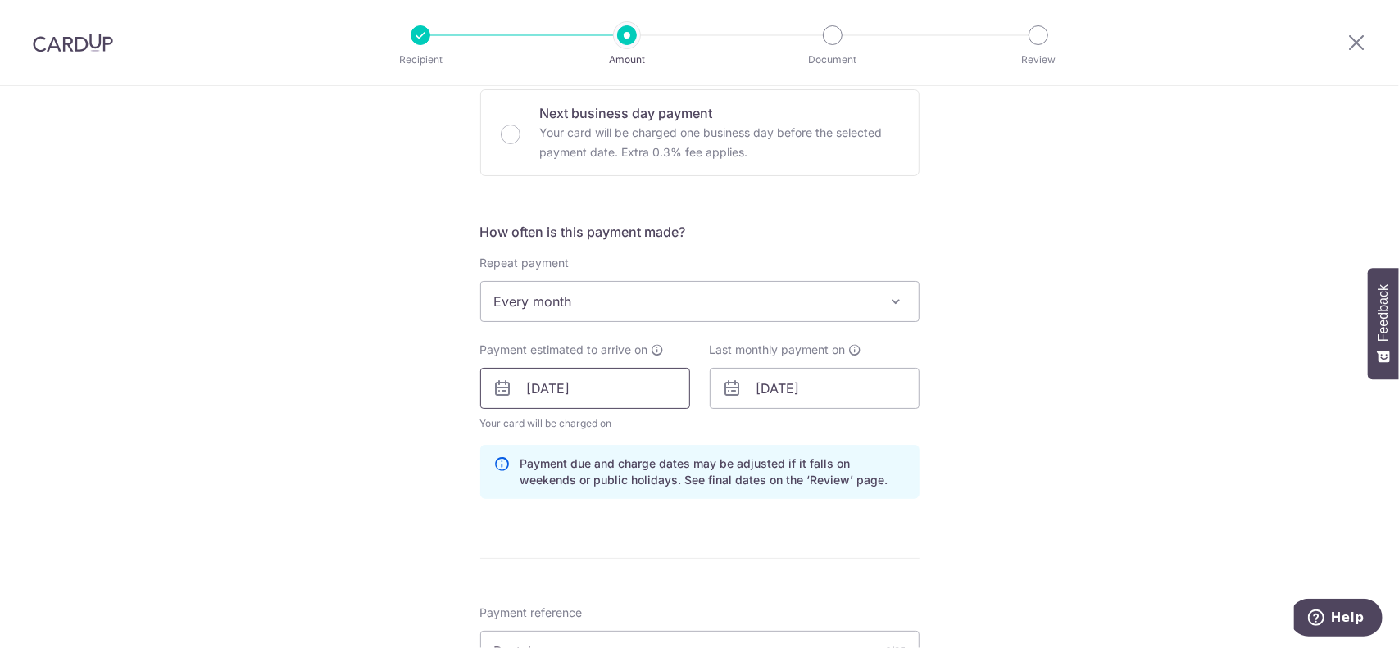
click at [571, 381] on input "08/09/2025" at bounding box center [585, 388] width 210 height 41
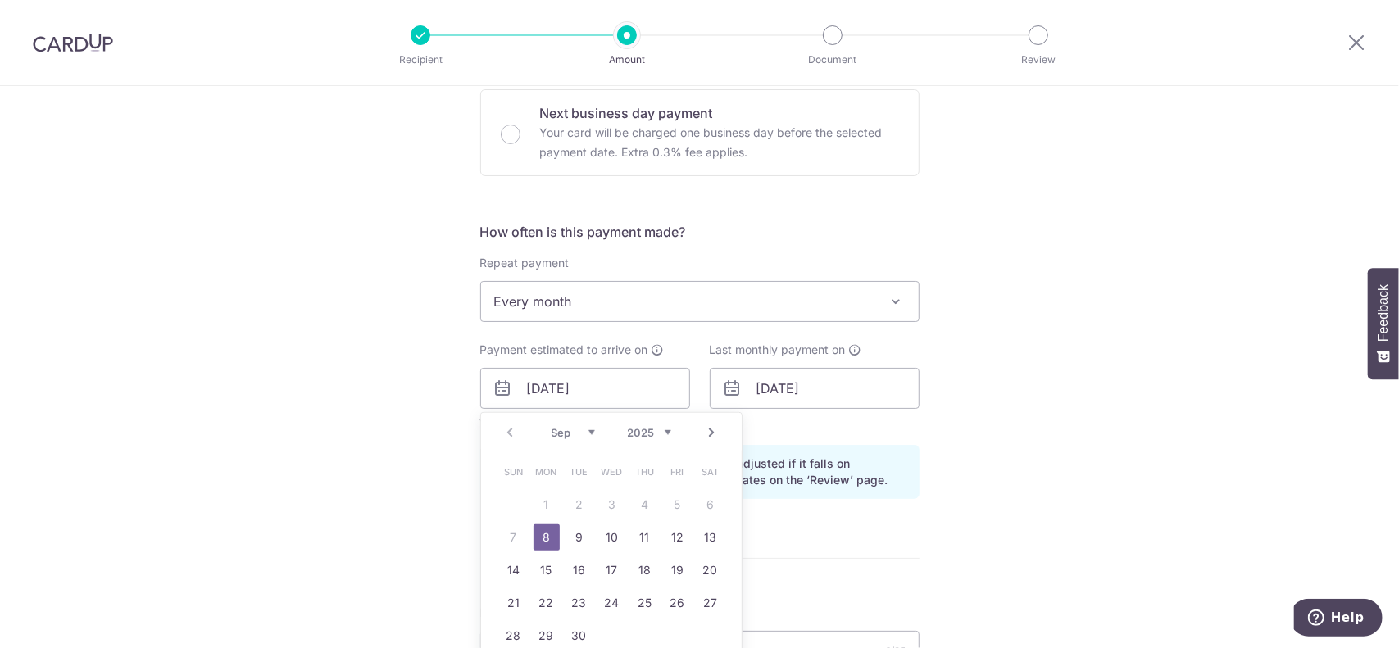
click at [711, 491] on table "Sun Mon Tue Wed Thu Fri Sat 1 2 3 4 5 6 7 8 9 10 11 12 13 14 15 16 17 18 19 20 …" at bounding box center [611, 554] width 229 height 197
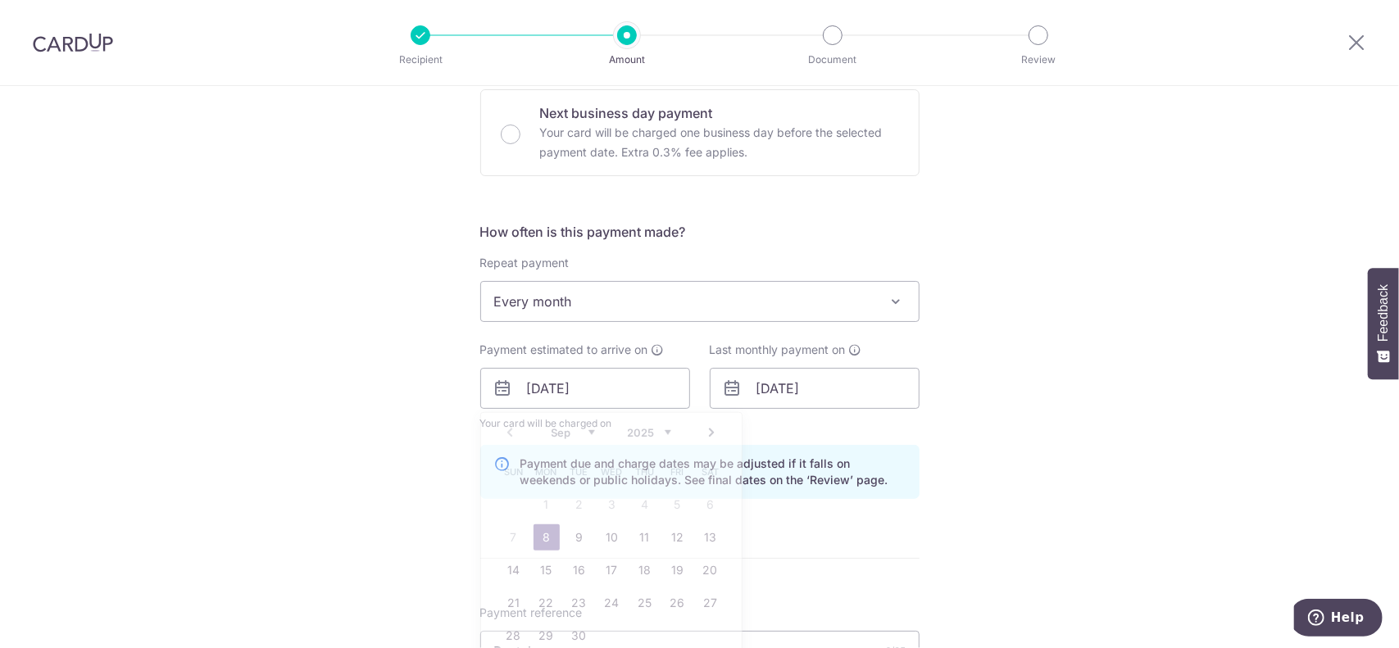
click at [1226, 484] on div "Tell us more about your payment Enter payment amount SGD 1,100.00 1100.00 Selec…" at bounding box center [699, 399] width 1399 height 1623
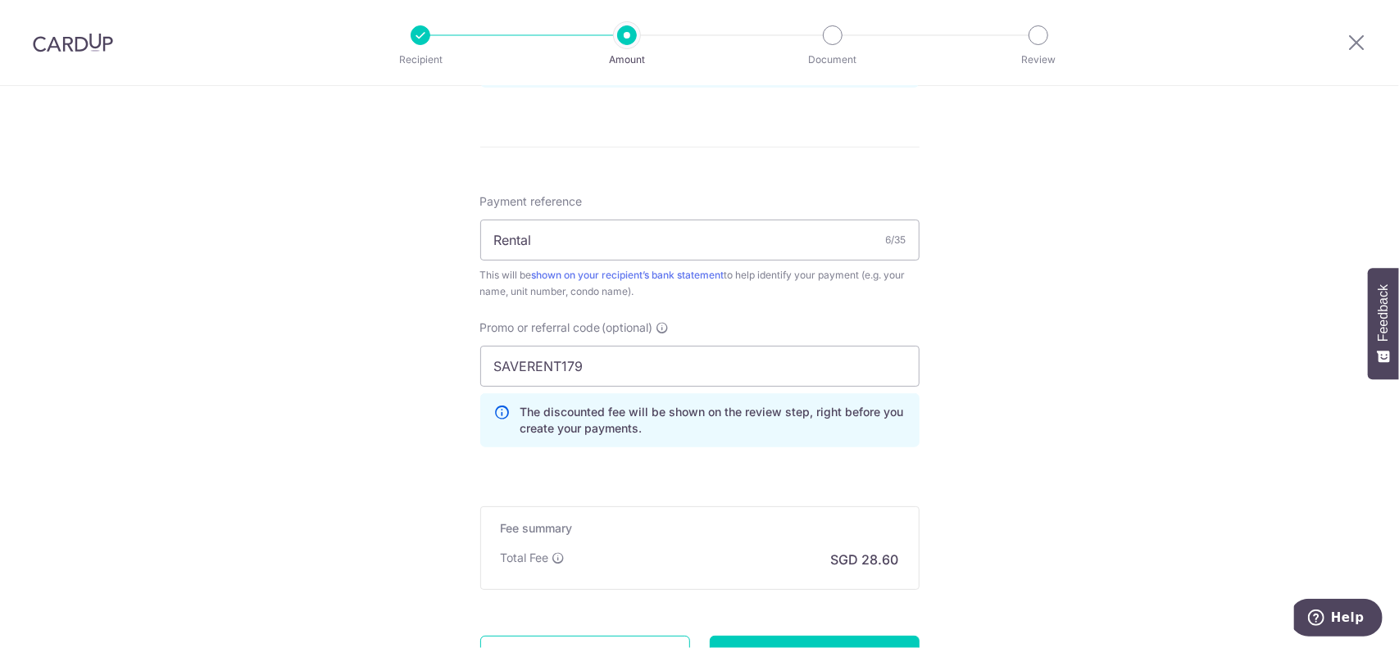
scroll to position [1056, 0]
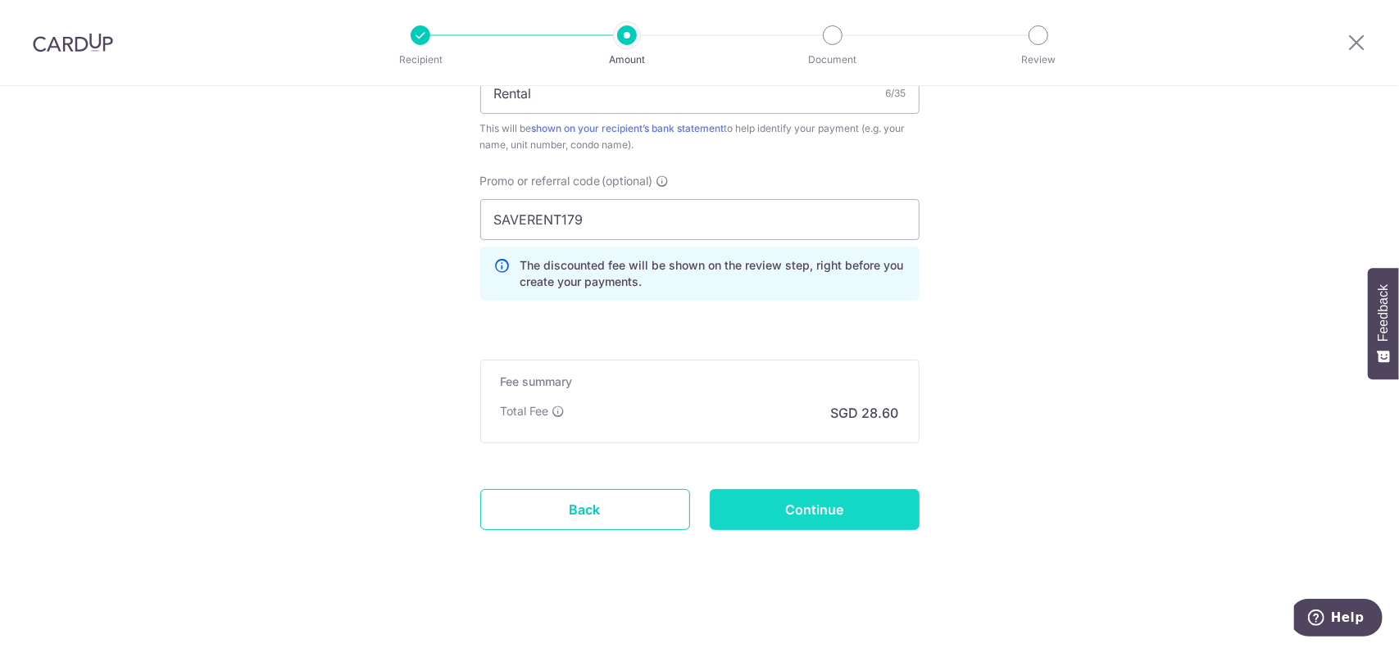
click at [878, 502] on input "Continue" at bounding box center [815, 509] width 210 height 41
type input "Update Schedule"
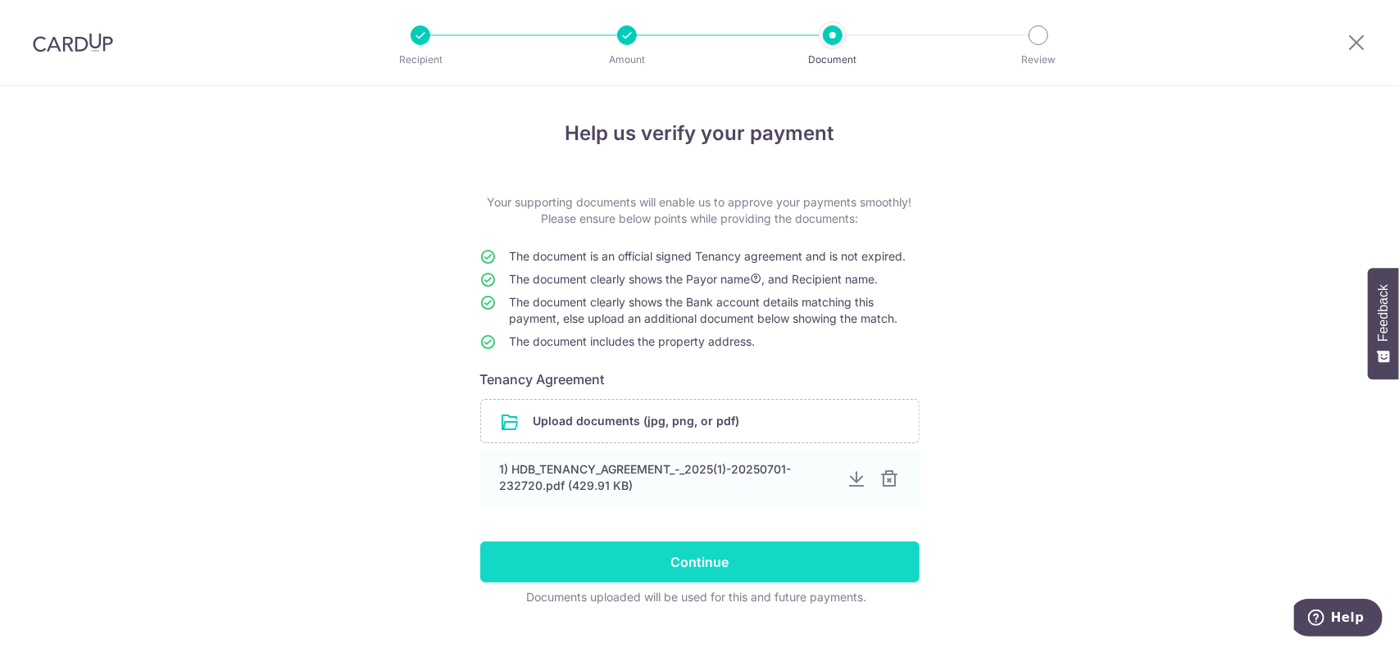
scroll to position [33, 0]
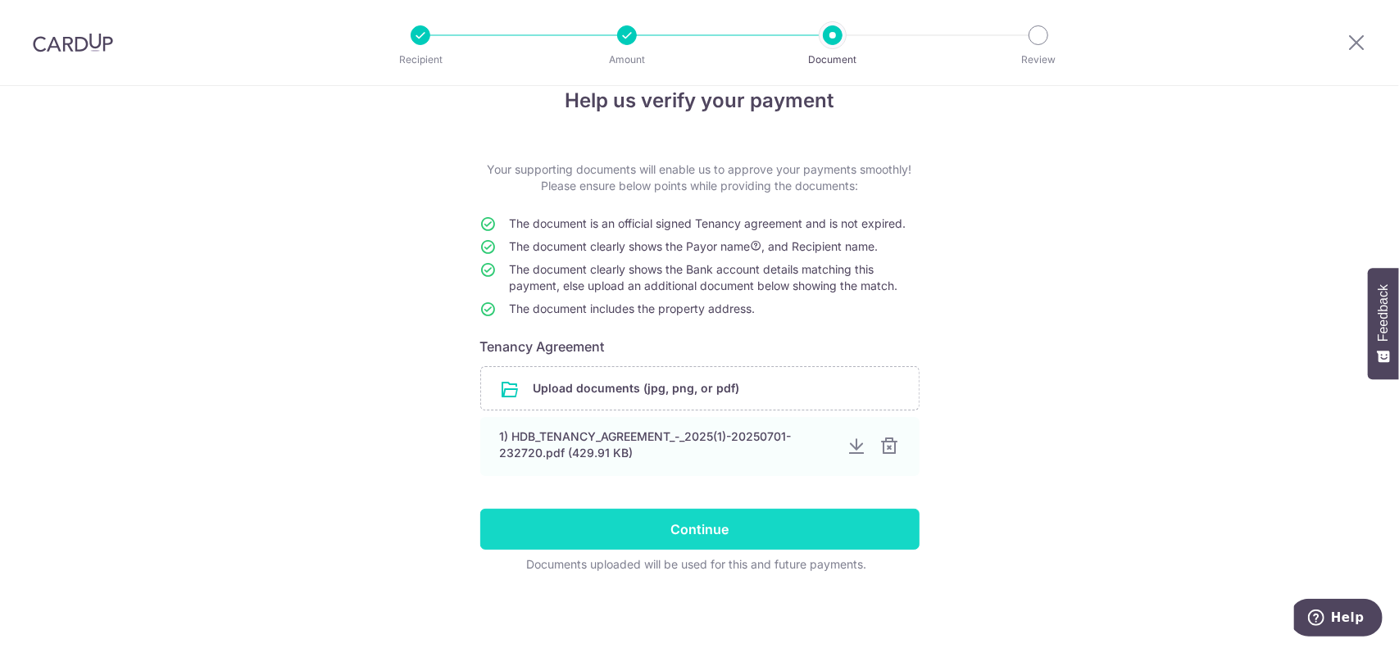
click at [698, 520] on input "Continue" at bounding box center [699, 529] width 439 height 41
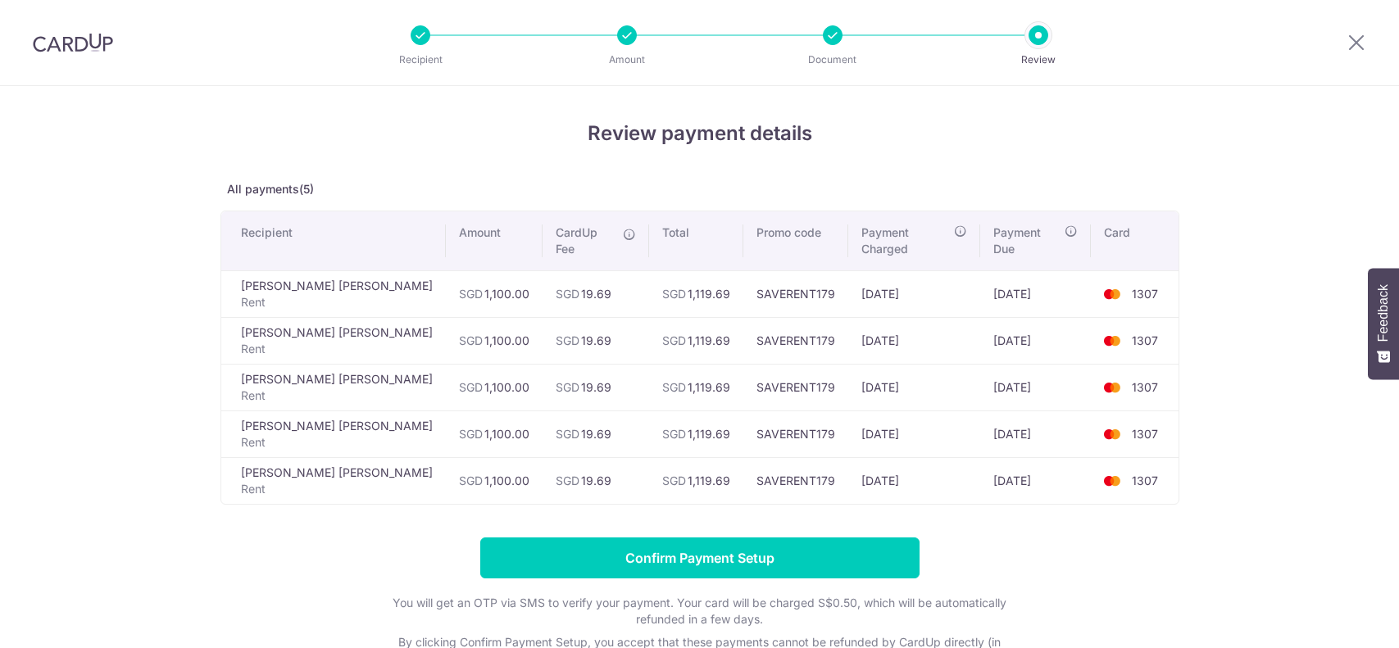
click at [935, 476] on td "[DATE]" at bounding box center [914, 480] width 132 height 47
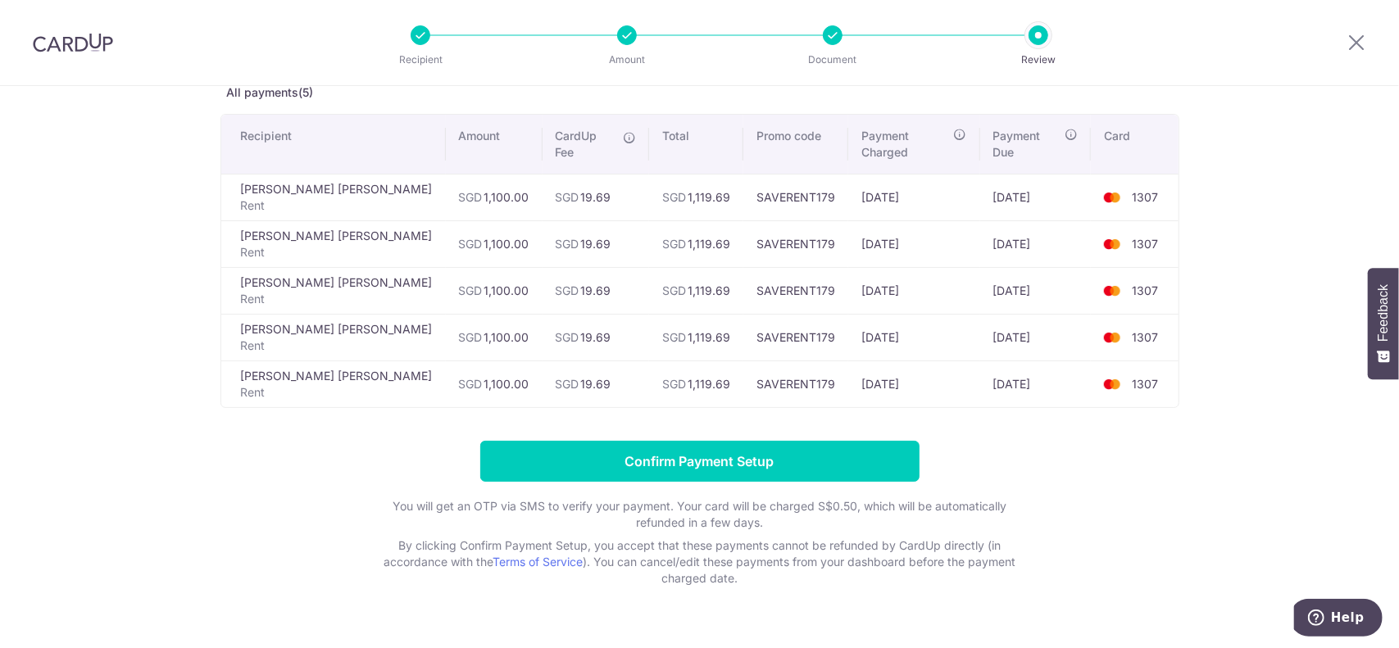
scroll to position [112, 0]
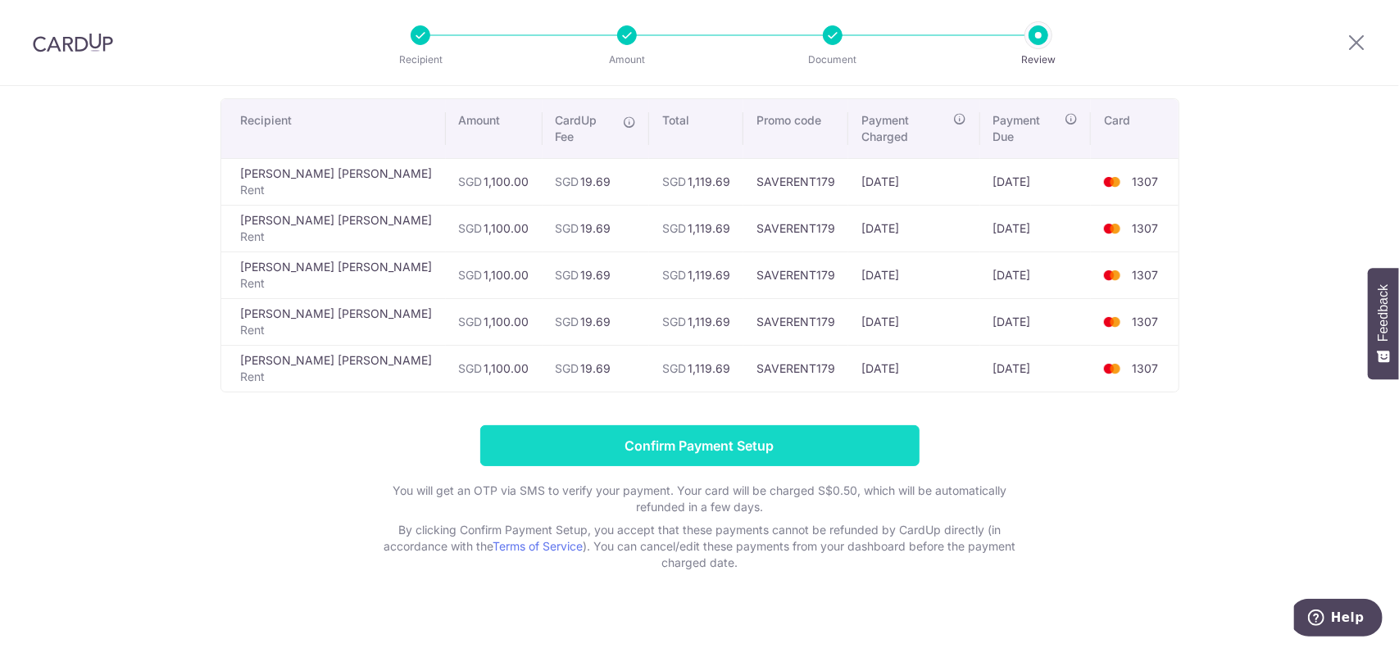
click at [754, 427] on input "Confirm Payment Setup" at bounding box center [699, 445] width 439 height 41
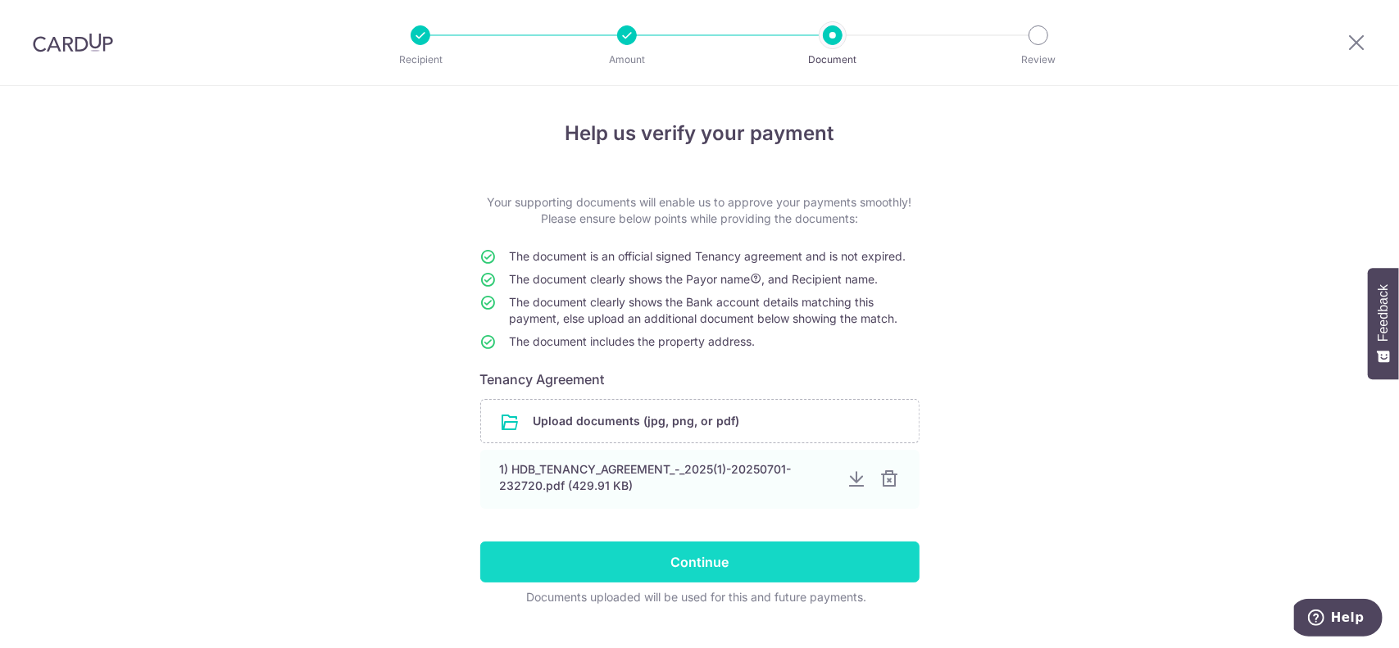
click at [862, 563] on input "Continue" at bounding box center [699, 562] width 439 height 41
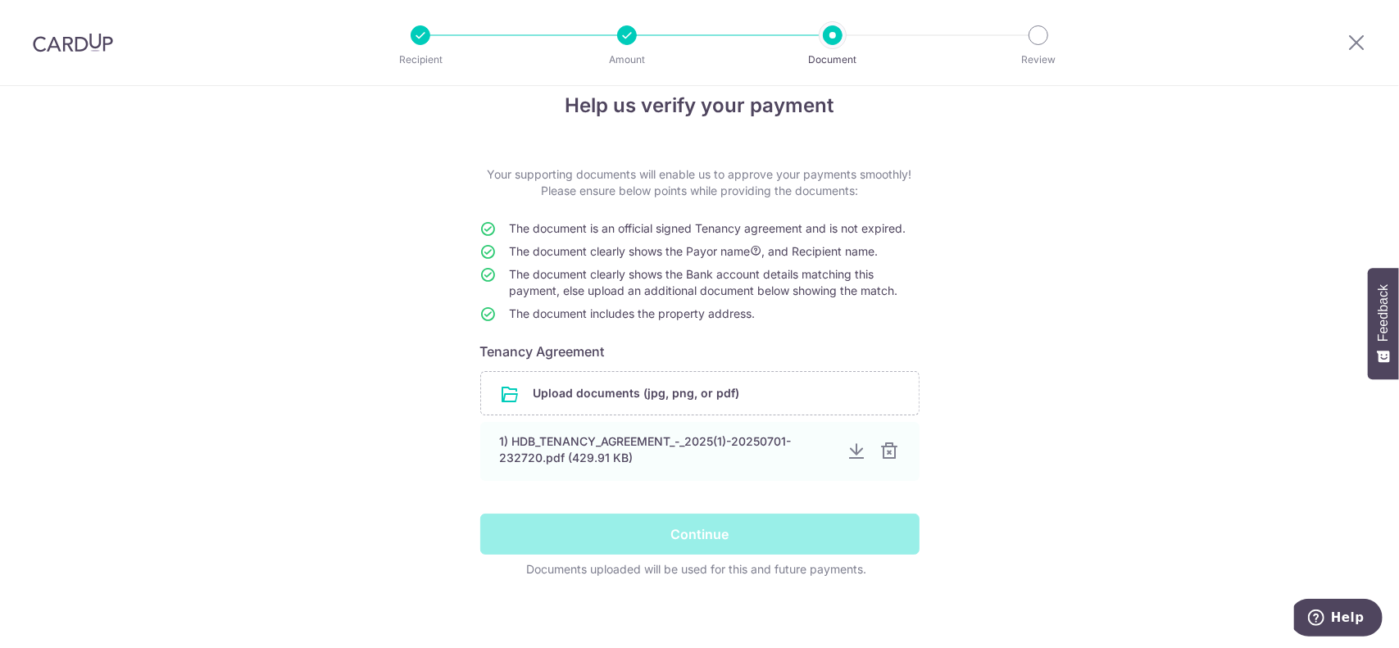
scroll to position [33, 0]
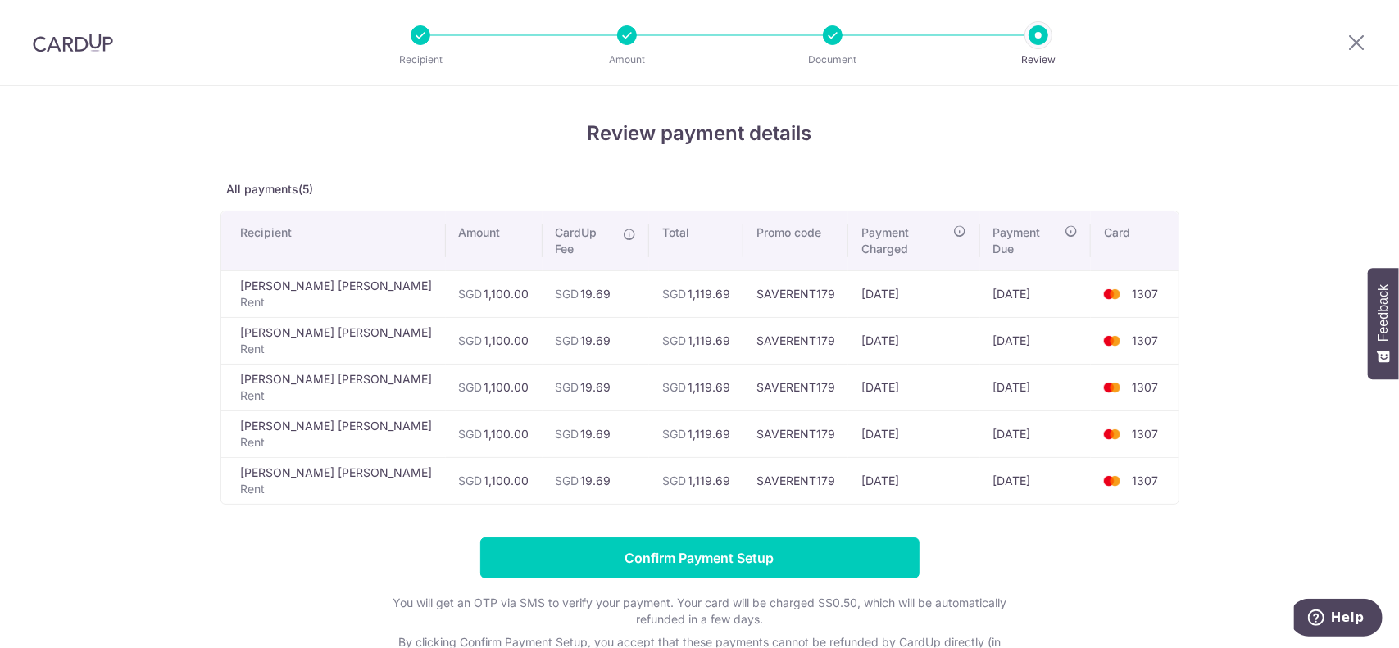
drag, startPoint x: 842, startPoint y: 274, endPoint x: 914, endPoint y: 273, distance: 72.1
click at [910, 273] on td "[DATE]" at bounding box center [914, 293] width 132 height 47
click at [1006, 271] on td "08/09/2025" at bounding box center [1035, 293] width 111 height 47
click at [1009, 364] on td "08/11/2025" at bounding box center [1035, 387] width 111 height 47
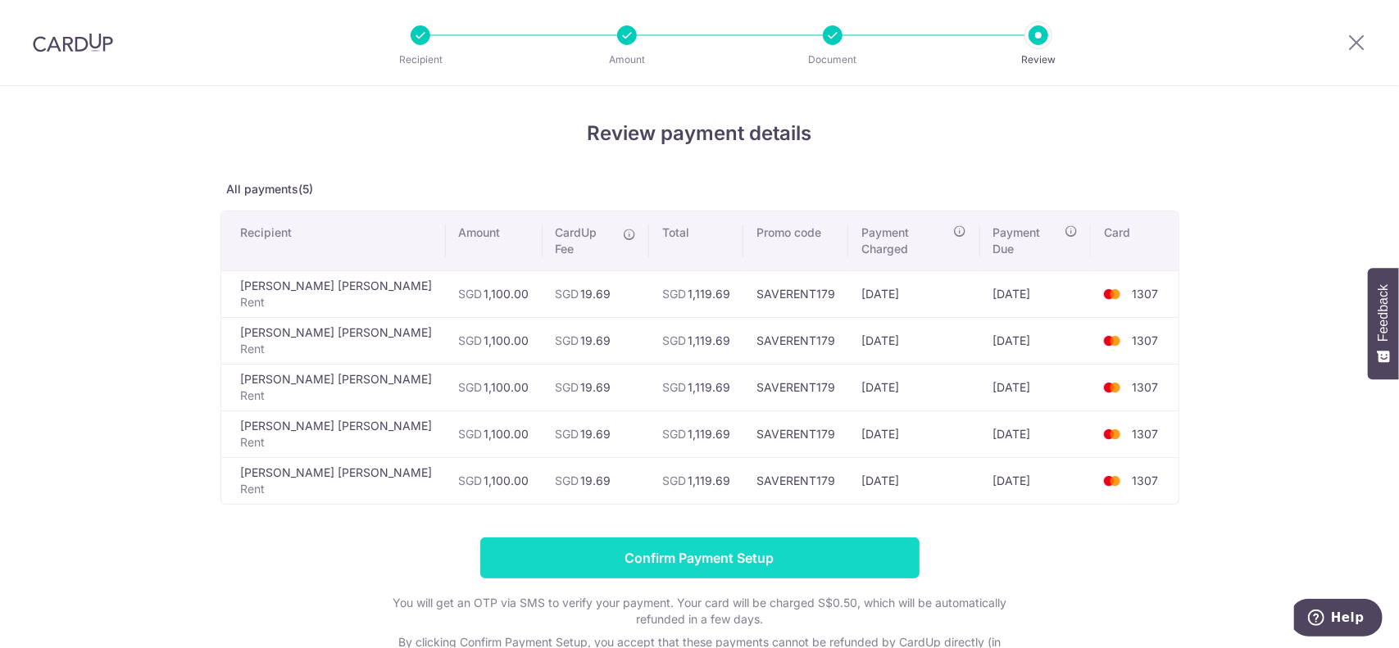
click at [610, 537] on input "Confirm Payment Setup" at bounding box center [699, 557] width 439 height 41
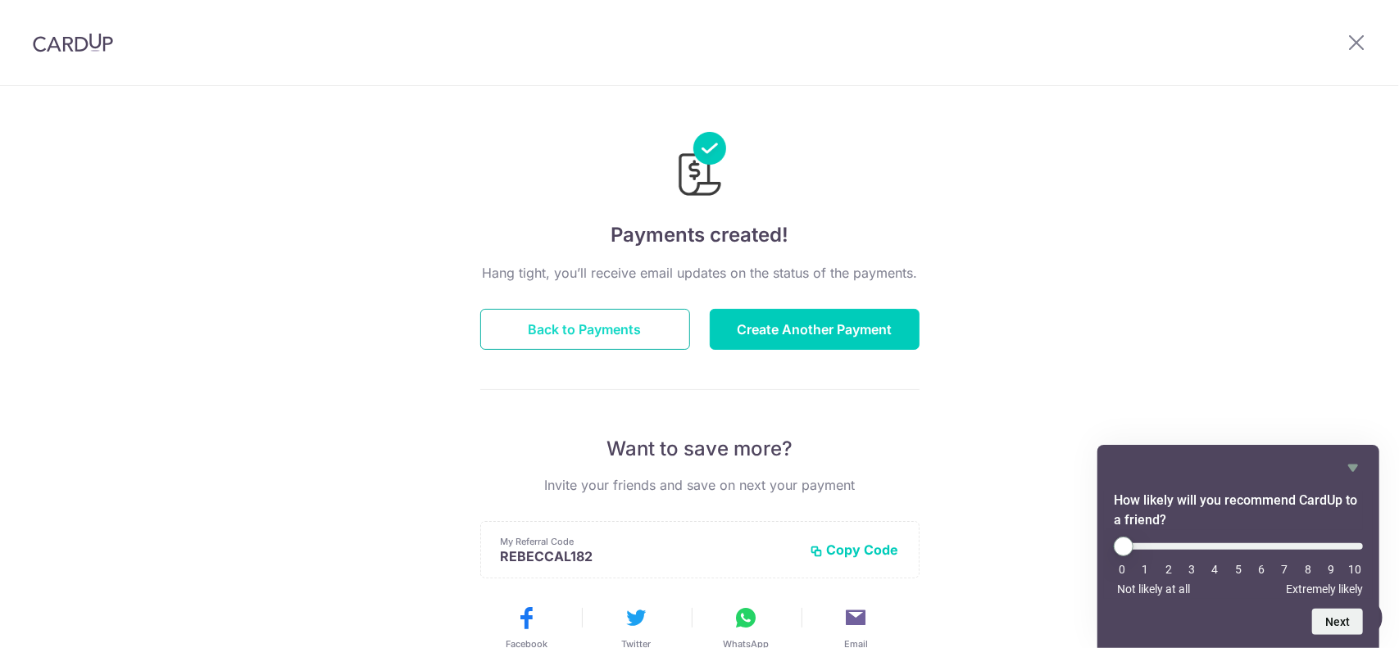
click at [580, 329] on button "Back to Payments" at bounding box center [585, 329] width 210 height 41
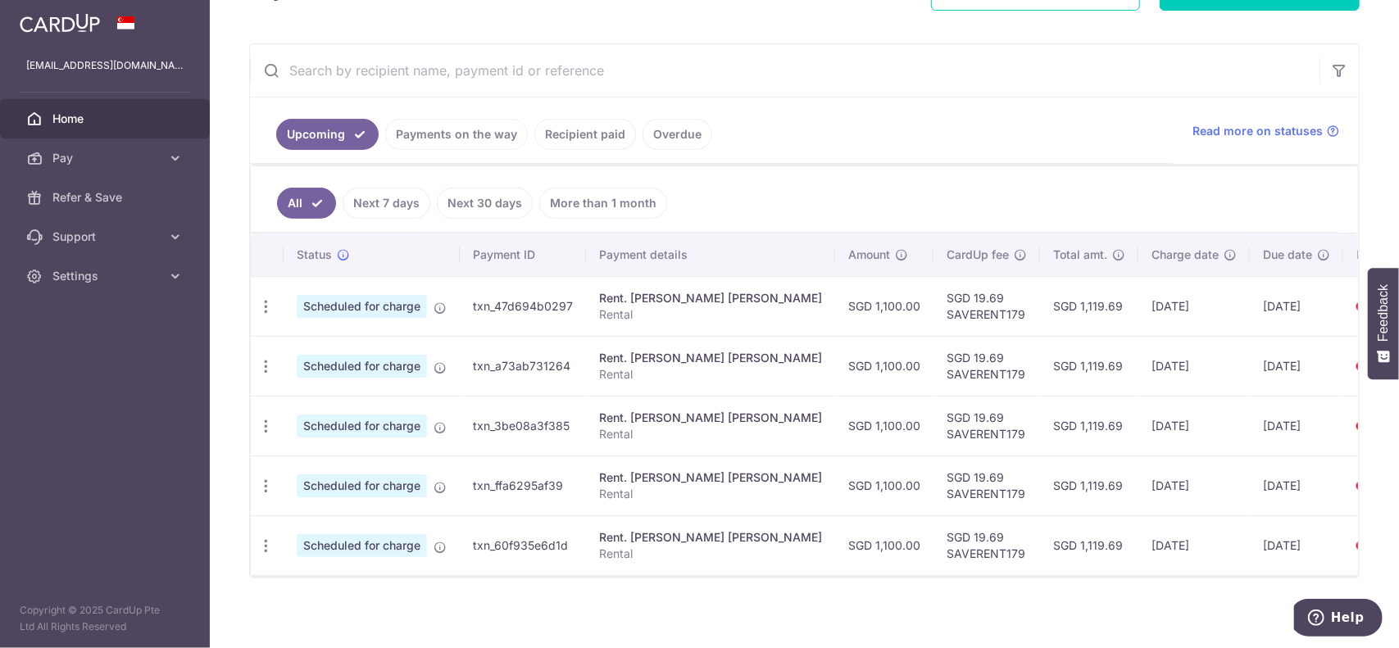
scroll to position [282, 0]
